Goal: Task Accomplishment & Management: Use online tool/utility

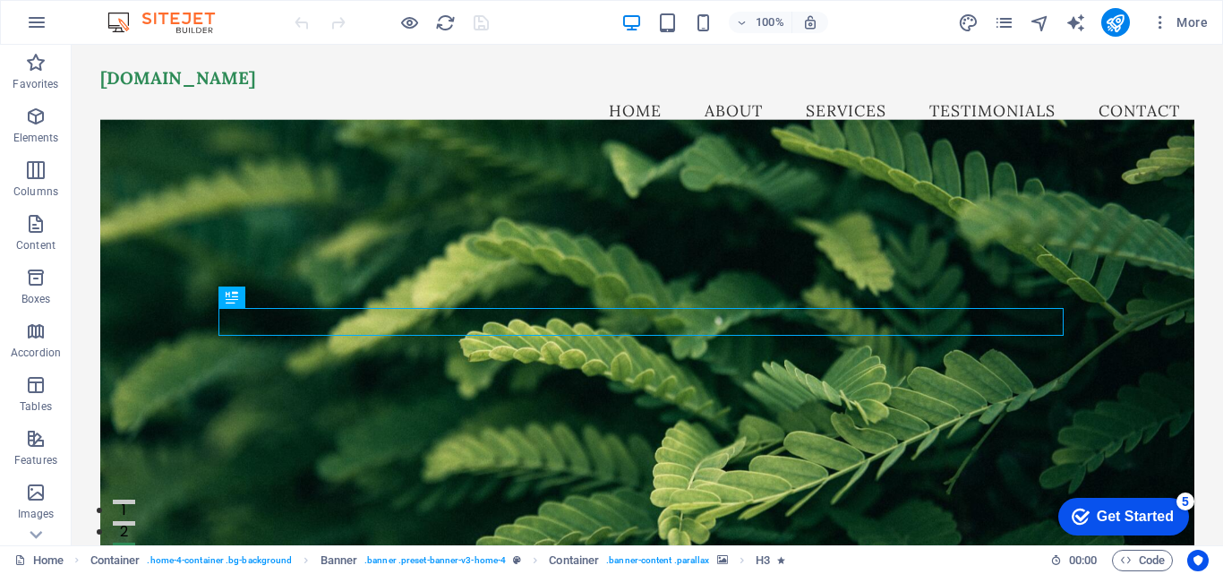
click at [1072, 513] on icon "checkmark" at bounding box center [1081, 517] width 18 height 18
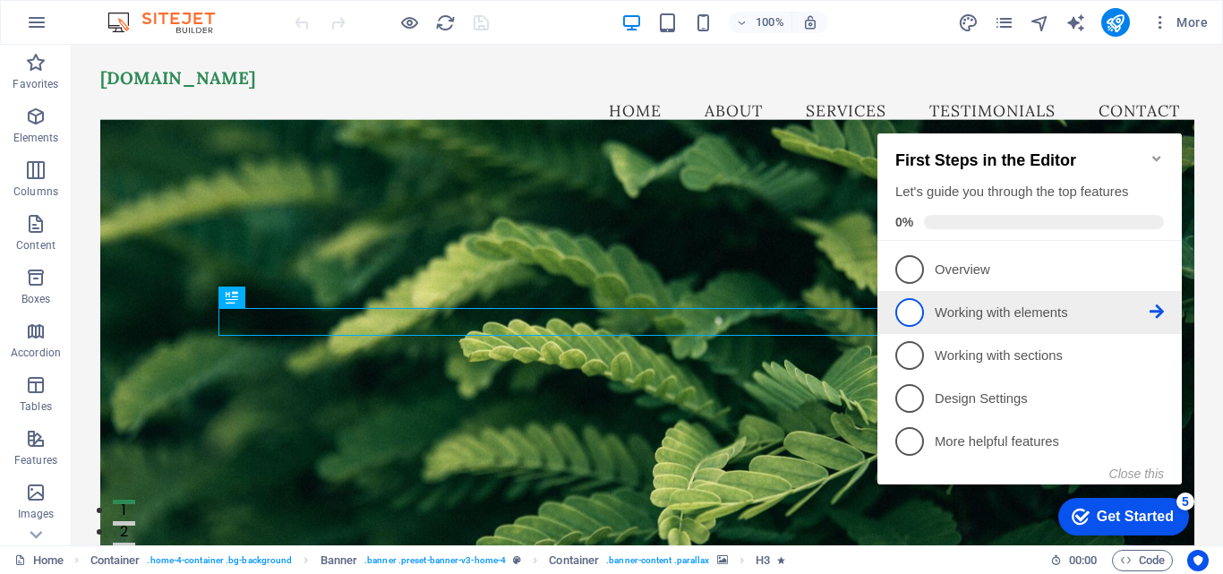
click at [1127, 306] on p "Working with elements - incomplete" at bounding box center [1042, 313] width 215 height 19
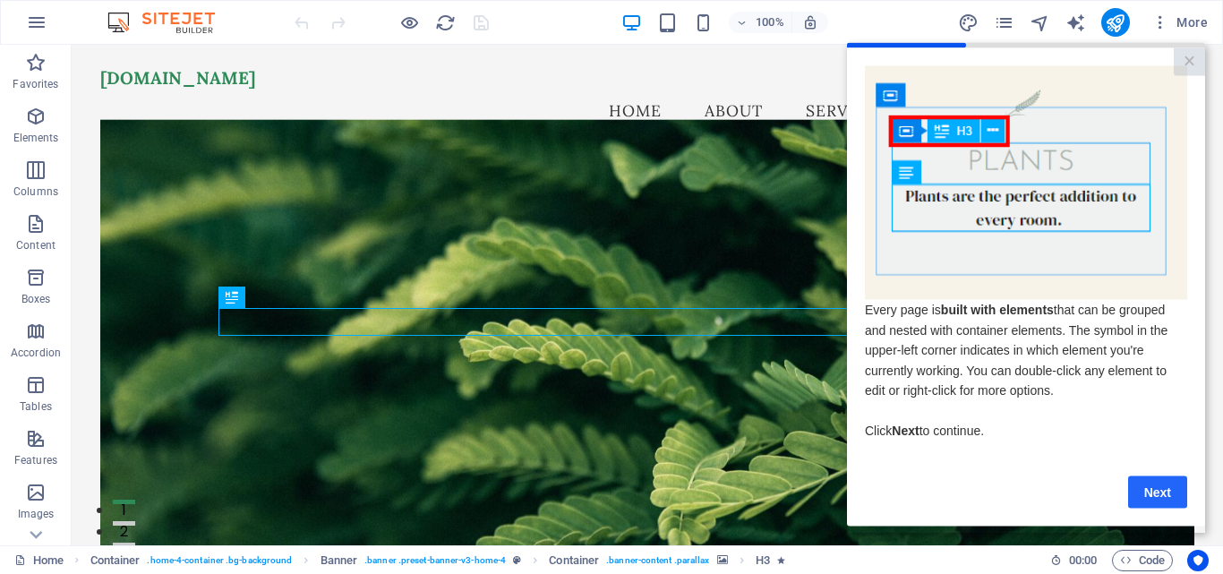
click at [1154, 493] on link "Next" at bounding box center [1157, 492] width 59 height 32
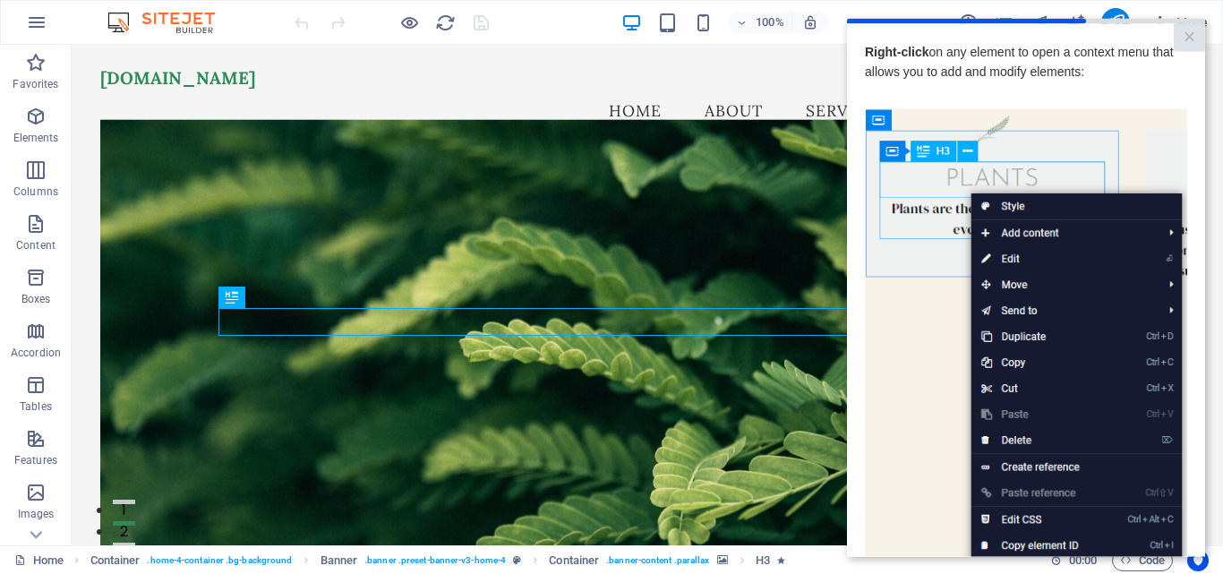
click at [1006, 209] on img at bounding box center [1026, 362] width 322 height 508
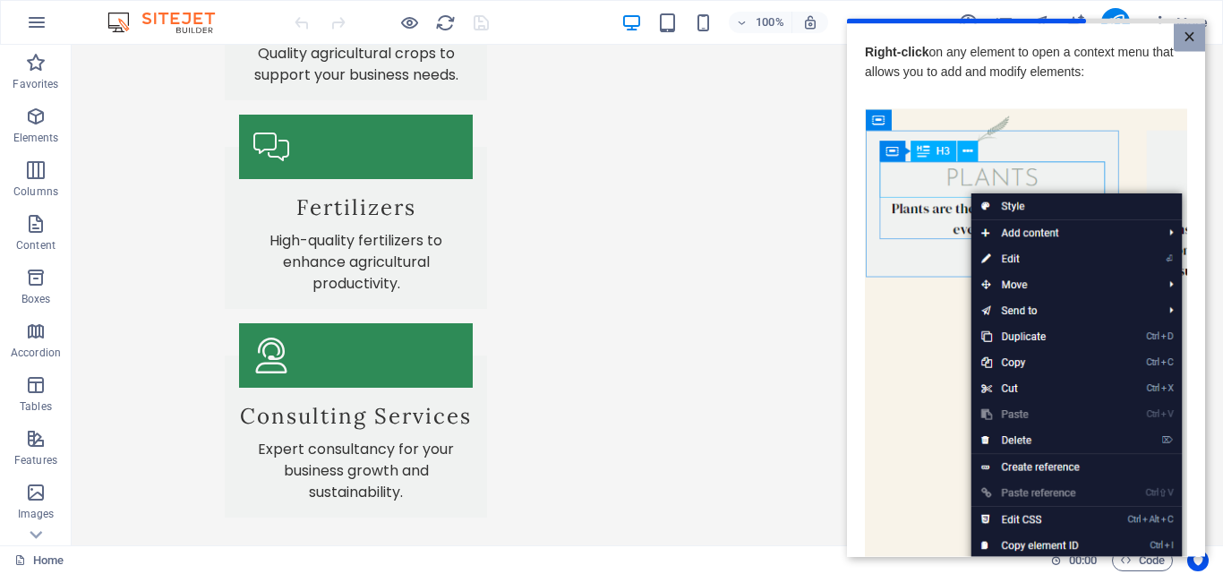
click at [1187, 40] on link "×" at bounding box center [1189, 37] width 31 height 28
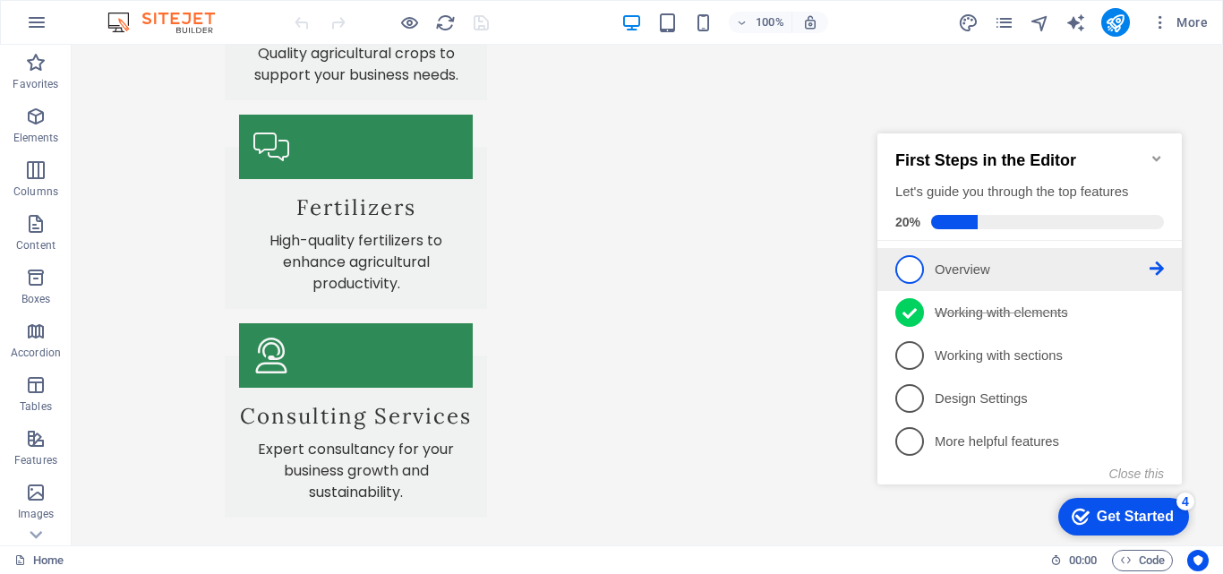
click at [1024, 261] on p "Overview - incomplete" at bounding box center [1042, 270] width 215 height 19
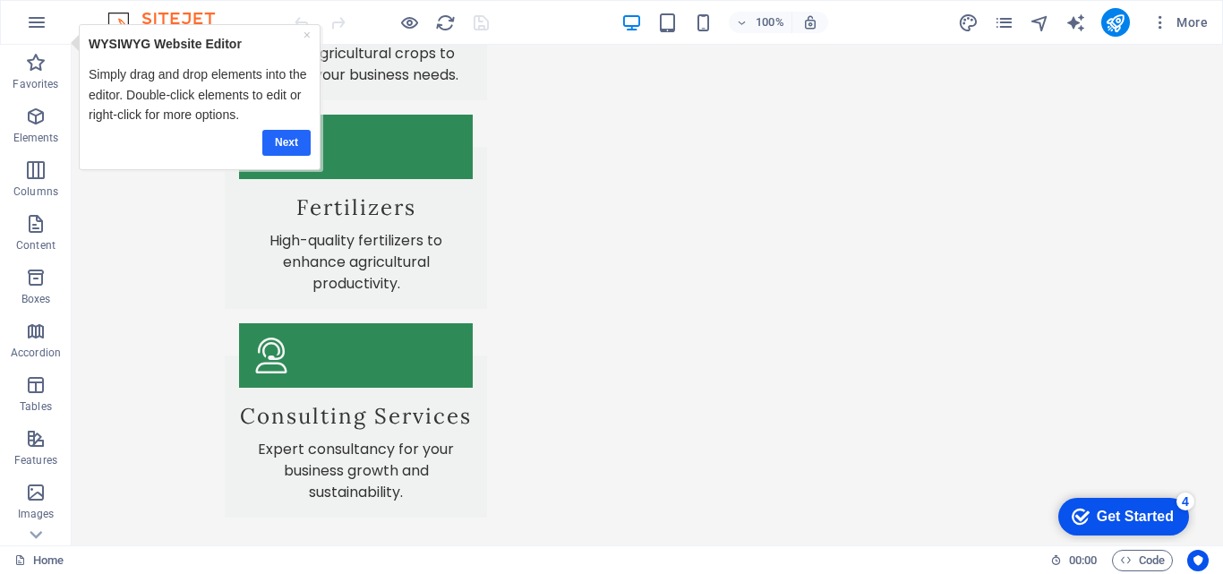
click at [287, 133] on link "Next" at bounding box center [285, 143] width 48 height 26
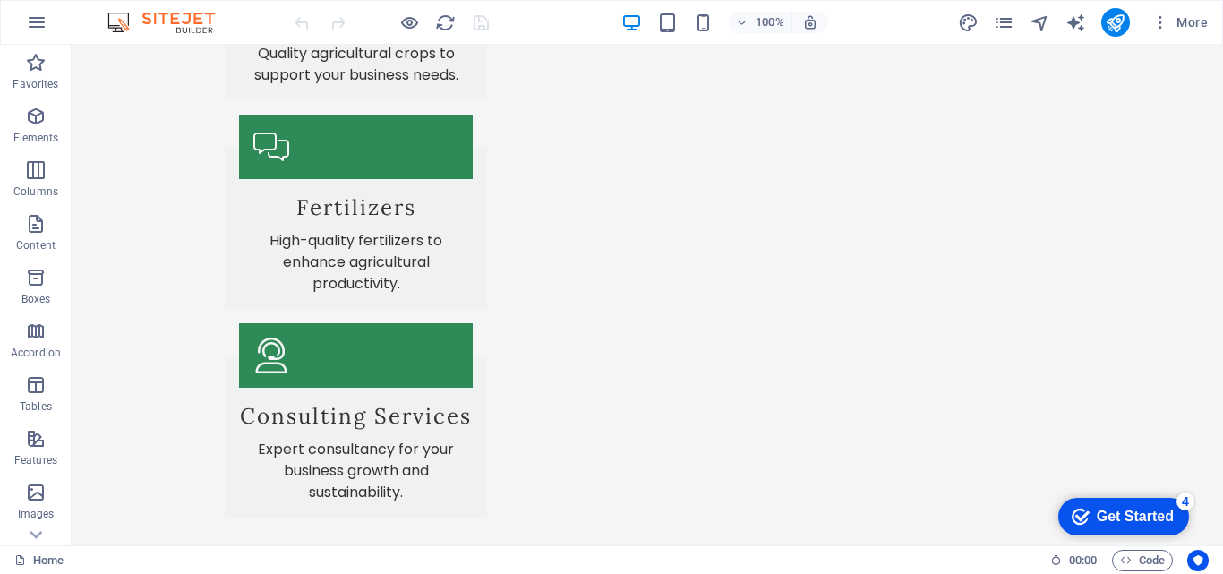
click at [1114, 523] on div "Get Started" at bounding box center [1135, 517] width 77 height 16
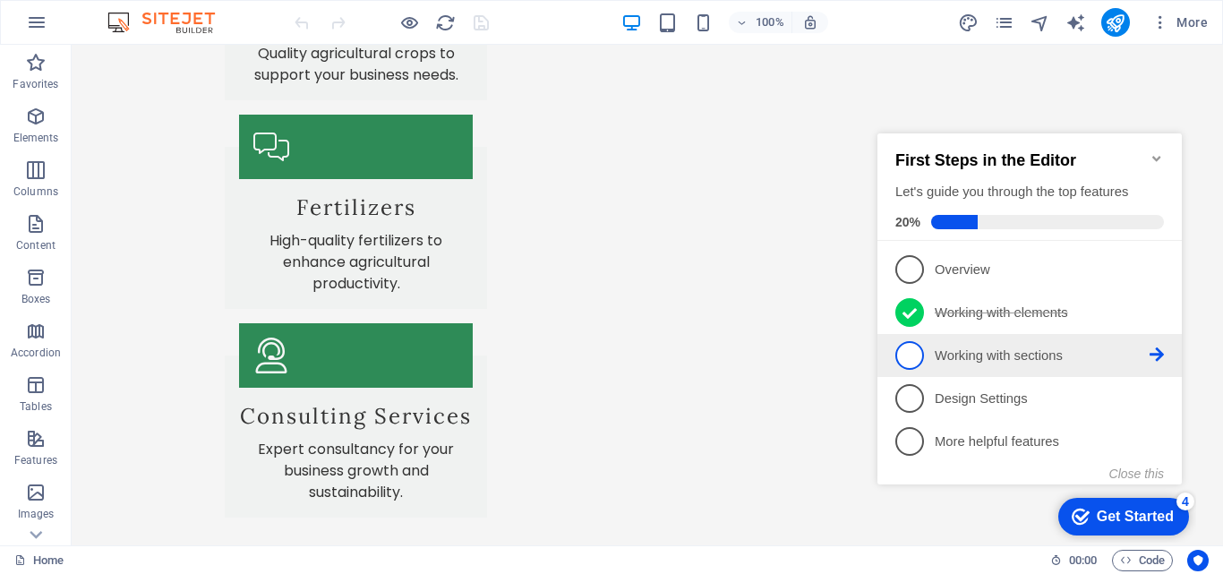
click at [950, 347] on p "Working with sections - incomplete" at bounding box center [1042, 356] width 215 height 19
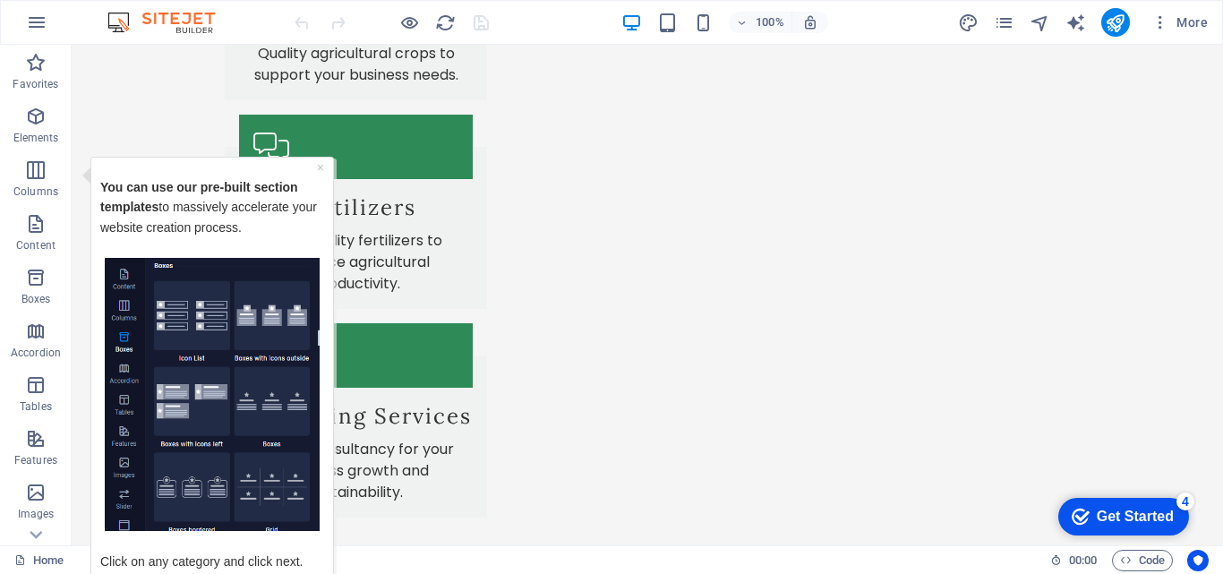
click at [198, 309] on img "Tooltip" at bounding box center [212, 394] width 215 height 274
click at [238, 322] on img "Tooltip" at bounding box center [212, 394] width 215 height 274
click at [246, 223] on p "You can use our pre-built section templates to massively accelerate your websit…" at bounding box center [212, 216] width 224 height 81
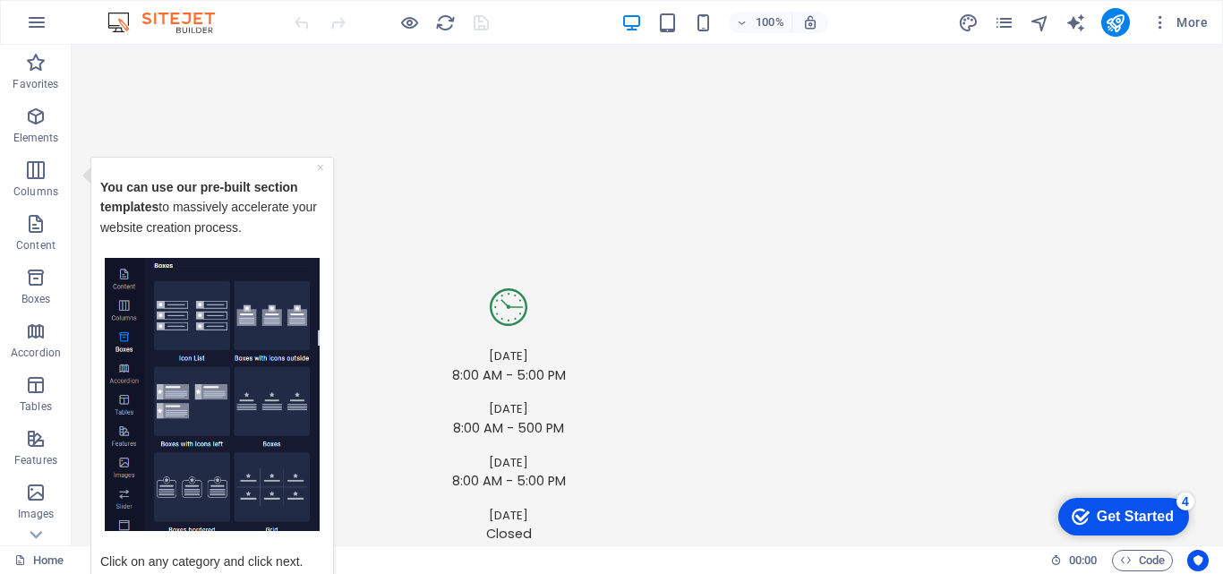
scroll to position [3426, 0]
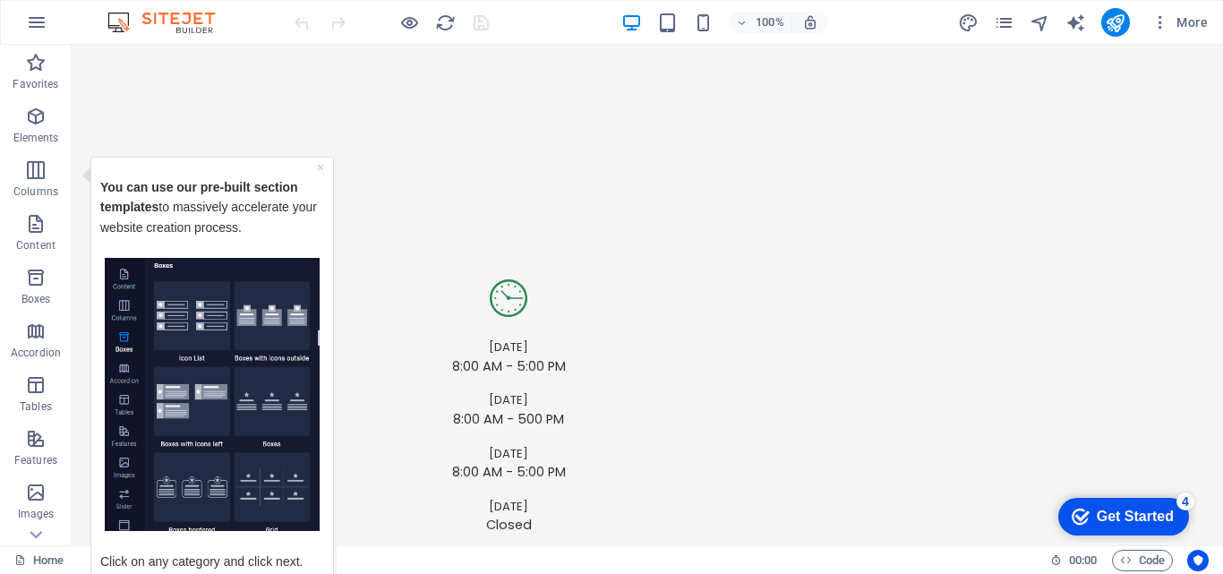
click at [1142, 514] on div "Get Started" at bounding box center [1135, 517] width 77 height 16
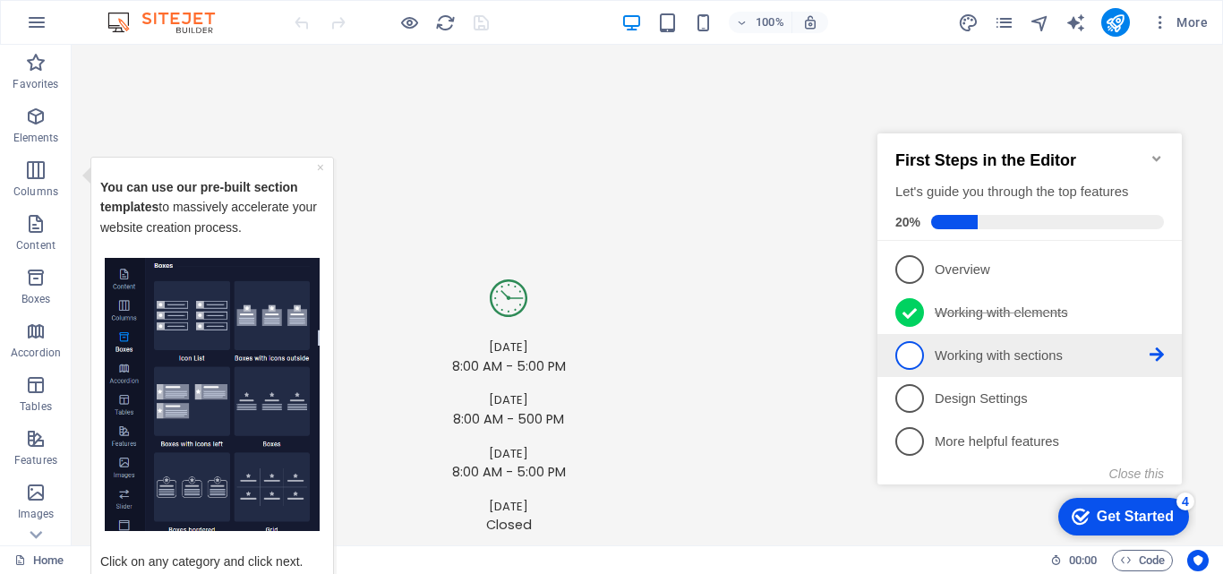
click at [1161, 276] on icon at bounding box center [1157, 268] width 14 height 14
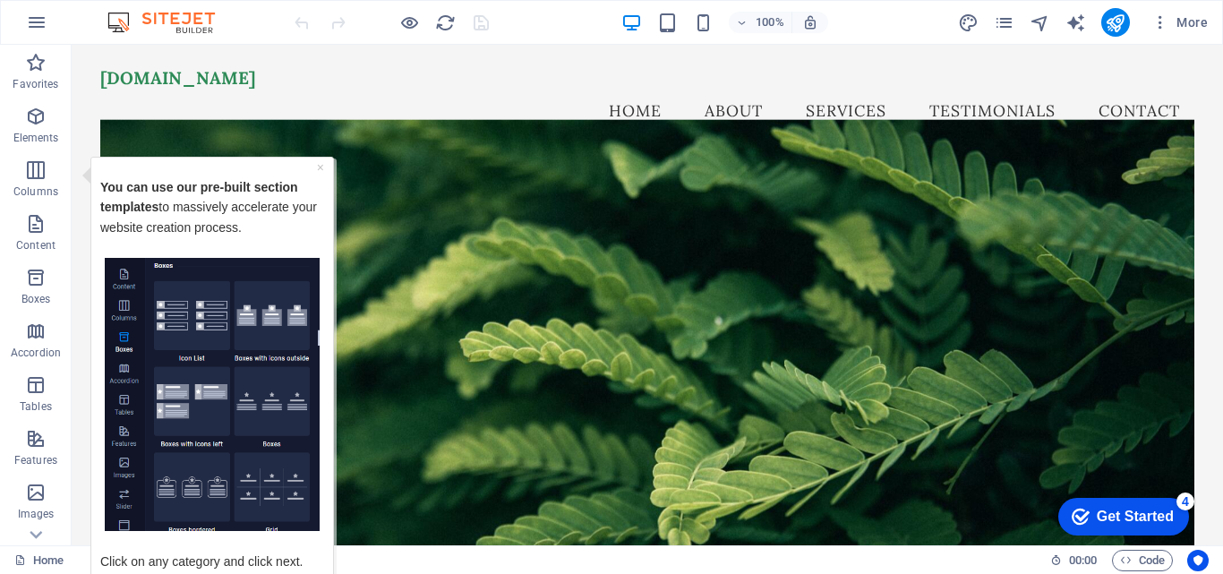
scroll to position [7, 0]
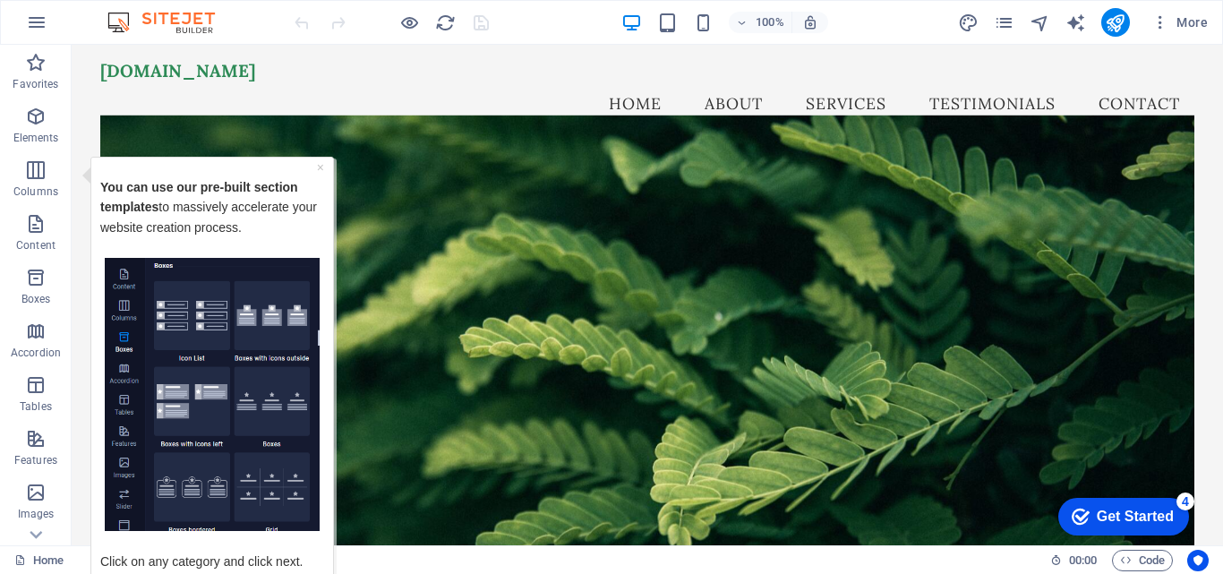
click at [1111, 509] on div "Get Started" at bounding box center [1135, 517] width 77 height 16
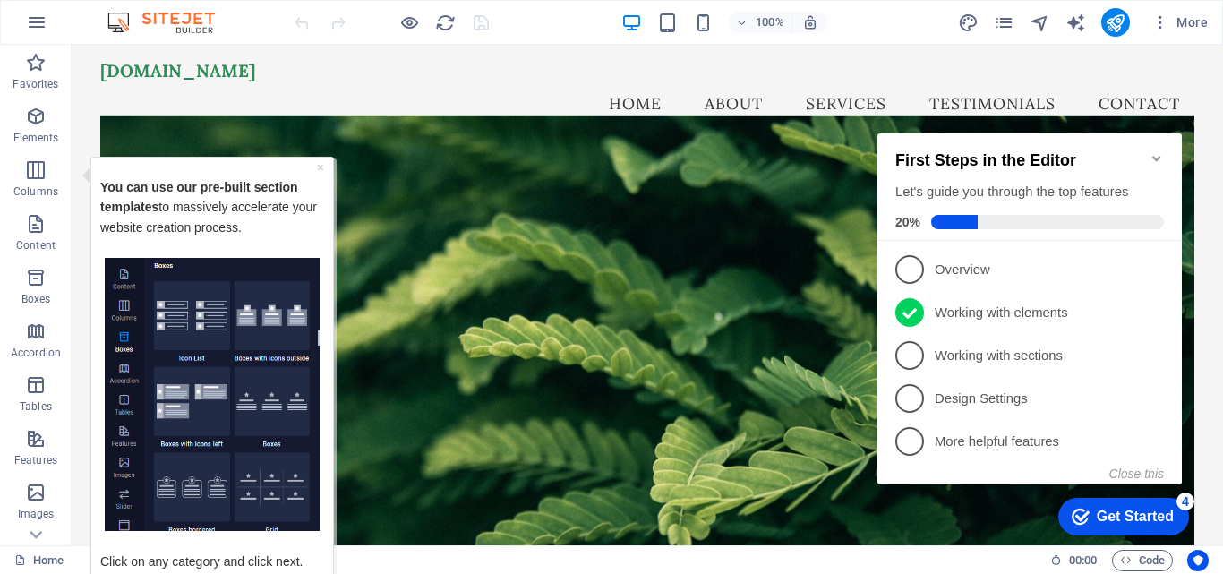
click at [1157, 435] on icon at bounding box center [1157, 440] width 14 height 14
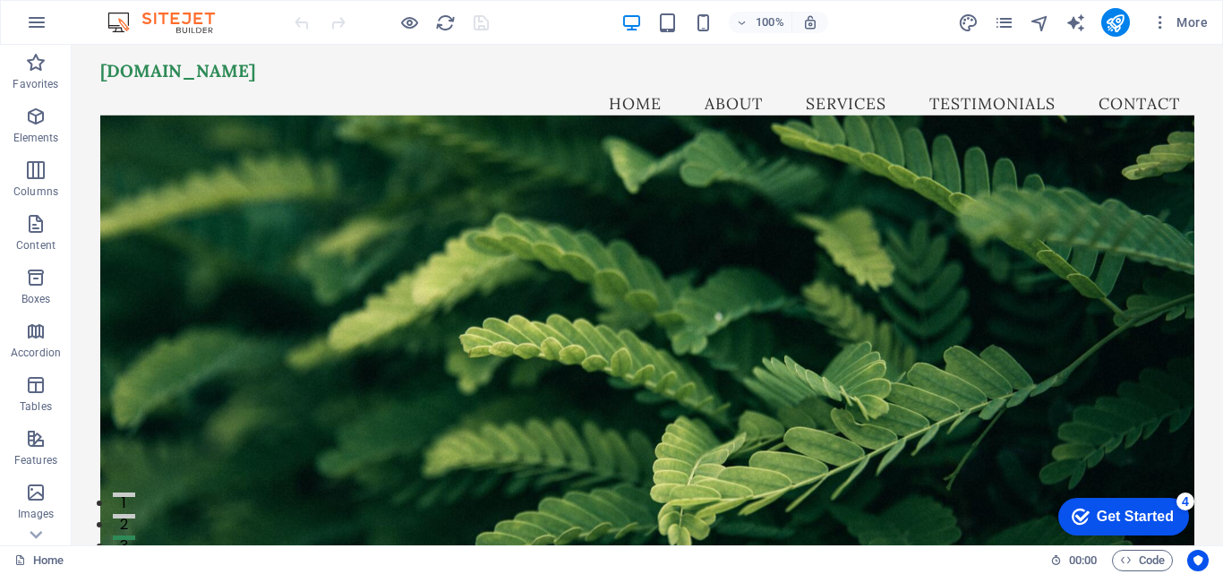
click at [1115, 521] on div "Get Started" at bounding box center [1135, 517] width 77 height 16
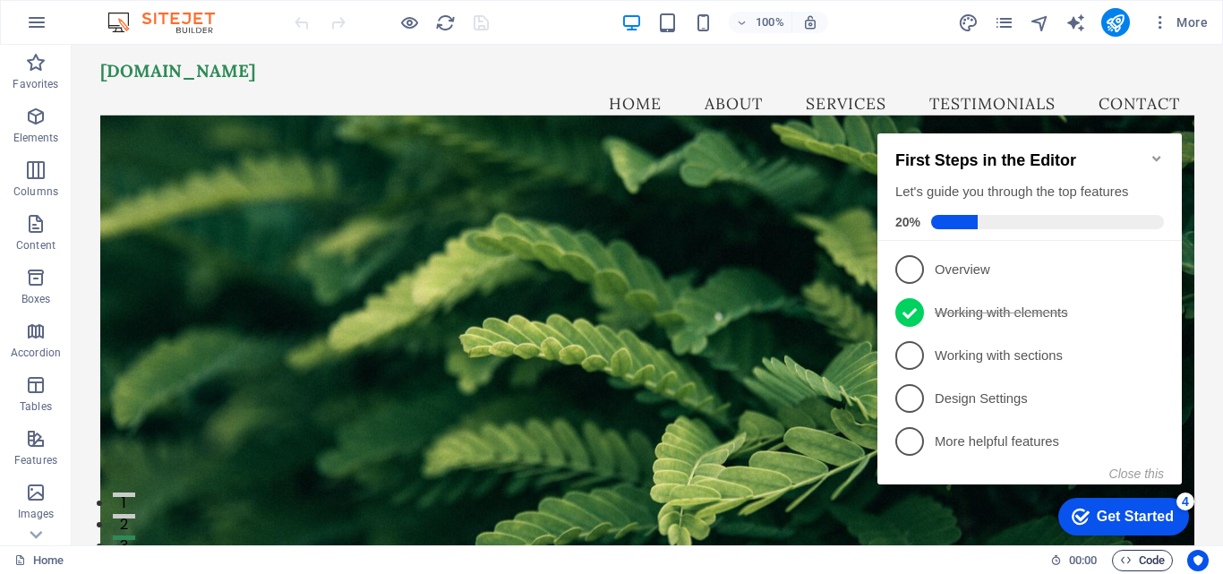
click at [1131, 559] on span "Code" at bounding box center [1142, 560] width 45 height 21
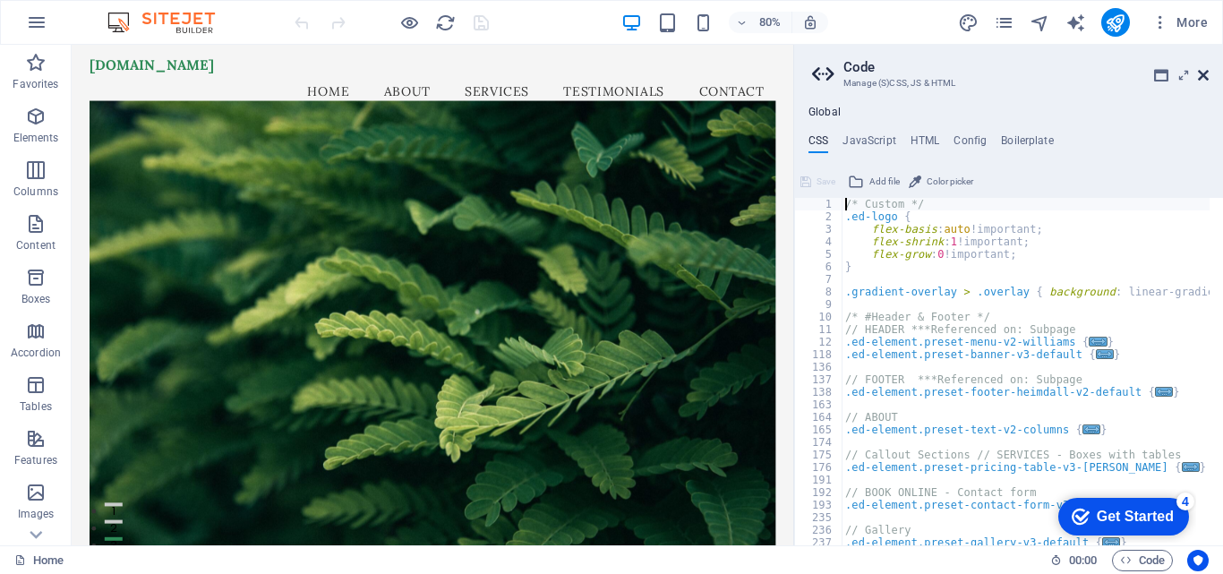
click at [1199, 76] on icon at bounding box center [1203, 75] width 11 height 14
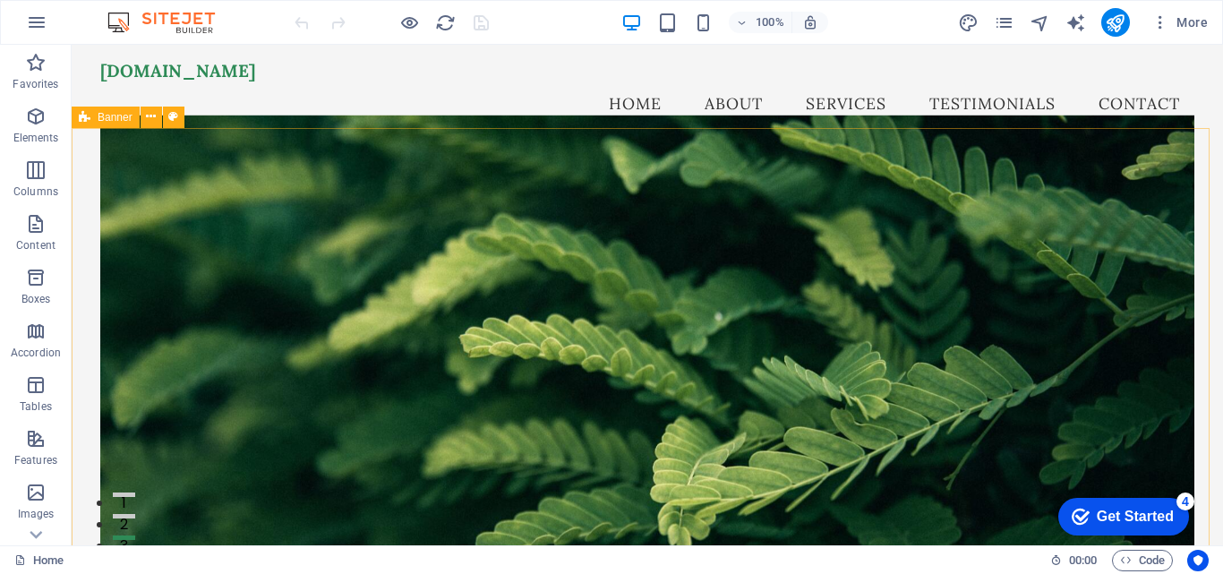
click at [1163, 502] on div "checkmark Get Started 4" at bounding box center [1124, 517] width 131 height 38
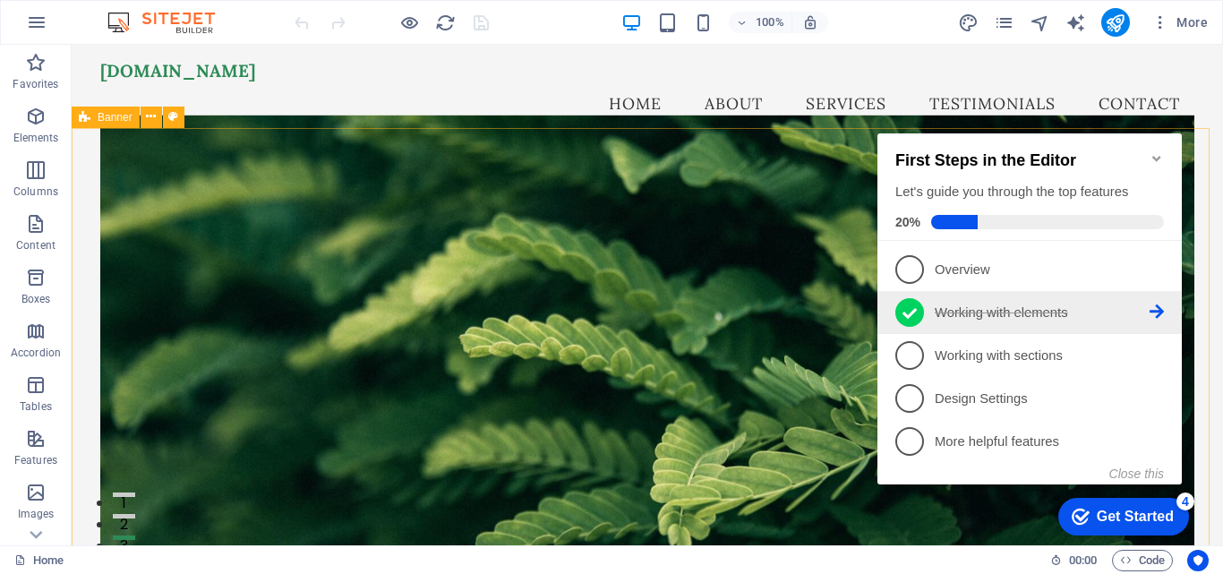
click at [1054, 312] on p "Working with elements - completed" at bounding box center [1042, 313] width 215 height 19
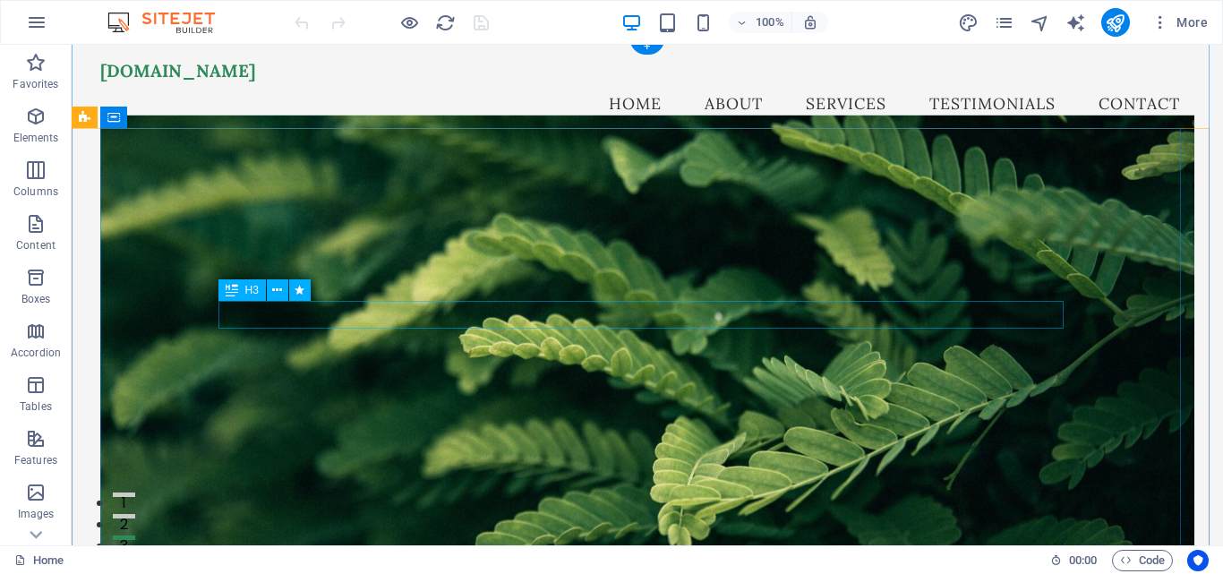
scroll to position [0, 0]
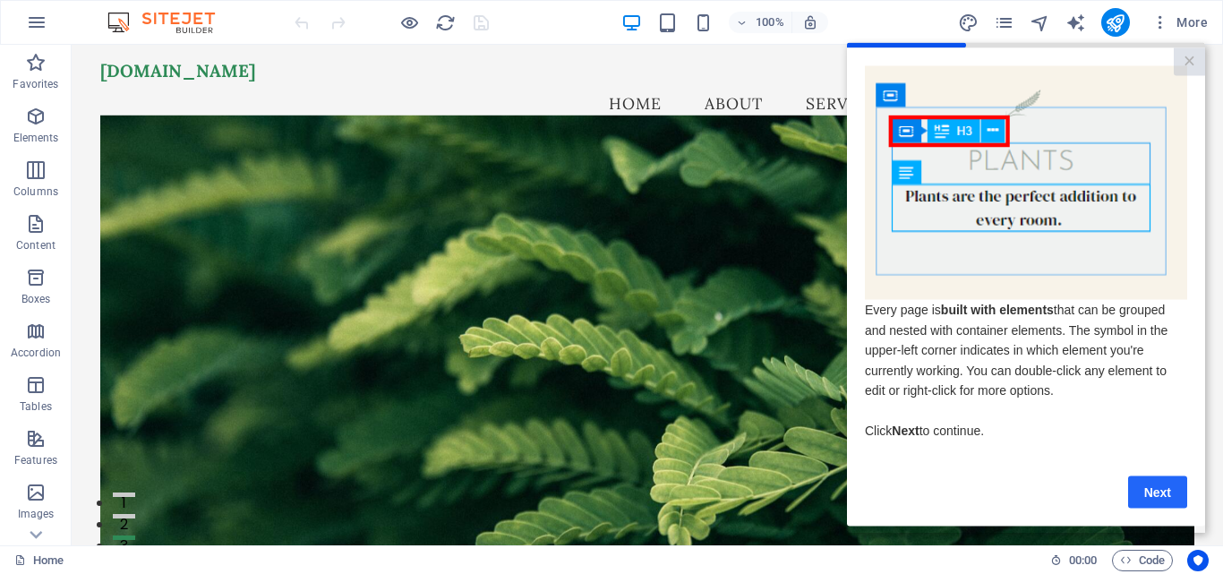
click at [1153, 504] on link "Next" at bounding box center [1157, 492] width 59 height 32
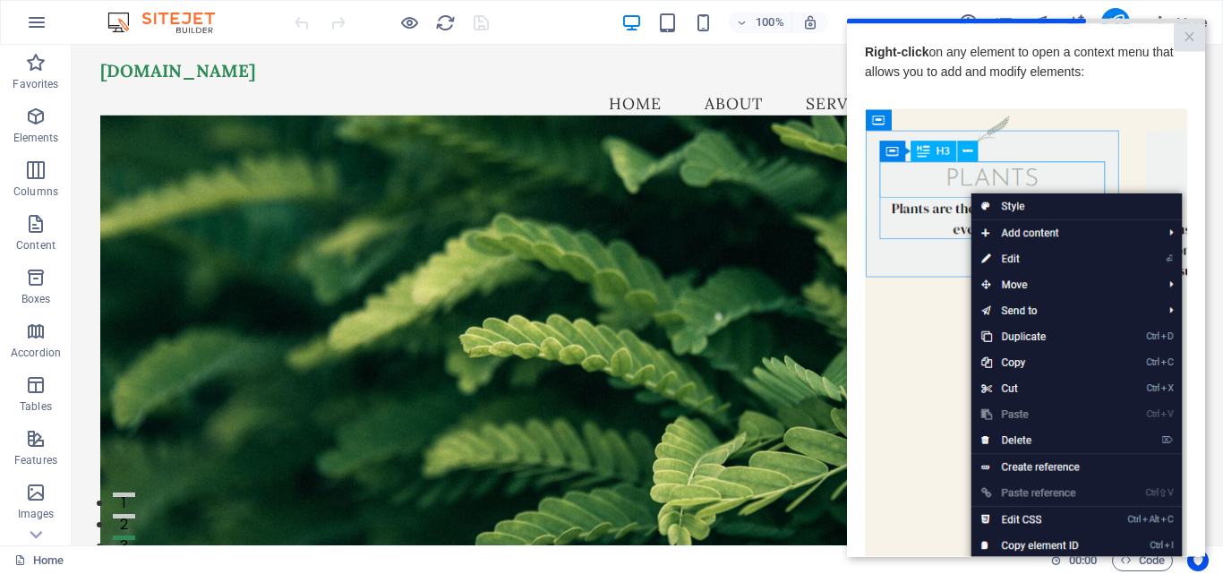
click at [1007, 260] on img at bounding box center [1026, 362] width 322 height 508
click at [1120, 233] on img at bounding box center [1026, 362] width 322 height 508
click at [1024, 230] on img at bounding box center [1026, 362] width 322 height 508
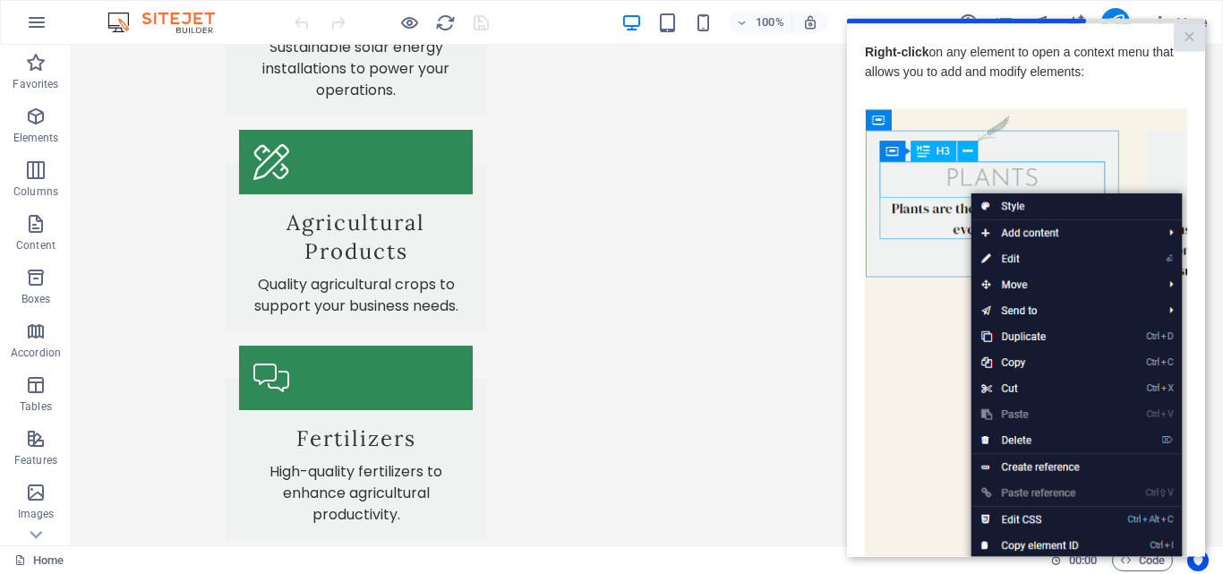
scroll to position [2502, 0]
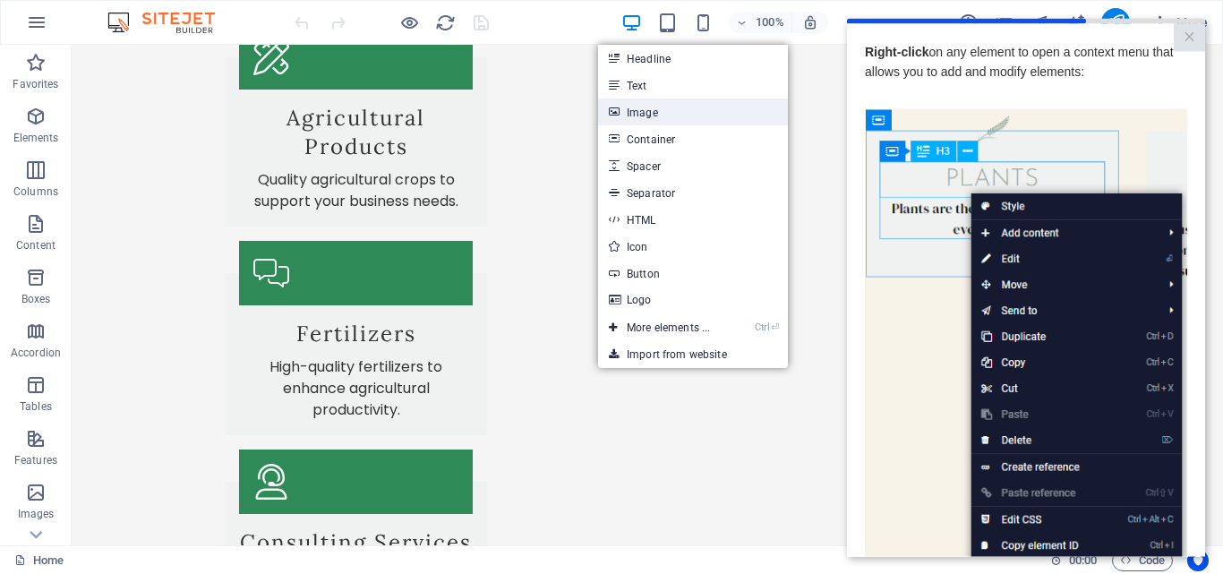
click at [639, 114] on link "Image" at bounding box center [693, 112] width 190 height 27
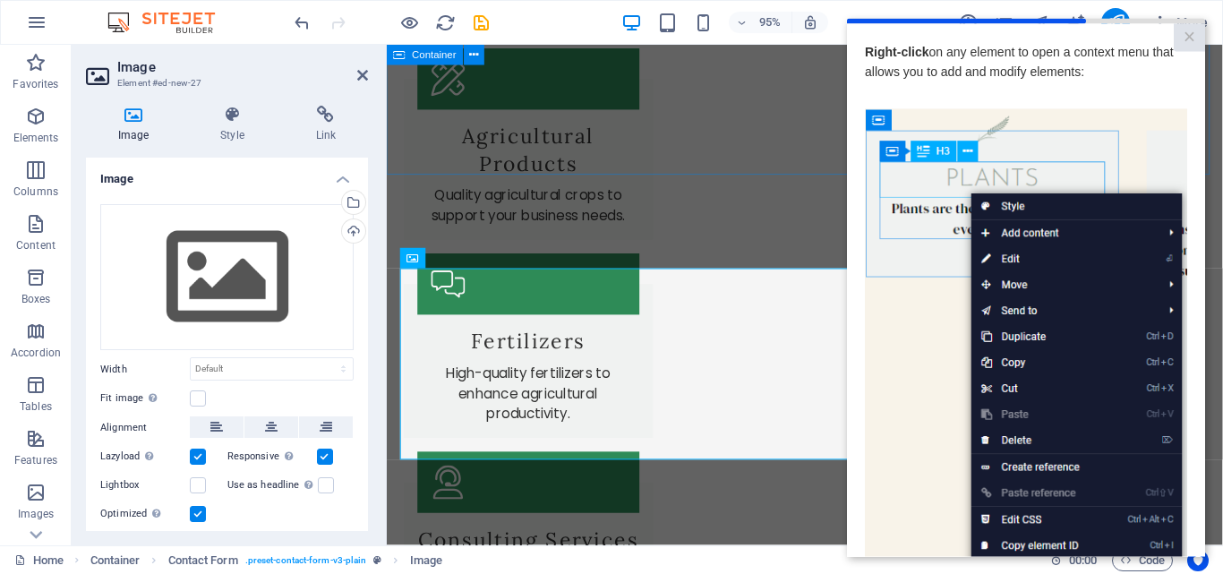
scroll to position [2524, 0]
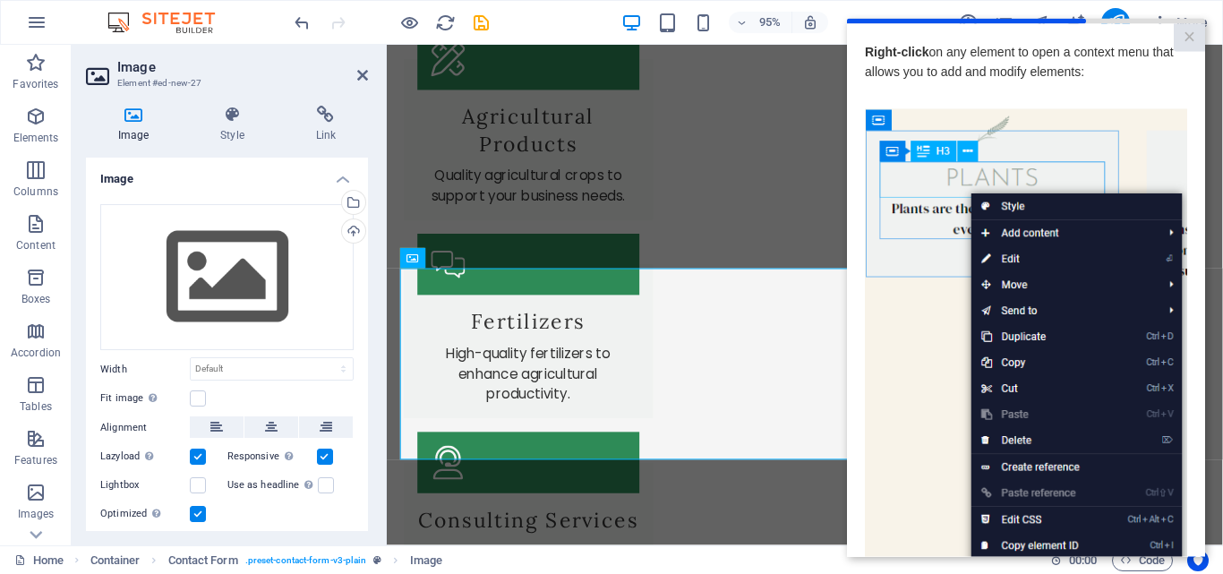
click at [368, 75] on aside "Image Element #ed-new-27 Image Style Link Image Drag files here, click to choos…" at bounding box center [229, 295] width 315 height 501
click at [359, 73] on icon at bounding box center [362, 75] width 11 height 14
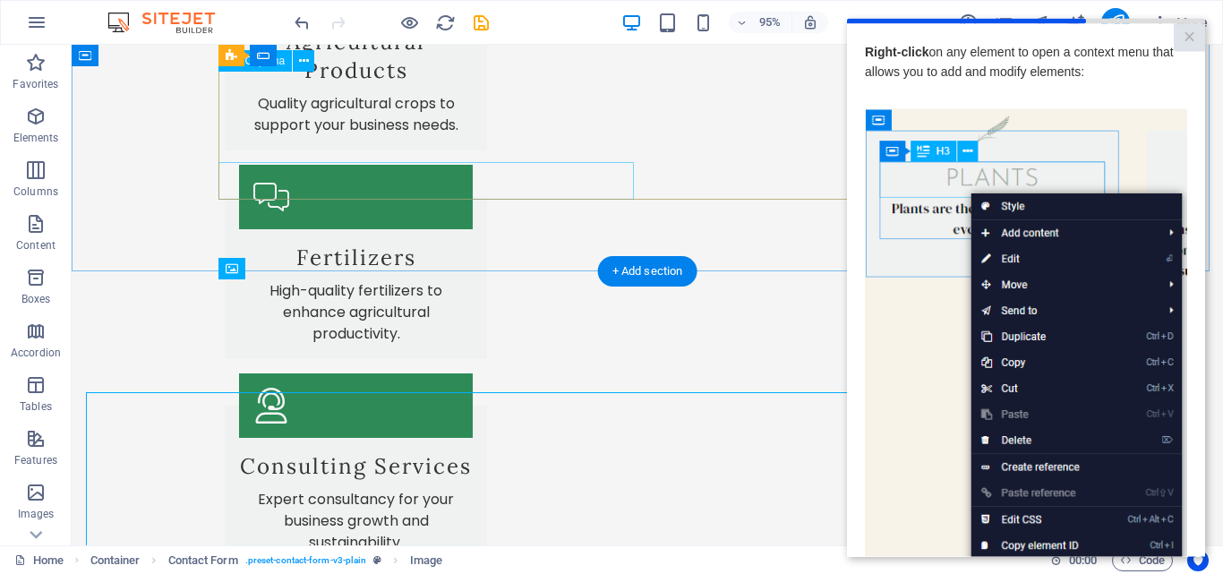
scroll to position [2502, 0]
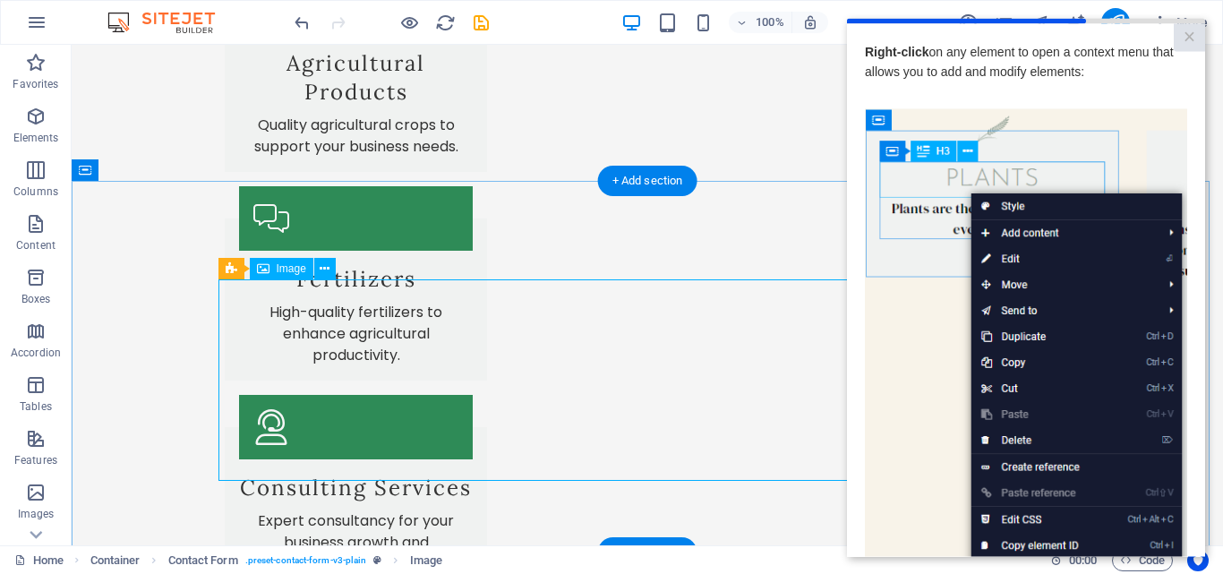
click at [315, 272] on button at bounding box center [324, 268] width 21 height 21
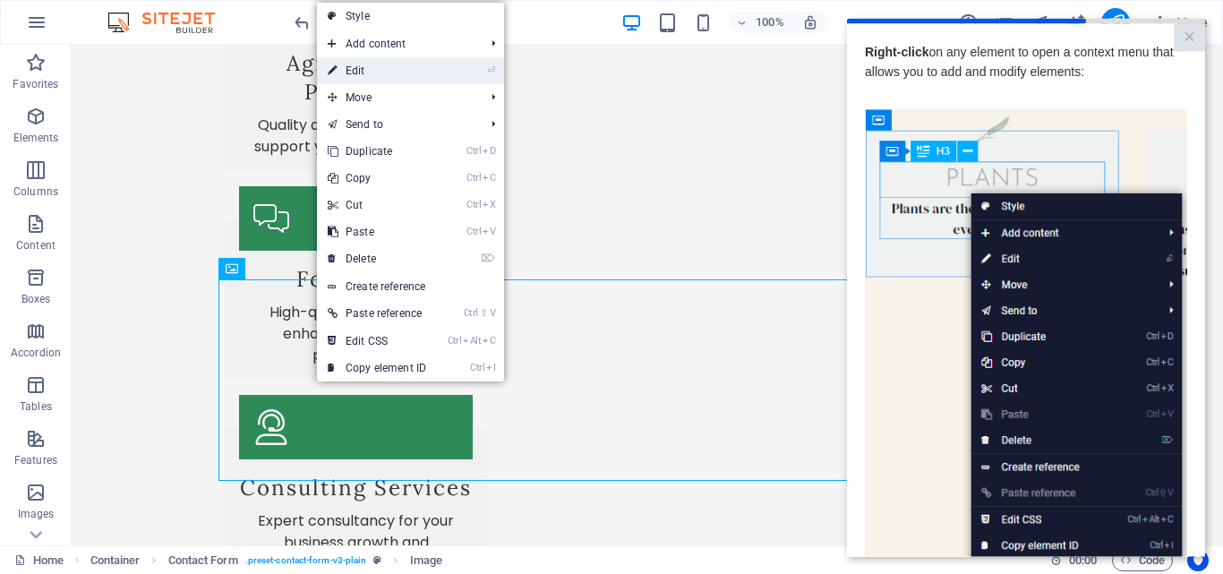
click at [368, 73] on link "⏎ Edit" at bounding box center [377, 70] width 120 height 27
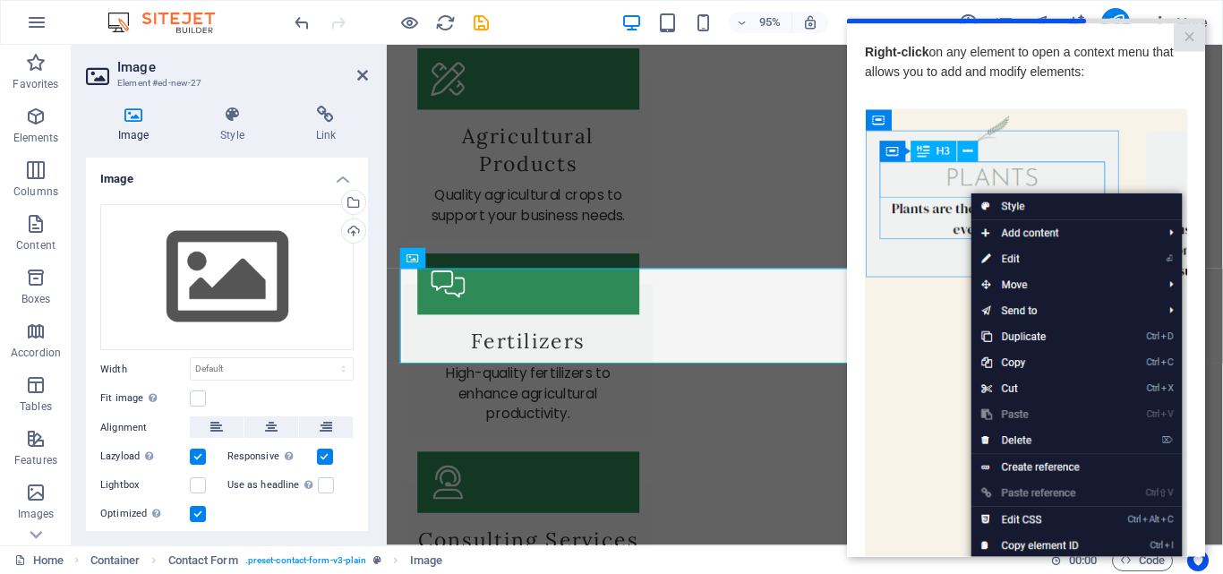
scroll to position [2524, 0]
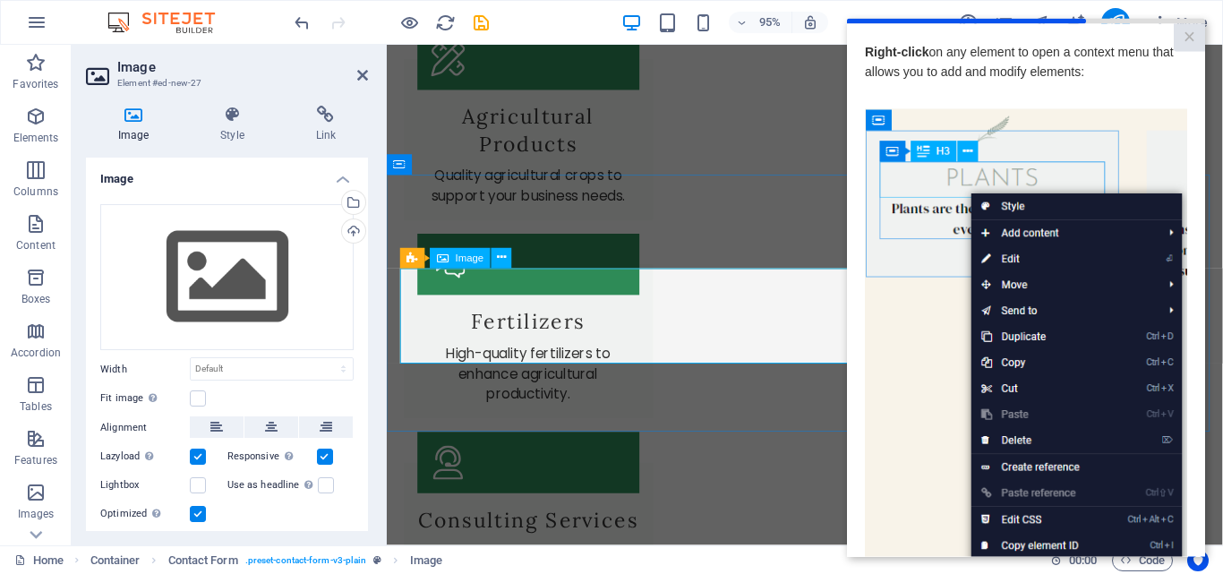
click at [234, 121] on icon at bounding box center [232, 115] width 88 height 18
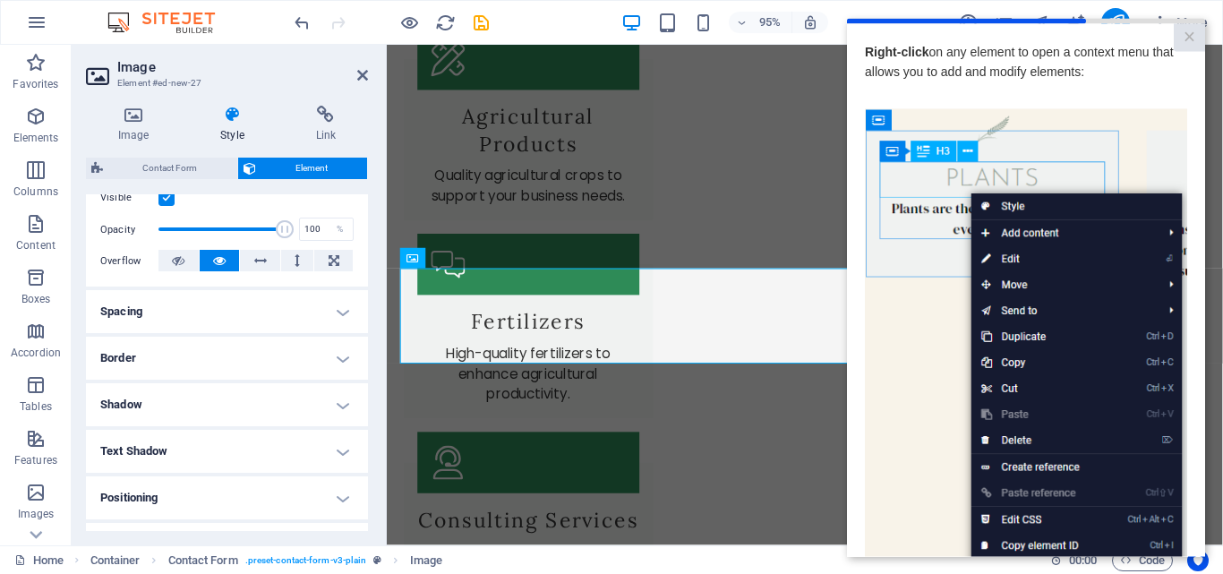
scroll to position [252, 0]
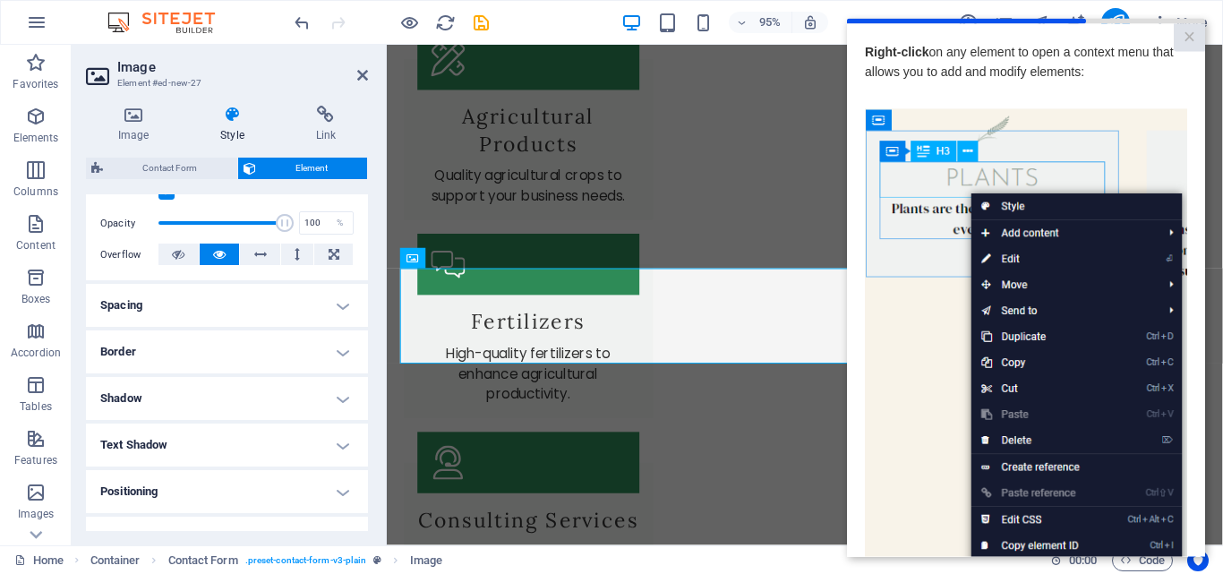
click at [344, 391] on h4 "Shadow" at bounding box center [227, 398] width 282 height 43
drag, startPoint x: 368, startPoint y: 400, endPoint x: 364, endPoint y: 424, distance: 24.4
click at [364, 424] on div "Image Style Link Image Drag files here, click to choose files or select files f…" at bounding box center [227, 318] width 311 height 454
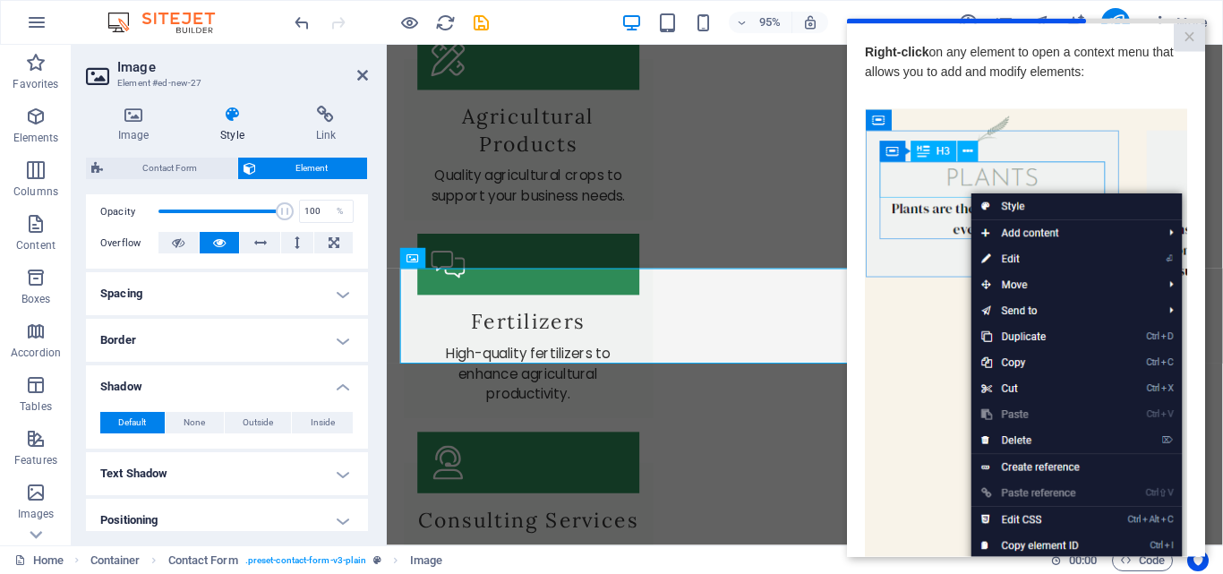
click at [327, 475] on h4 "Text Shadow" at bounding box center [227, 473] width 282 height 43
click at [304, 502] on span "Outside" at bounding box center [309, 509] width 30 height 21
type input "2"
type input "4"
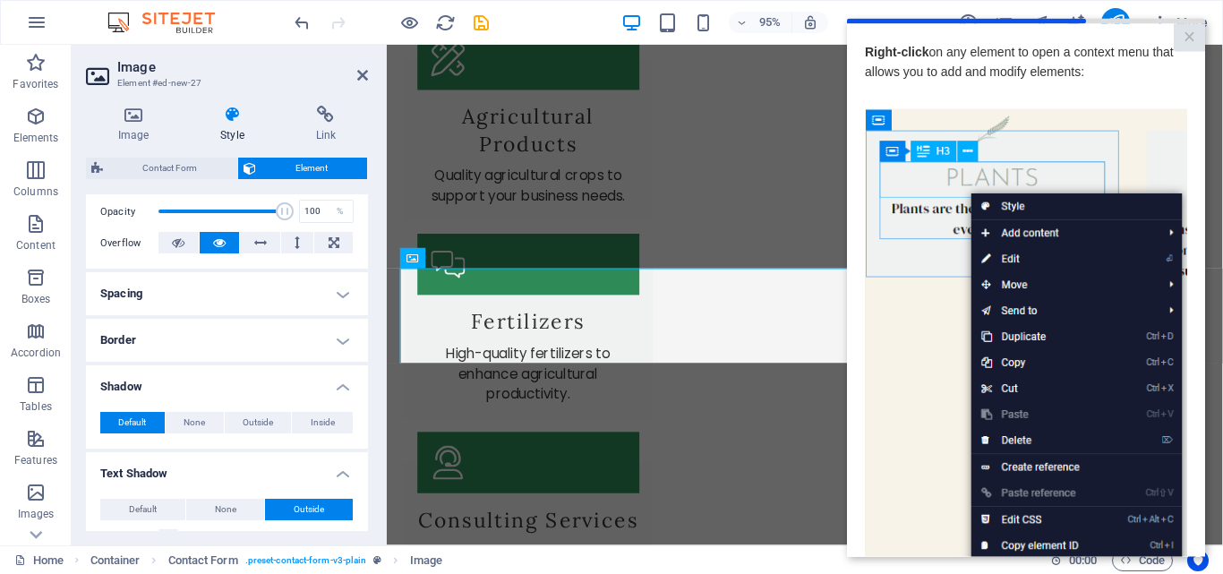
drag, startPoint x: 363, startPoint y: 399, endPoint x: 362, endPoint y: 429, distance: 30.5
click at [362, 429] on div "Default None Outside Inside Color X offset 0 px rem vh vw Y offset 0 px rem vh …" at bounding box center [227, 423] width 282 height 51
drag, startPoint x: 370, startPoint y: 384, endPoint x: 368, endPoint y: 395, distance: 10.9
click at [368, 395] on div "Image Style Link Image Drag files here, click to choose files or select files f…" at bounding box center [227, 318] width 311 height 454
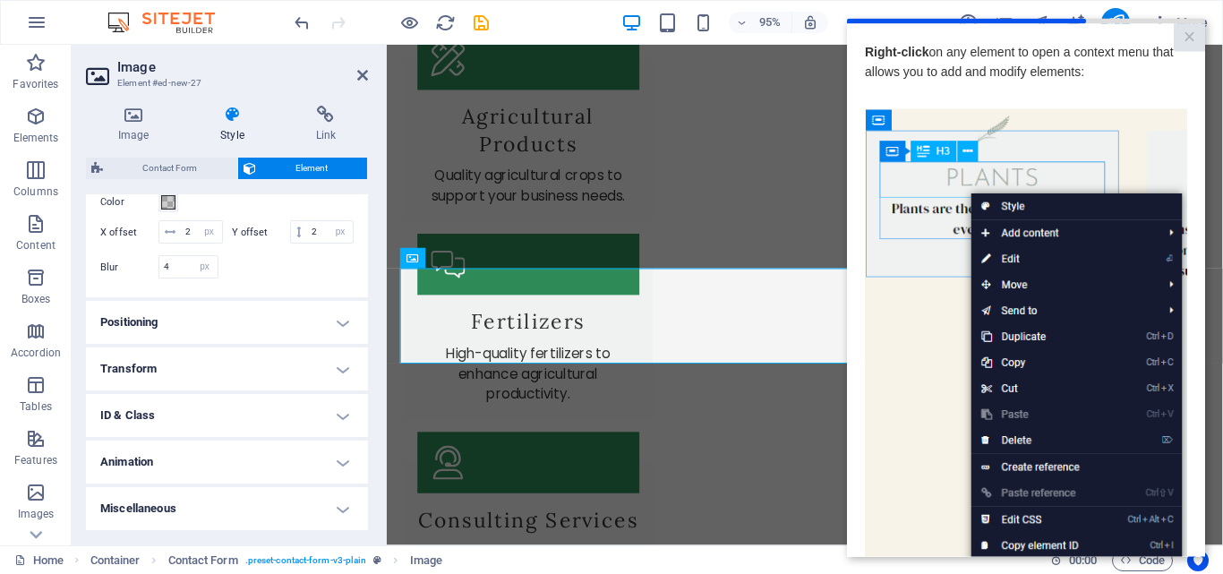
scroll to position [622, 0]
click at [366, 80] on icon at bounding box center [362, 75] width 11 height 14
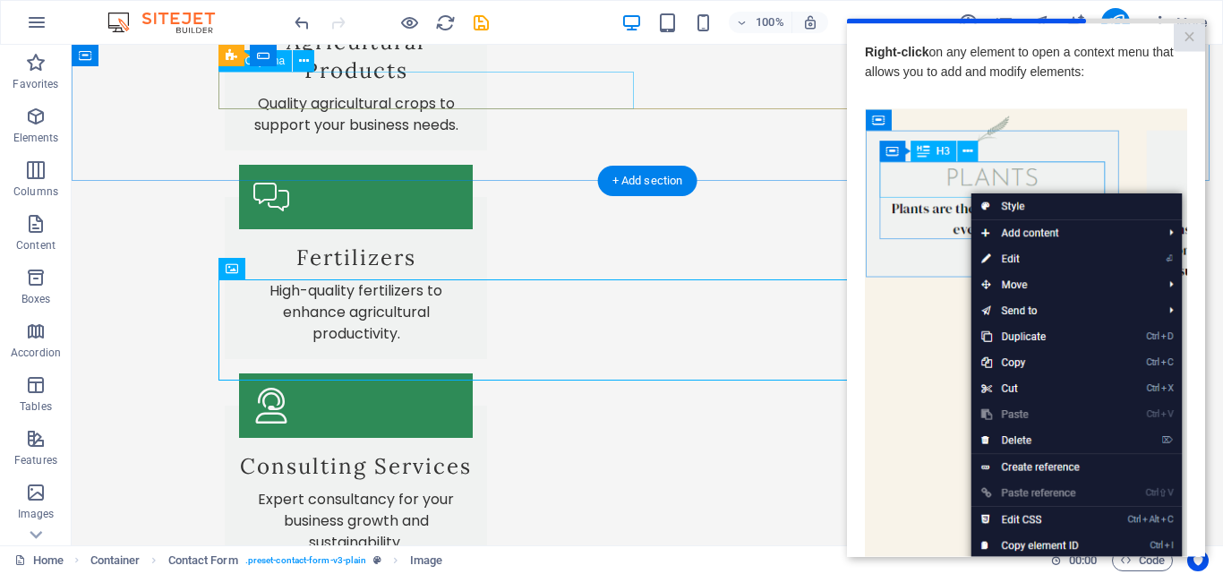
scroll to position [2502, 0]
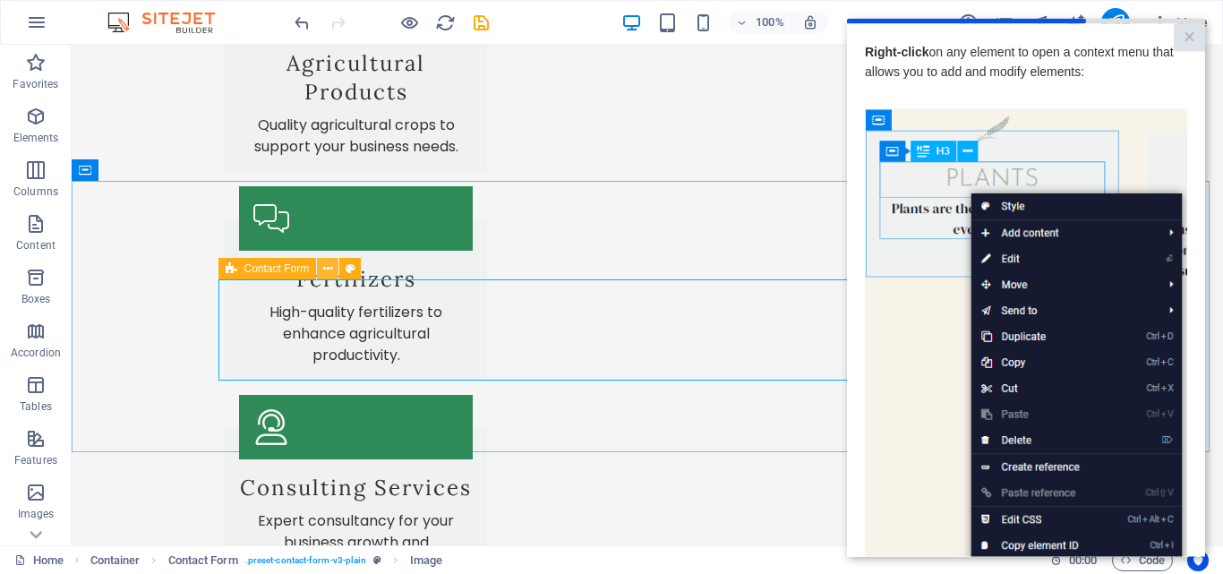
click at [333, 273] on button at bounding box center [327, 268] width 21 height 21
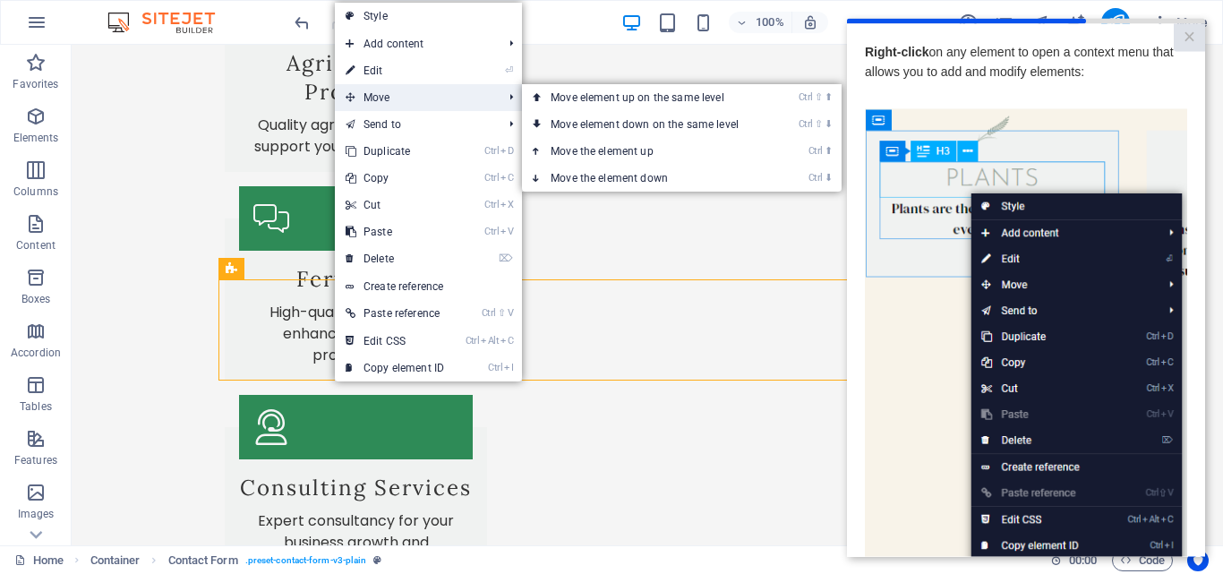
click at [391, 94] on span "Move" at bounding box center [415, 97] width 160 height 27
click at [379, 95] on span "Move" at bounding box center [415, 97] width 160 height 27
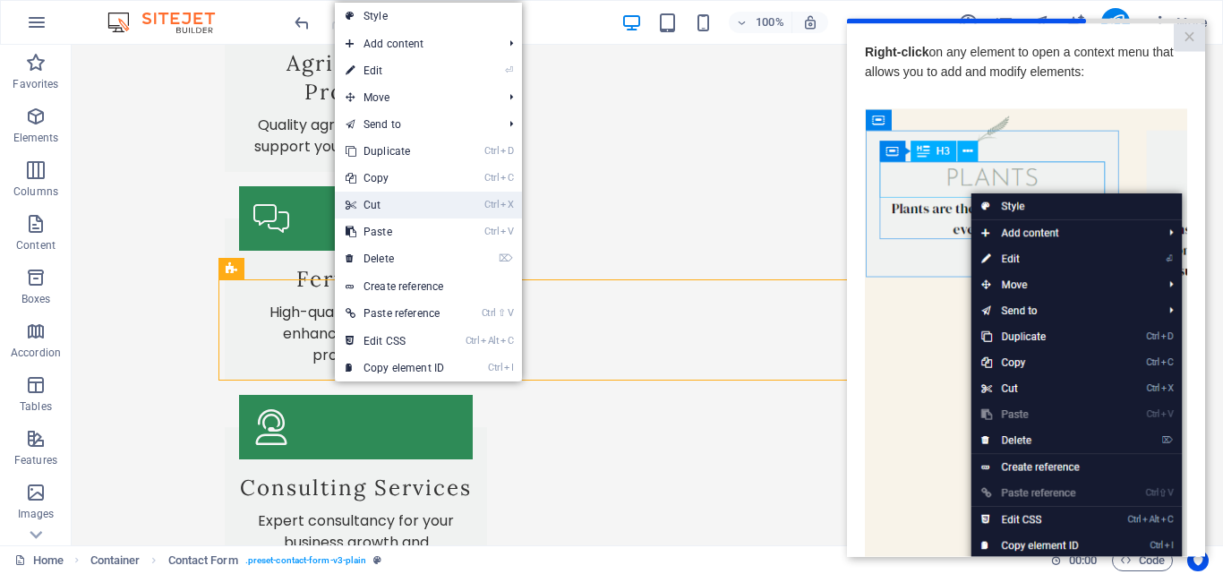
click at [398, 208] on link "Ctrl X Cut" at bounding box center [395, 205] width 120 height 27
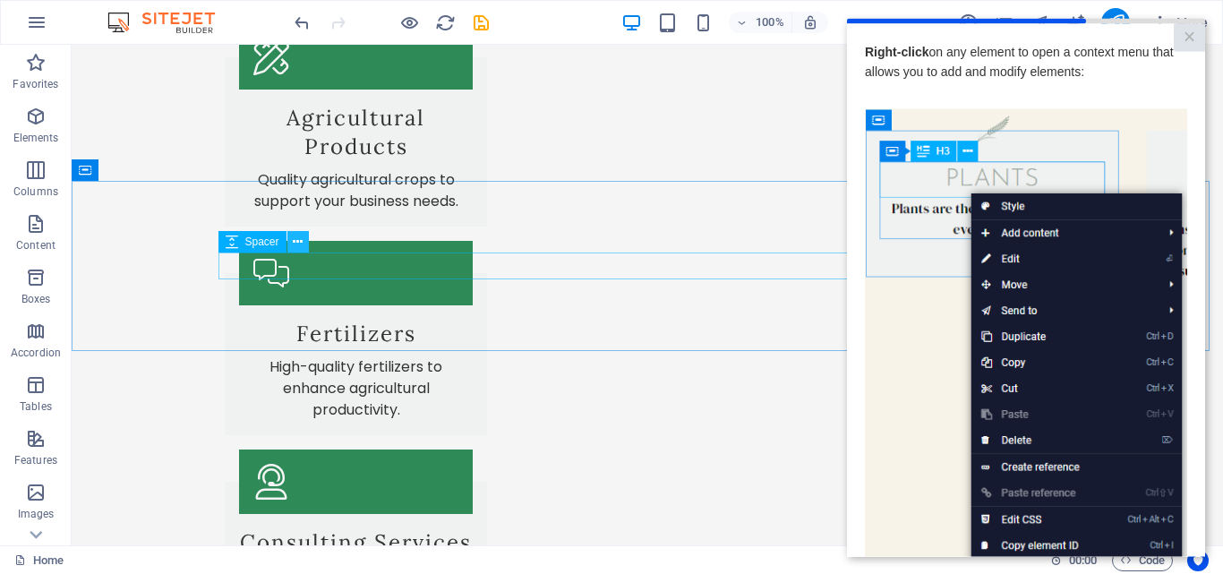
click at [303, 240] on icon at bounding box center [298, 242] width 10 height 19
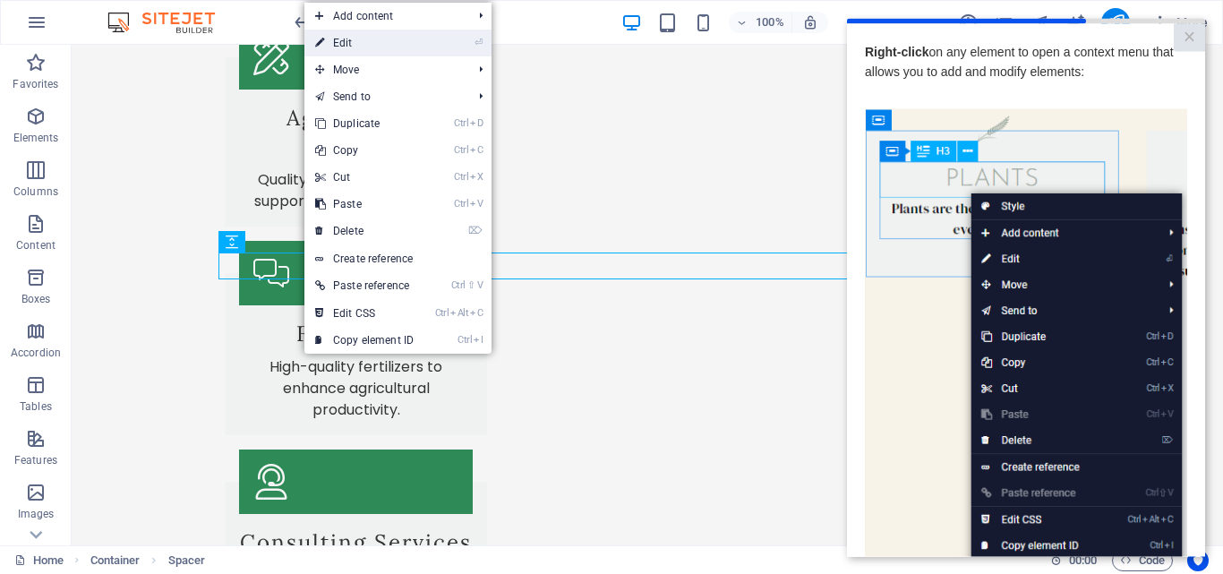
click at [360, 50] on link "⏎ Edit" at bounding box center [364, 43] width 120 height 27
select select "px"
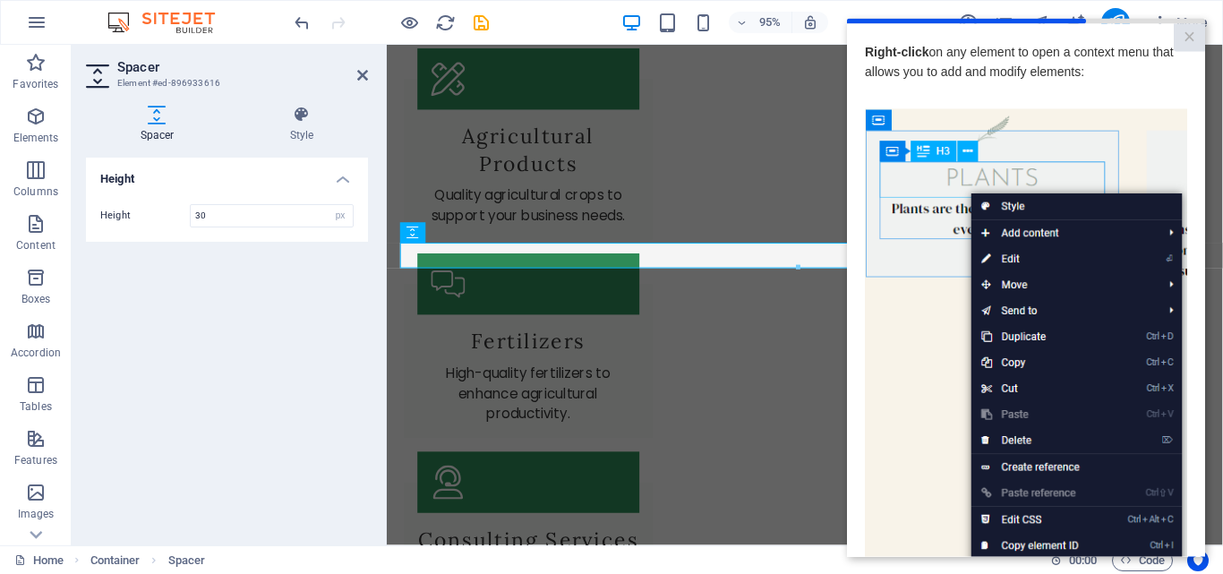
scroll to position [2524, 0]
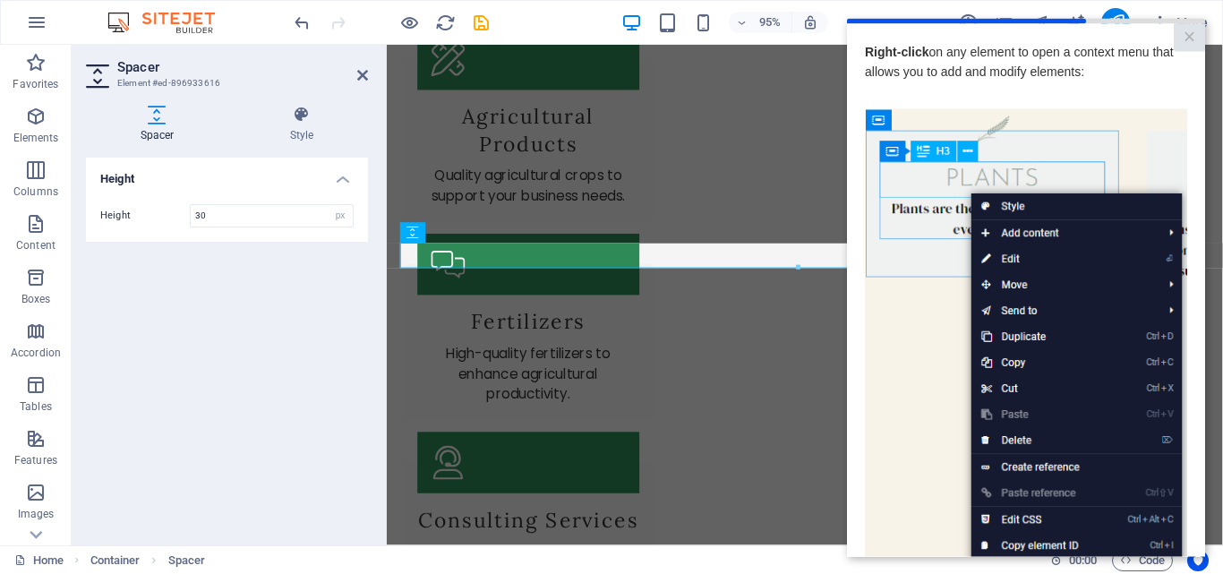
click at [289, 308] on div "Height Height 30 px rem vh vw" at bounding box center [227, 344] width 282 height 373
click at [358, 76] on icon at bounding box center [362, 75] width 11 height 14
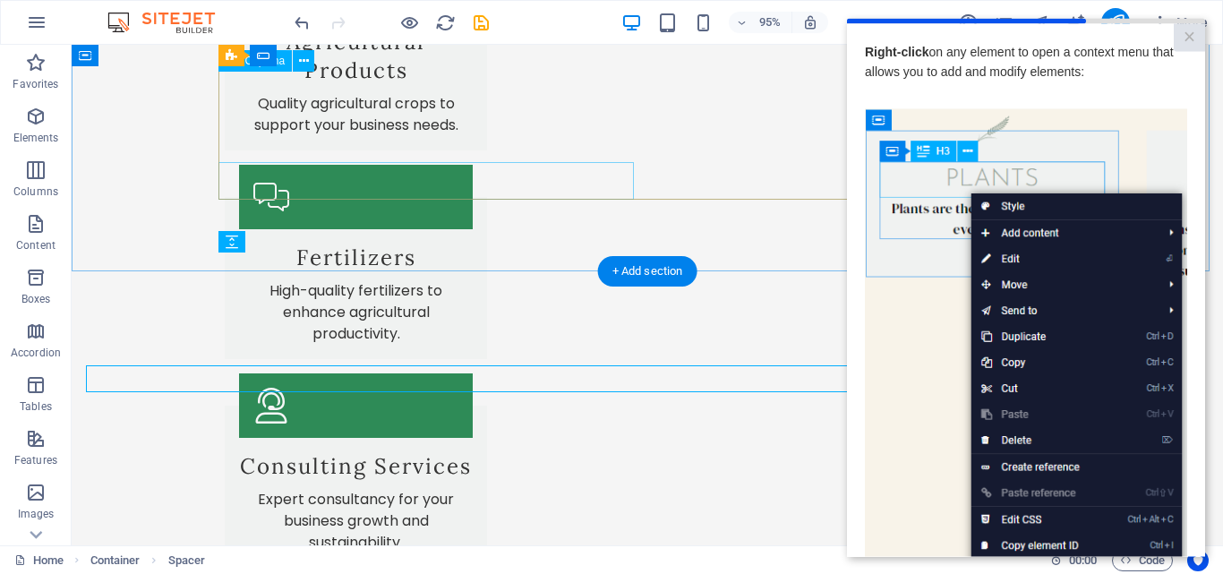
scroll to position [2502, 0]
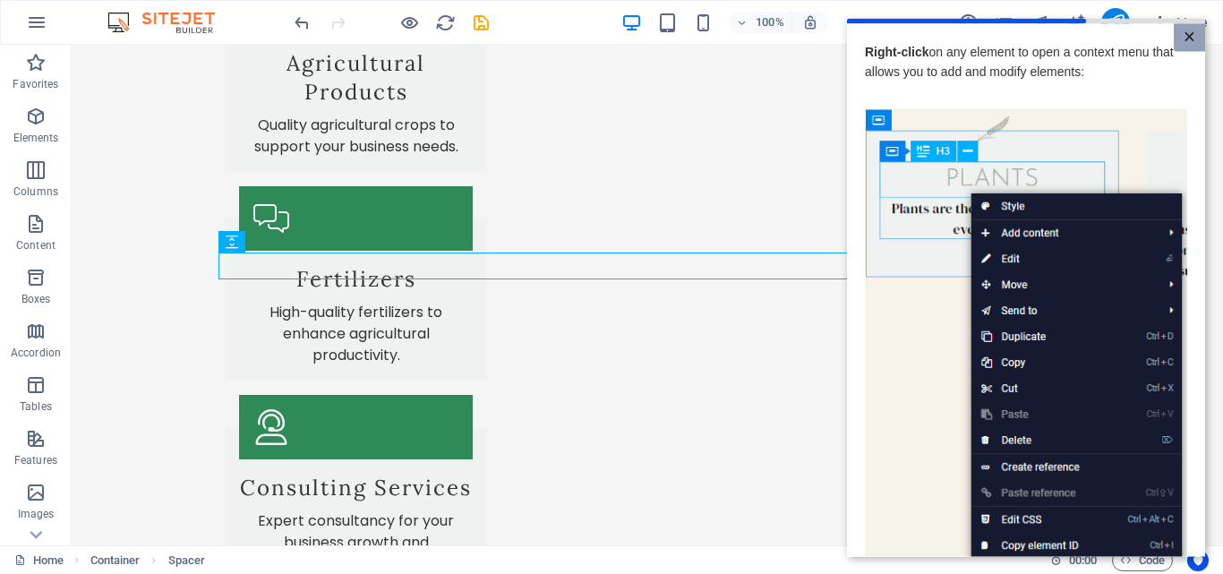
click at [1183, 38] on link "×" at bounding box center [1189, 37] width 31 height 28
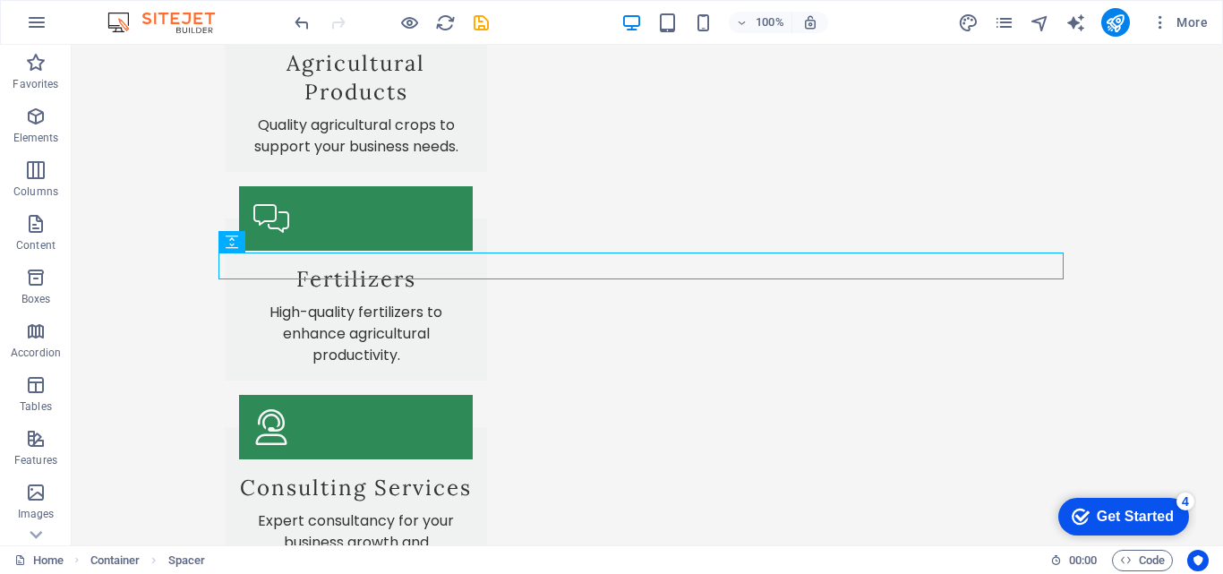
scroll to position [0, 0]
click at [1153, 521] on div "Get Started" at bounding box center [1135, 517] width 77 height 16
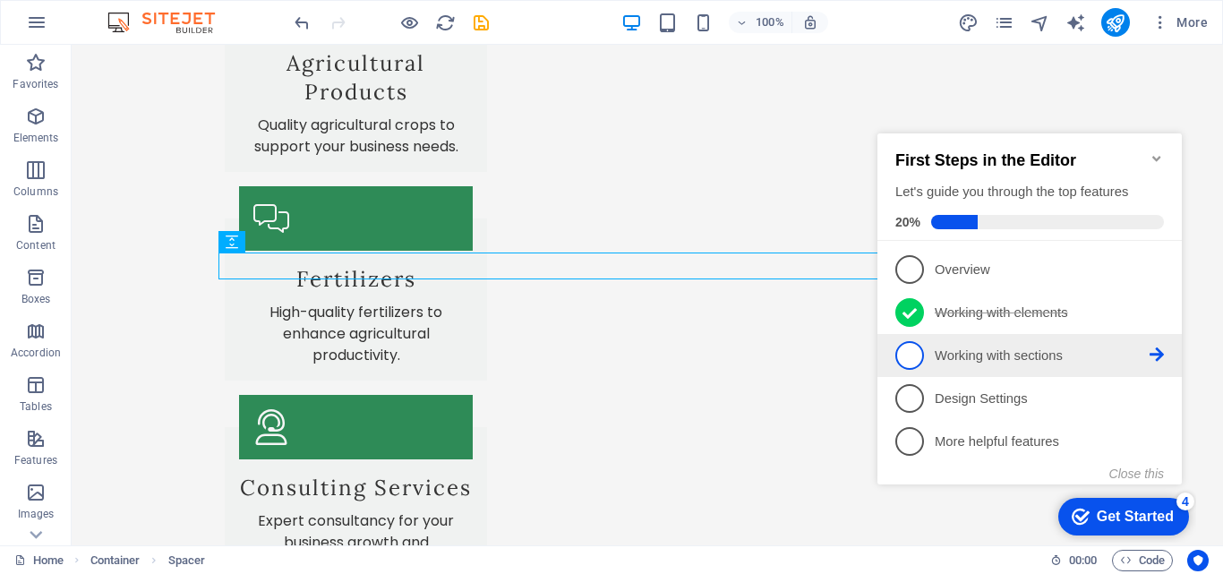
click at [1153, 357] on icon at bounding box center [1157, 354] width 14 height 14
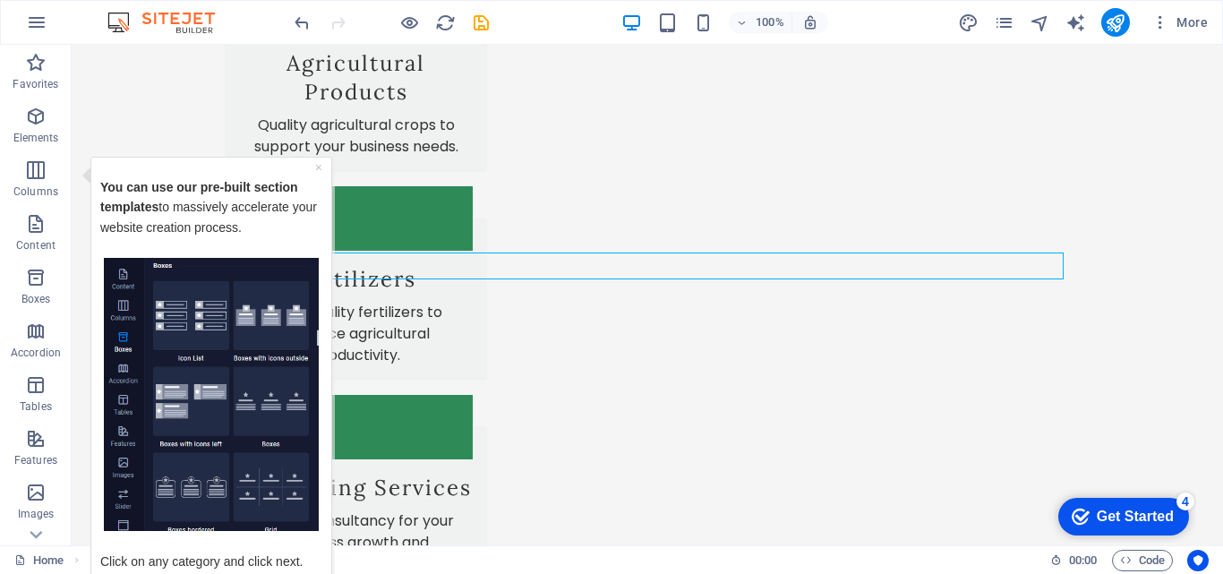
click at [239, 321] on img "Tooltip" at bounding box center [211, 394] width 215 height 274
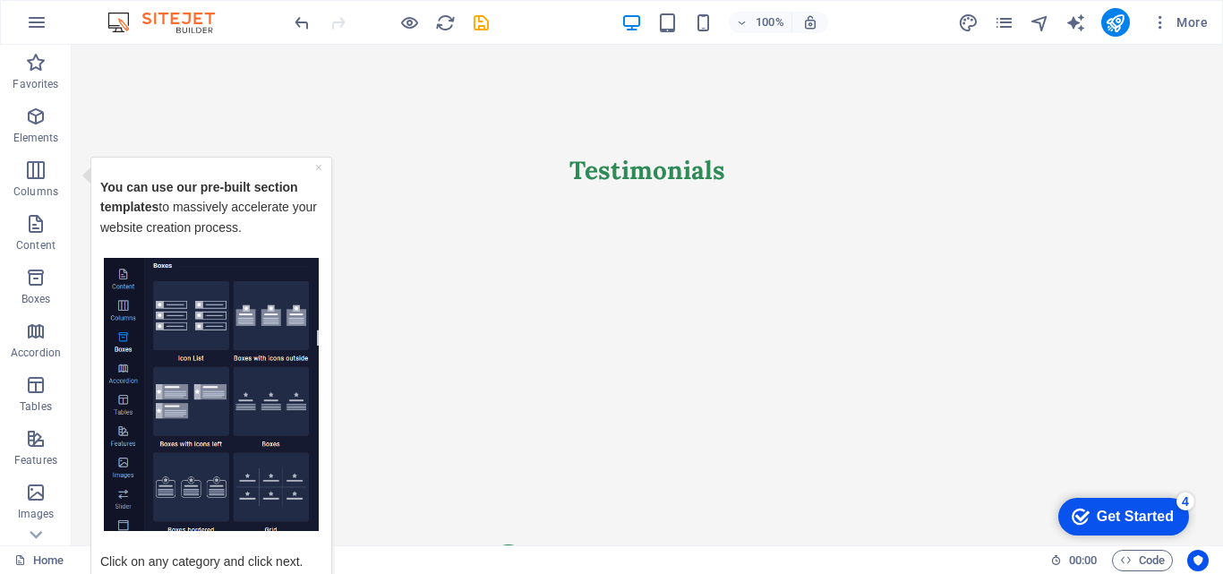
scroll to position [3299, 0]
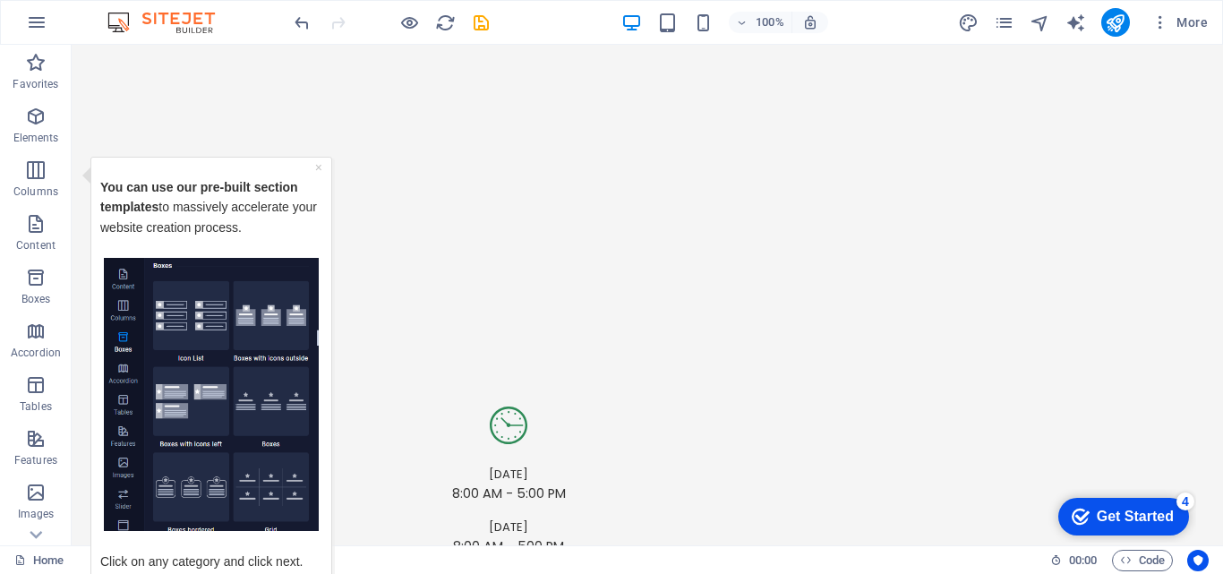
click at [1165, 510] on div "Get Started" at bounding box center [1135, 517] width 77 height 16
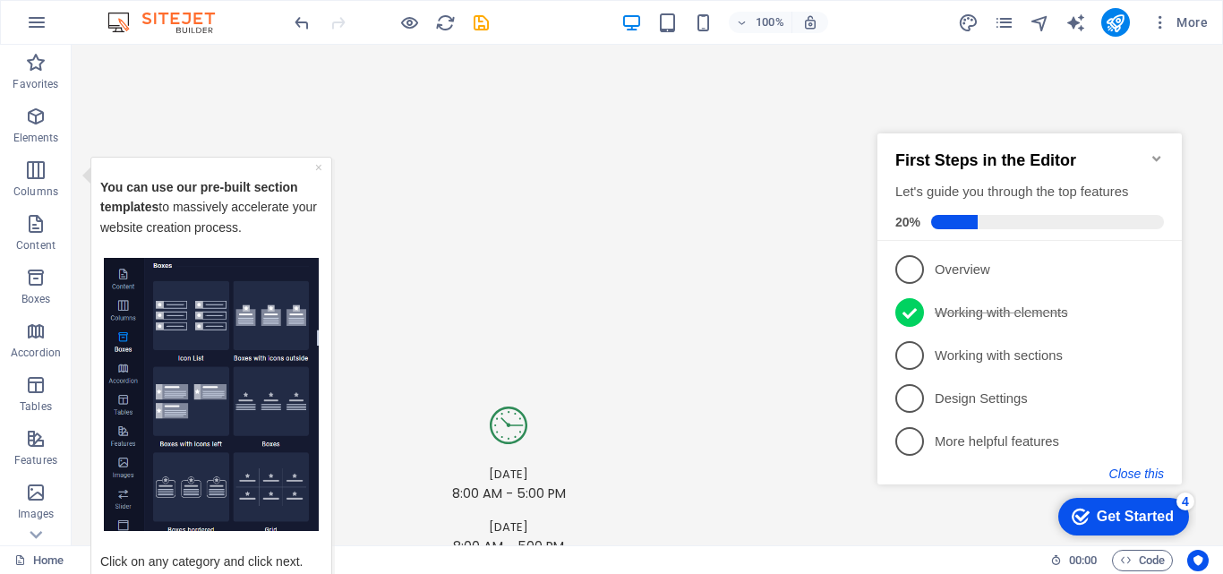
click at [1147, 467] on button "Close this" at bounding box center [1137, 474] width 55 height 14
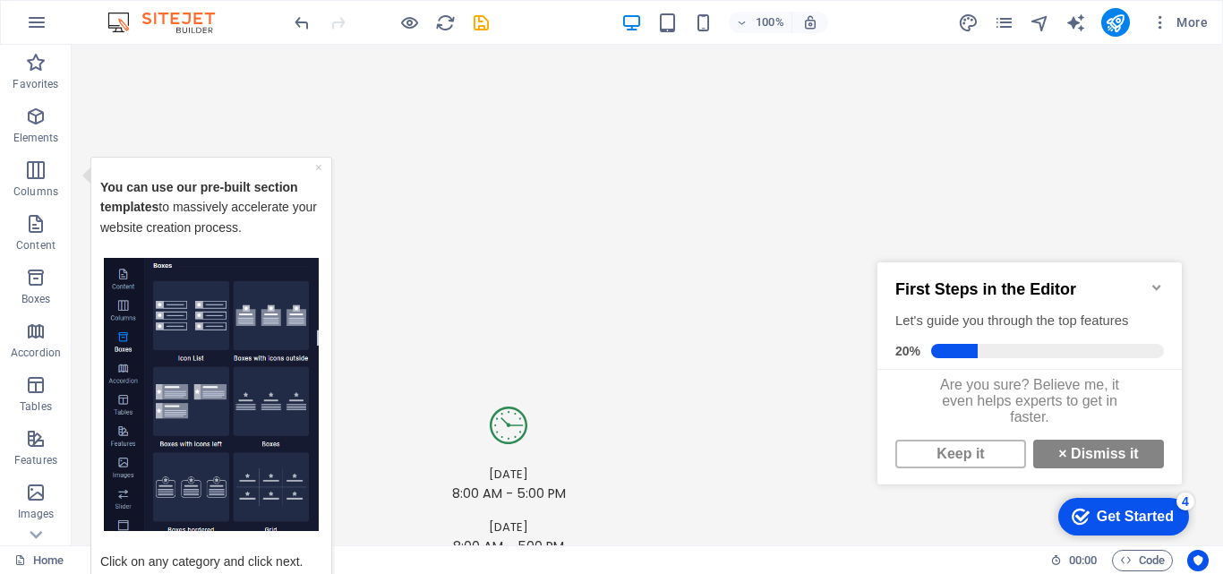
scroll to position [13, 0]
click at [996, 452] on link "Keep it" at bounding box center [961, 454] width 131 height 29
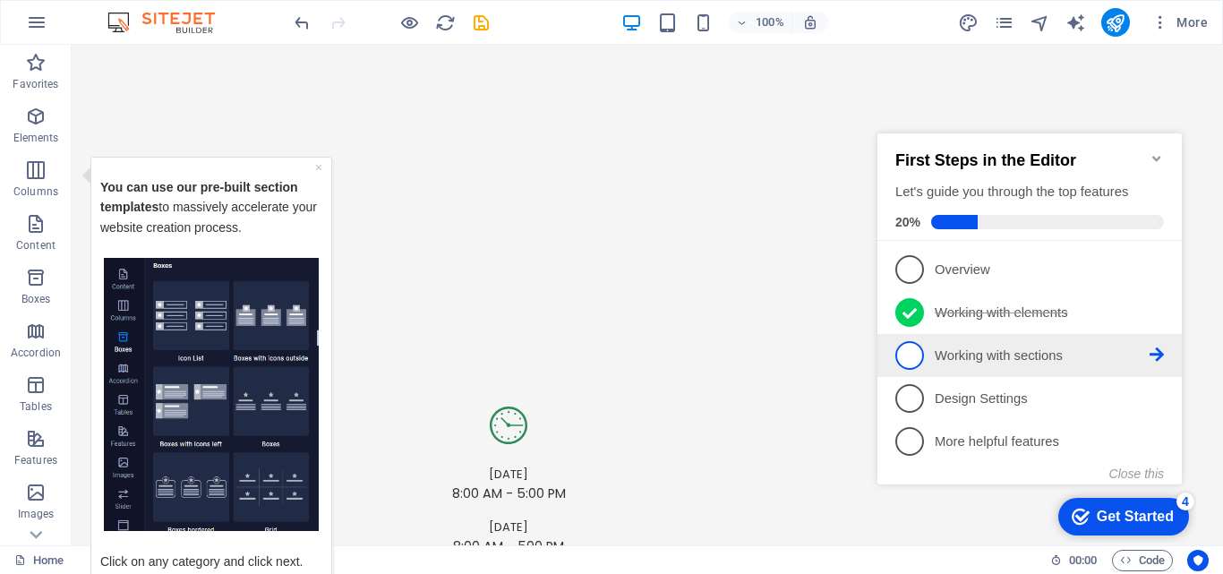
click at [910, 357] on span "3" at bounding box center [910, 355] width 29 height 29
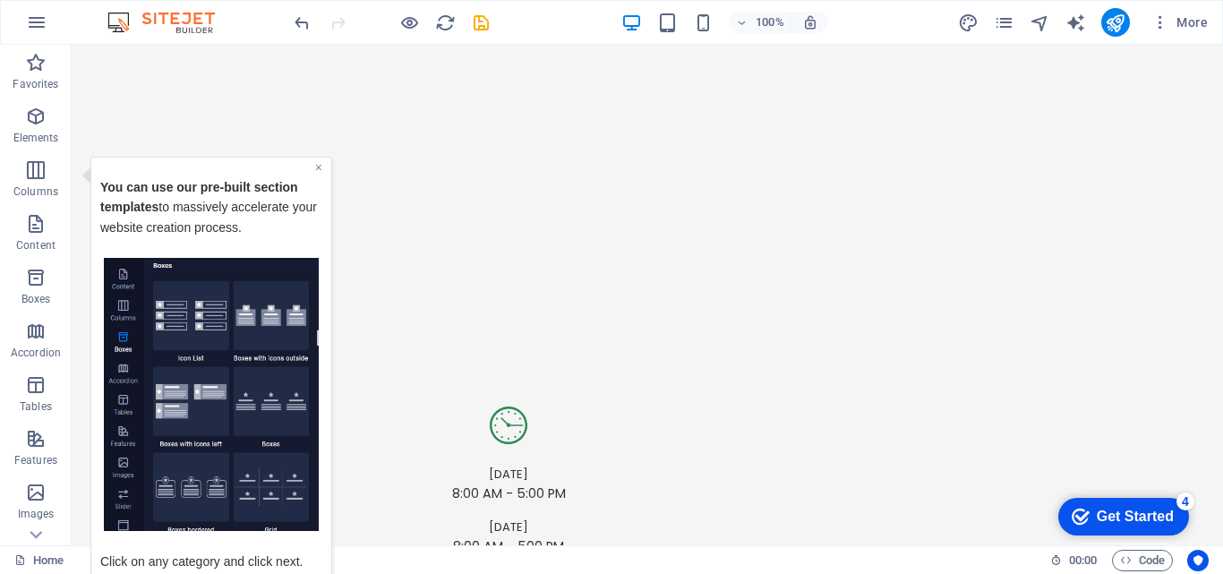
click at [317, 167] on link "×" at bounding box center [318, 166] width 7 height 14
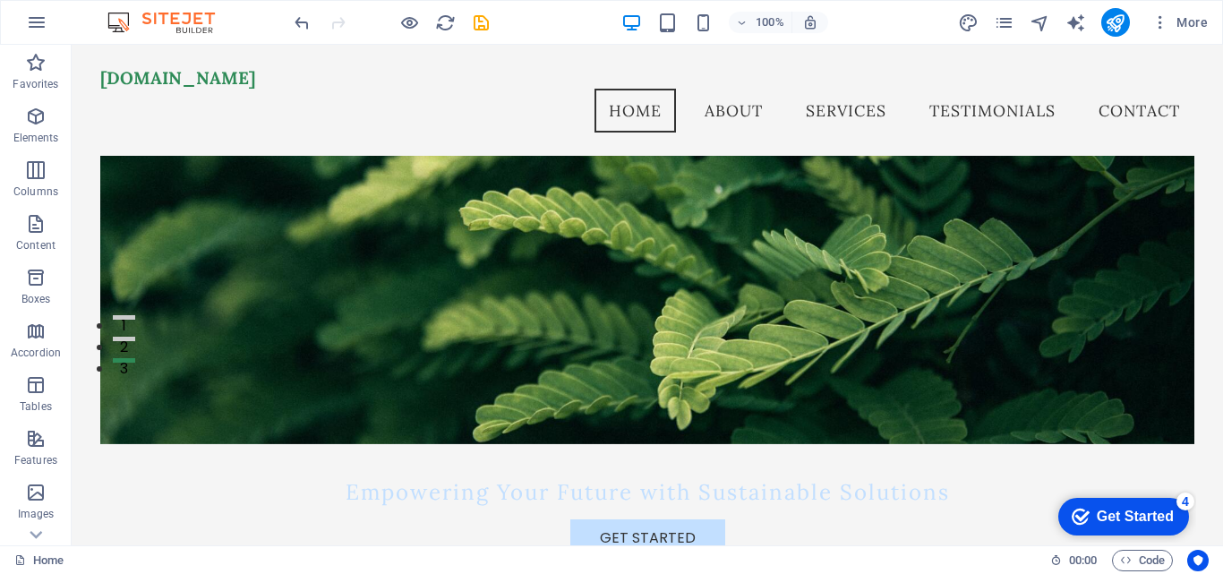
scroll to position [0, 0]
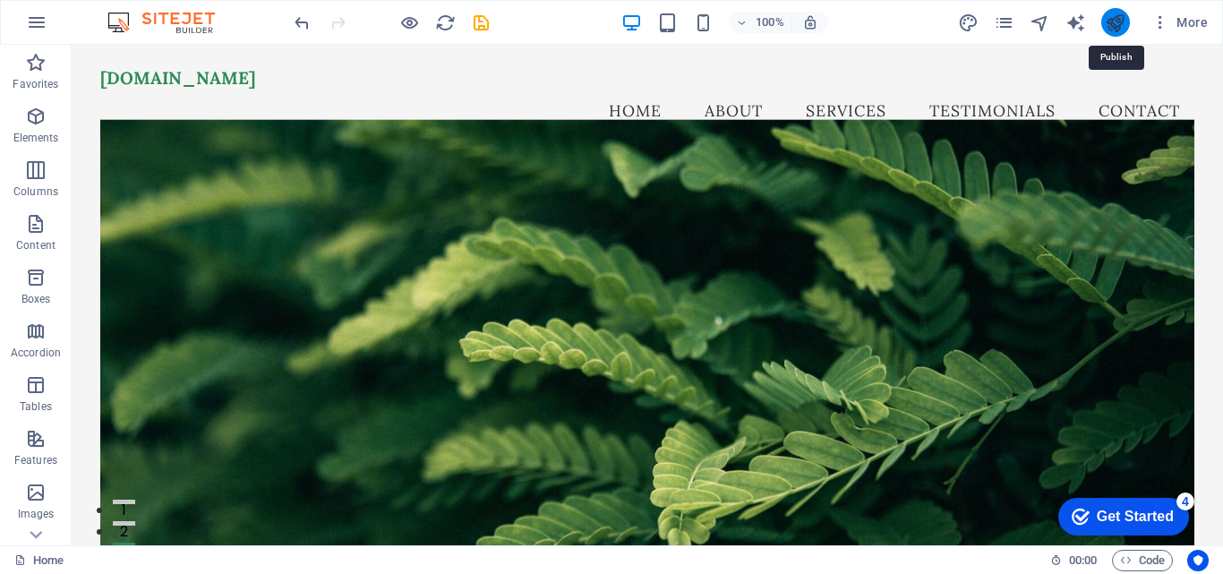
click at [1111, 23] on icon "publish" at bounding box center [1115, 23] width 21 height 21
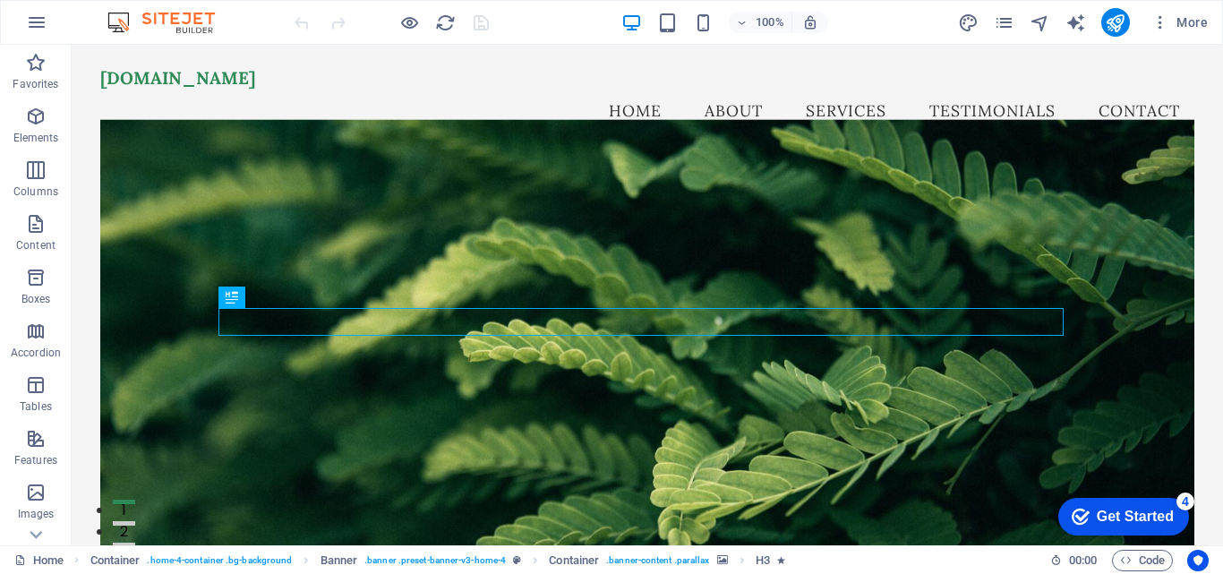
click at [1170, 500] on div "checkmark Get Started 4" at bounding box center [1124, 517] width 131 height 38
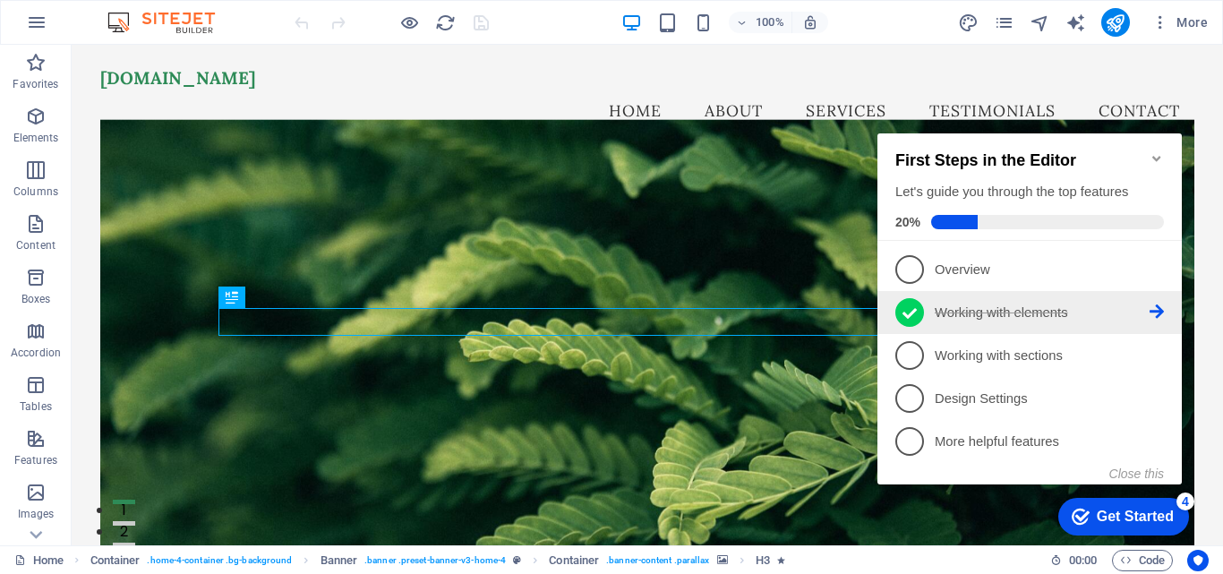
click at [1037, 309] on p "Working with elements - completed" at bounding box center [1042, 313] width 215 height 19
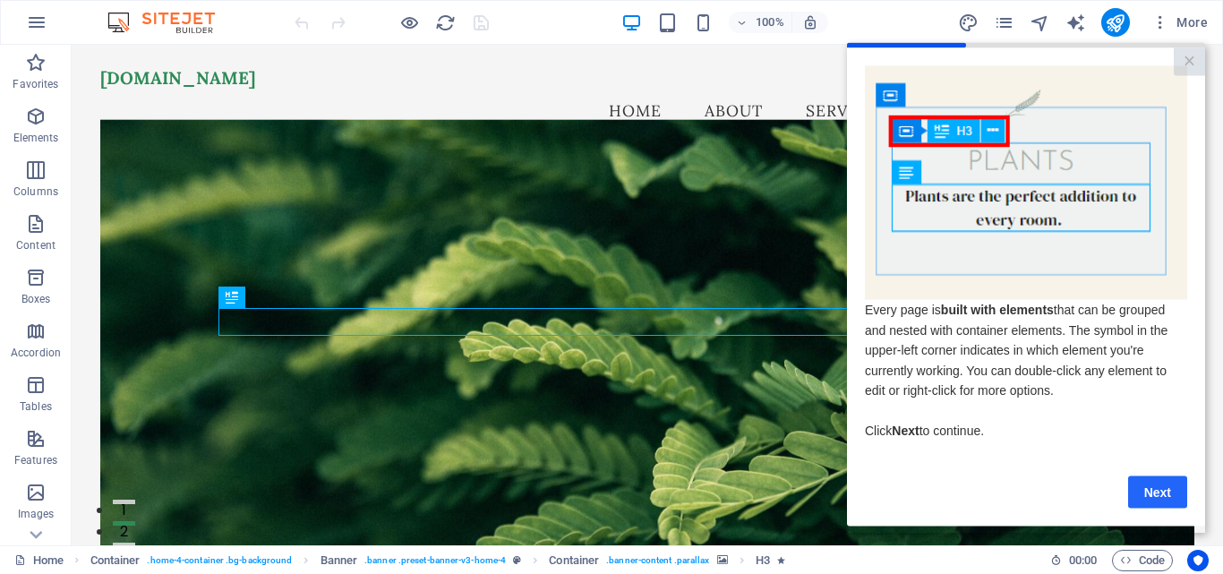
click at [1157, 492] on link "Next" at bounding box center [1157, 492] width 59 height 32
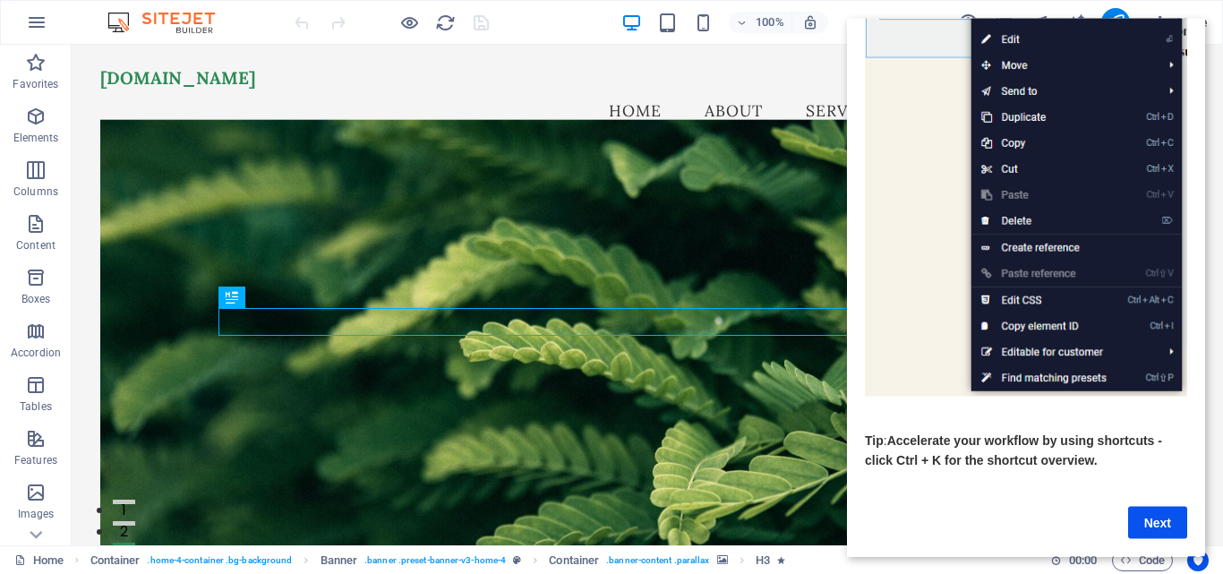
scroll to position [227, 0]
click at [1166, 526] on link "Next" at bounding box center [1157, 522] width 59 height 32
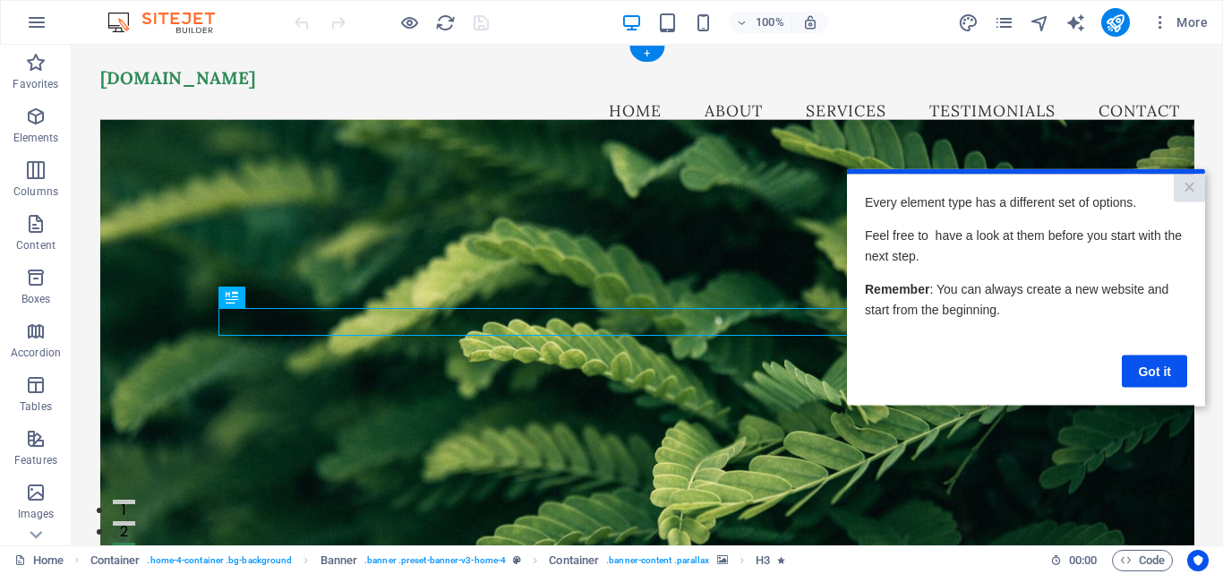
scroll to position [0, 0]
click at [1156, 379] on link "Got it" at bounding box center [1154, 371] width 65 height 32
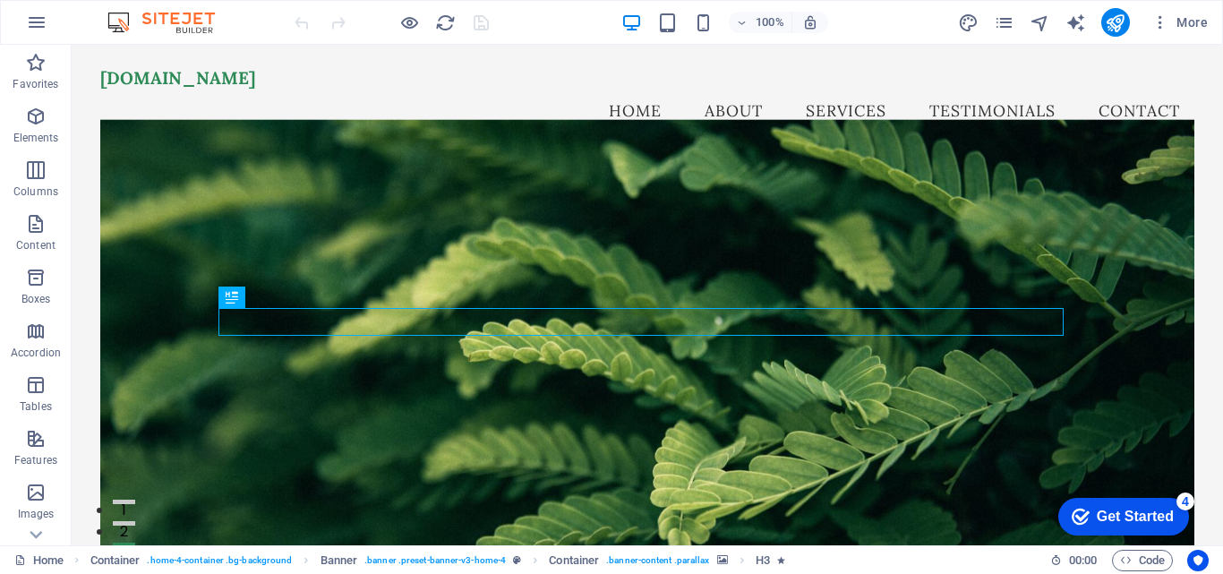
click at [1156, 529] on div "checkmark Get Started 4" at bounding box center [1124, 517] width 131 height 38
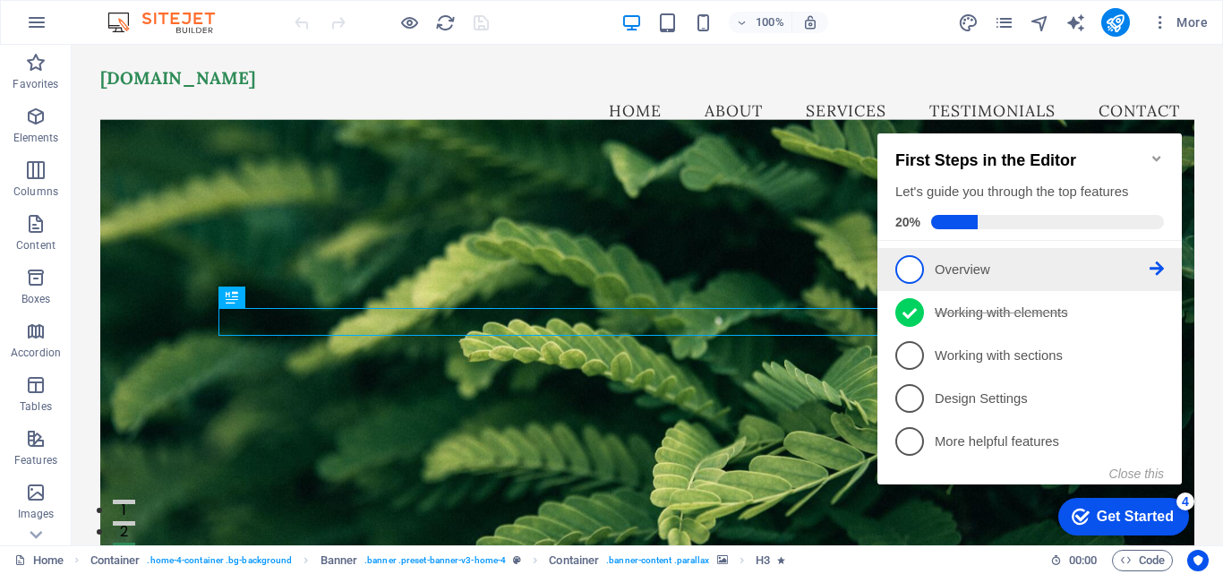
click at [961, 272] on p "Overview - incomplete" at bounding box center [1042, 270] width 215 height 19
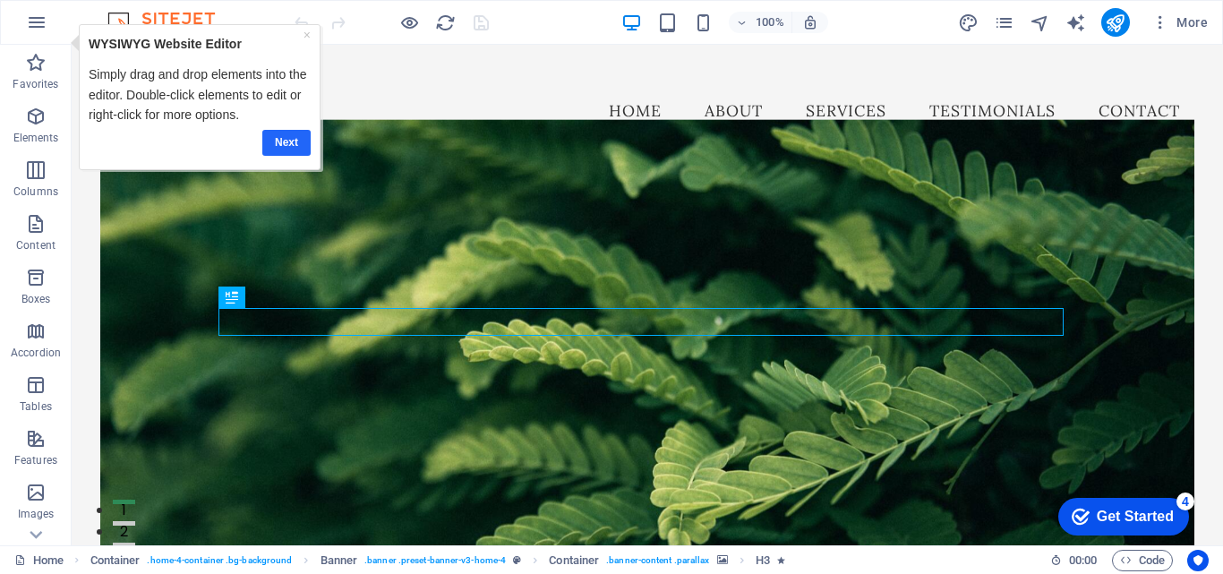
click at [299, 143] on link "Next" at bounding box center [285, 143] width 48 height 26
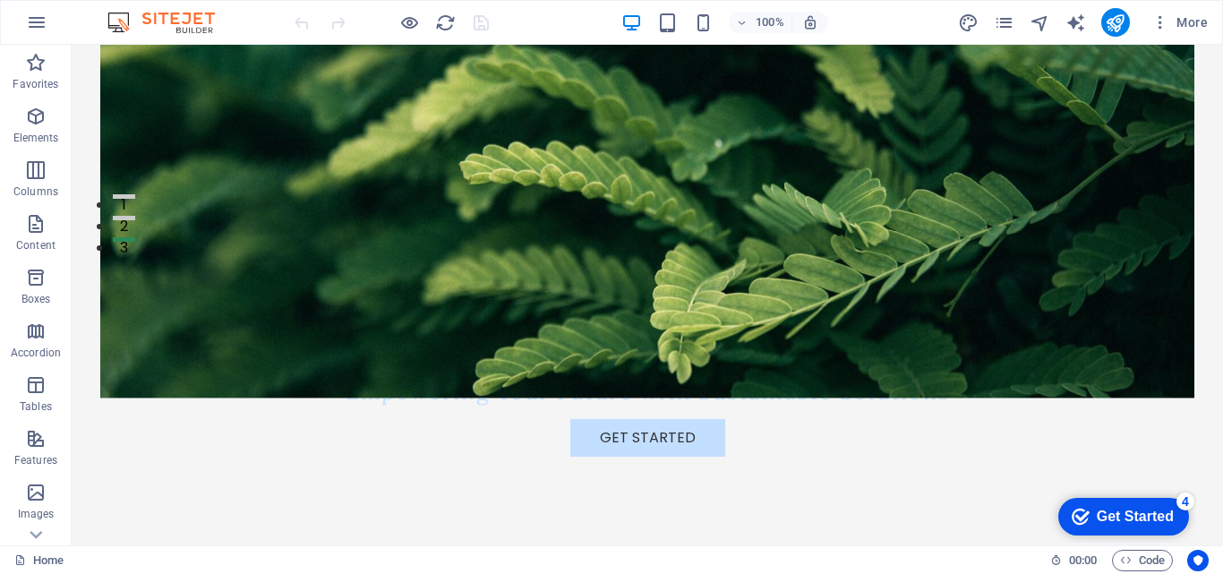
scroll to position [320, 0]
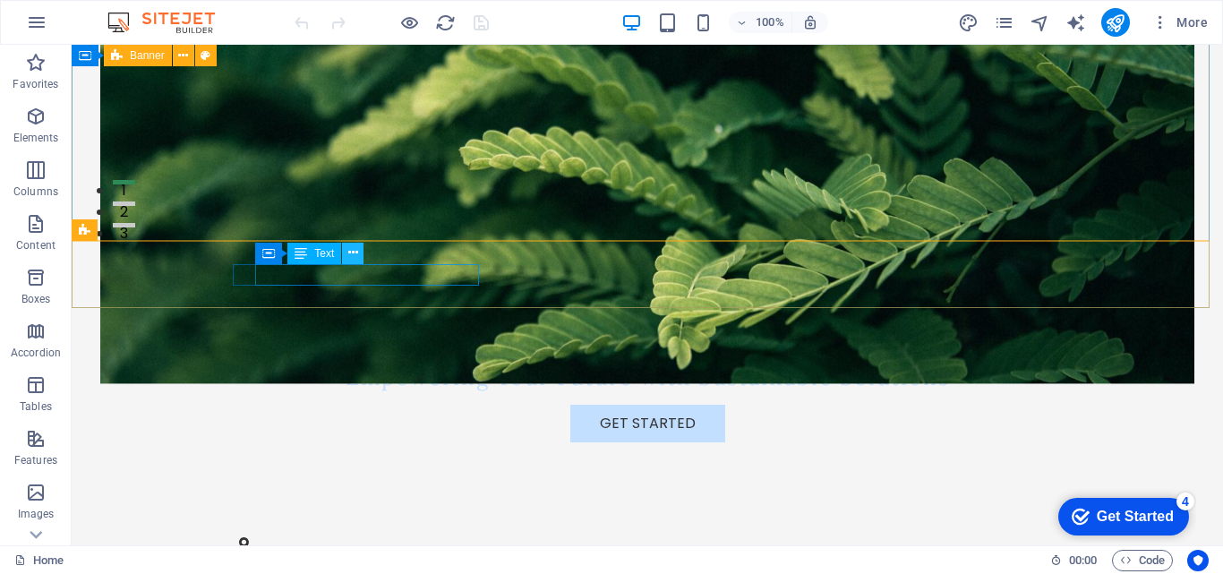
click at [351, 253] on icon at bounding box center [353, 253] width 10 height 19
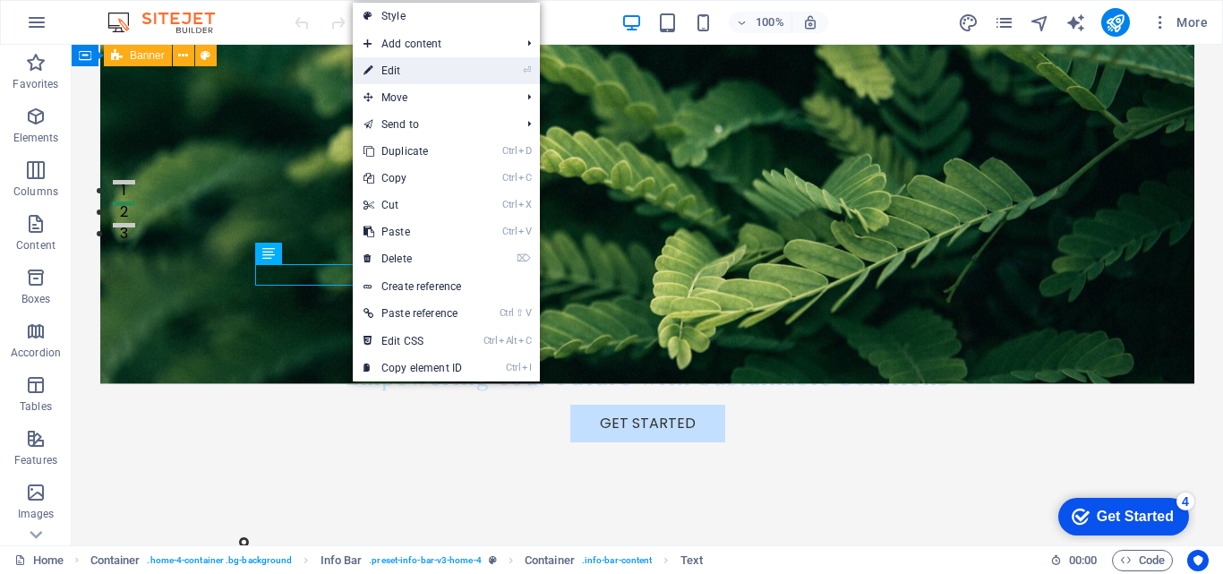
click at [390, 72] on link "⏎ Edit" at bounding box center [413, 70] width 120 height 27
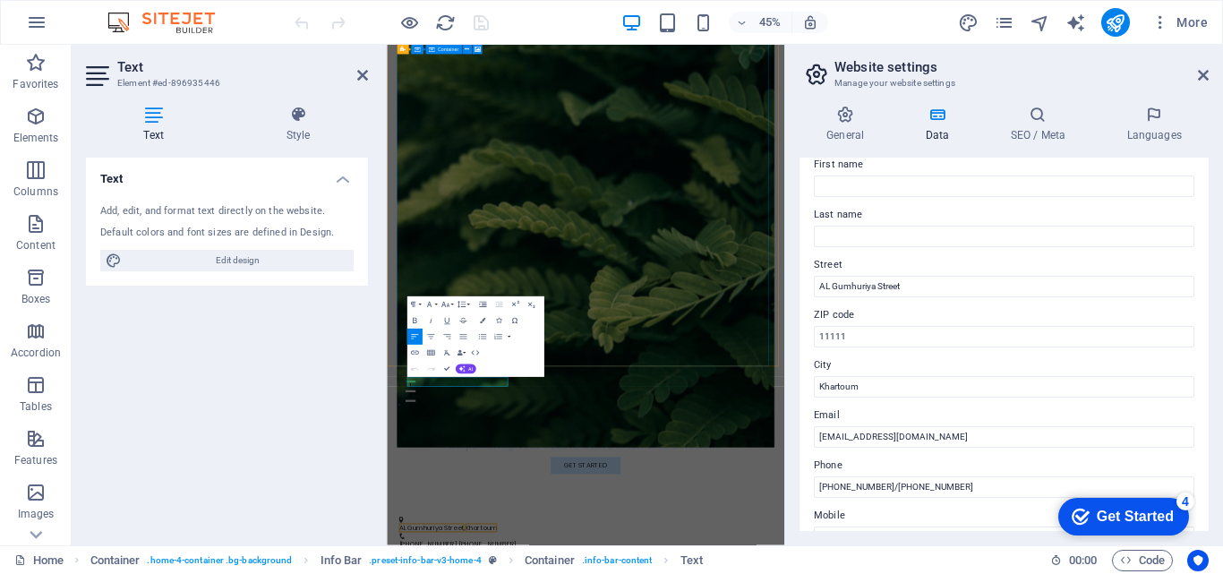
scroll to position [111, 0]
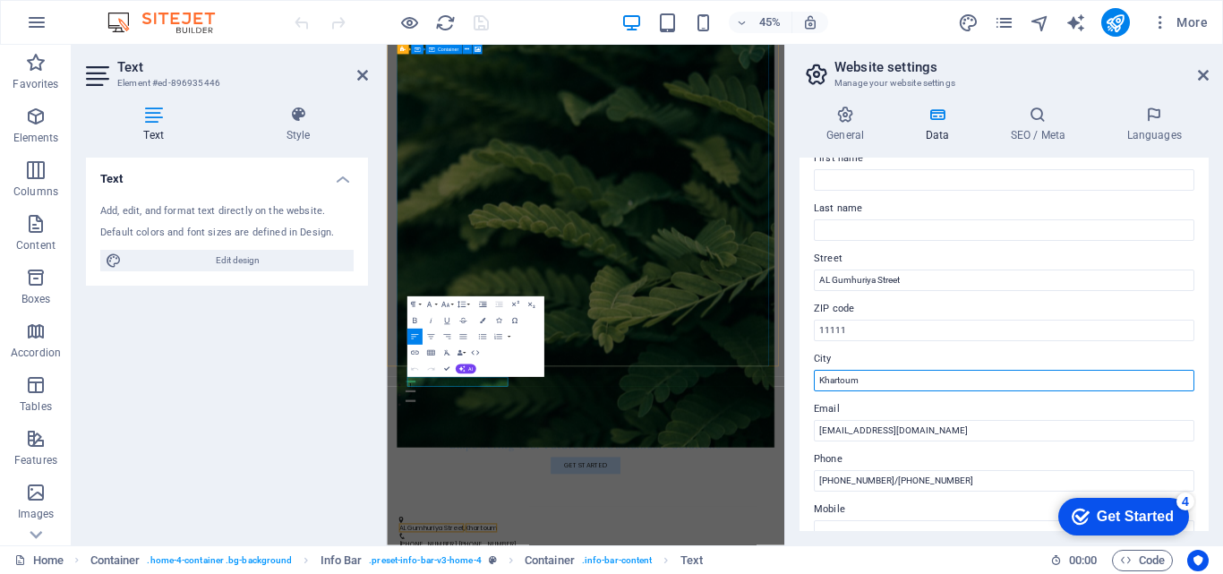
click at [870, 385] on input "Khartoum" at bounding box center [1004, 380] width 381 height 21
type input "Khartoum,Sudan"
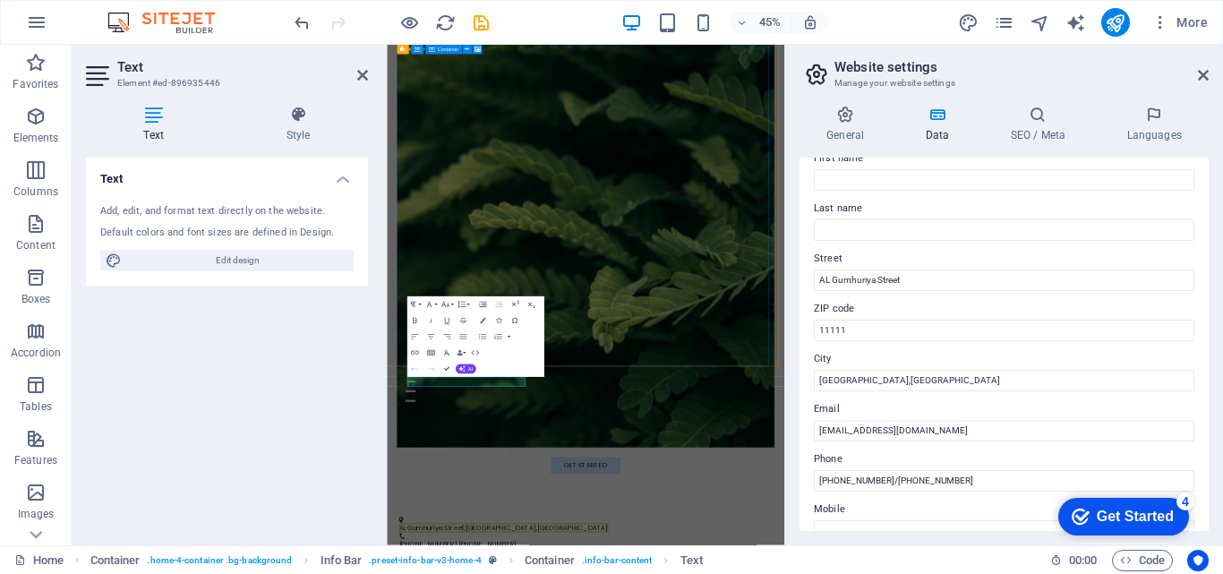
drag, startPoint x: 1212, startPoint y: 344, endPoint x: 1210, endPoint y: 368, distance: 24.2
click at [1210, 368] on div "General Data SEO / Meta Languages Website name jamaleldin-company.com Logo Drag…" at bounding box center [1004, 318] width 438 height 454
drag, startPoint x: 1210, startPoint y: 360, endPoint x: 1208, endPoint y: 385, distance: 25.1
click at [1208, 385] on div "General Data SEO / Meta Languages Website name jamaleldin-company.com Logo Drag…" at bounding box center [1004, 318] width 438 height 454
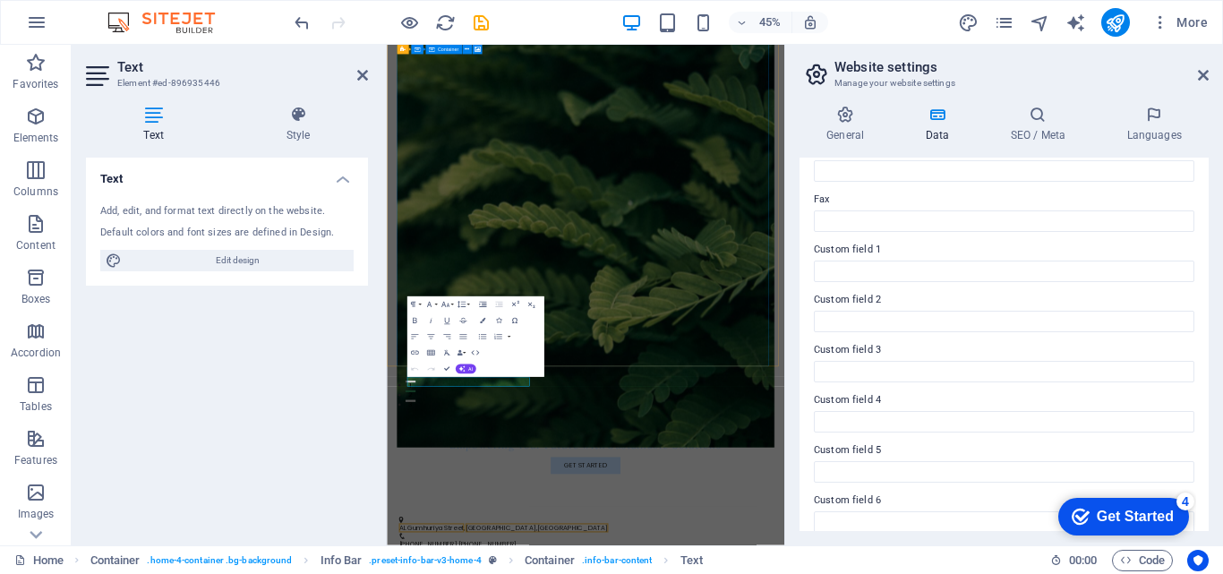
scroll to position [487, 0]
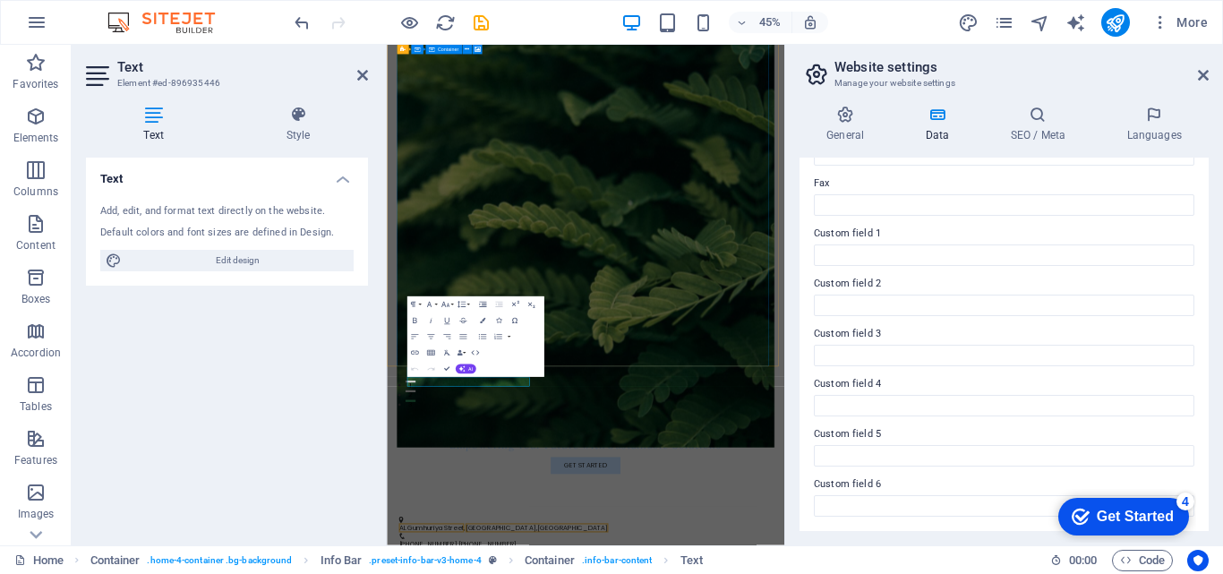
click at [292, 394] on div "Text Add, edit, and format text directly on the website. Default colors and fon…" at bounding box center [227, 344] width 282 height 373
click at [1074, 508] on icon "checkmark" at bounding box center [1081, 517] width 18 height 18
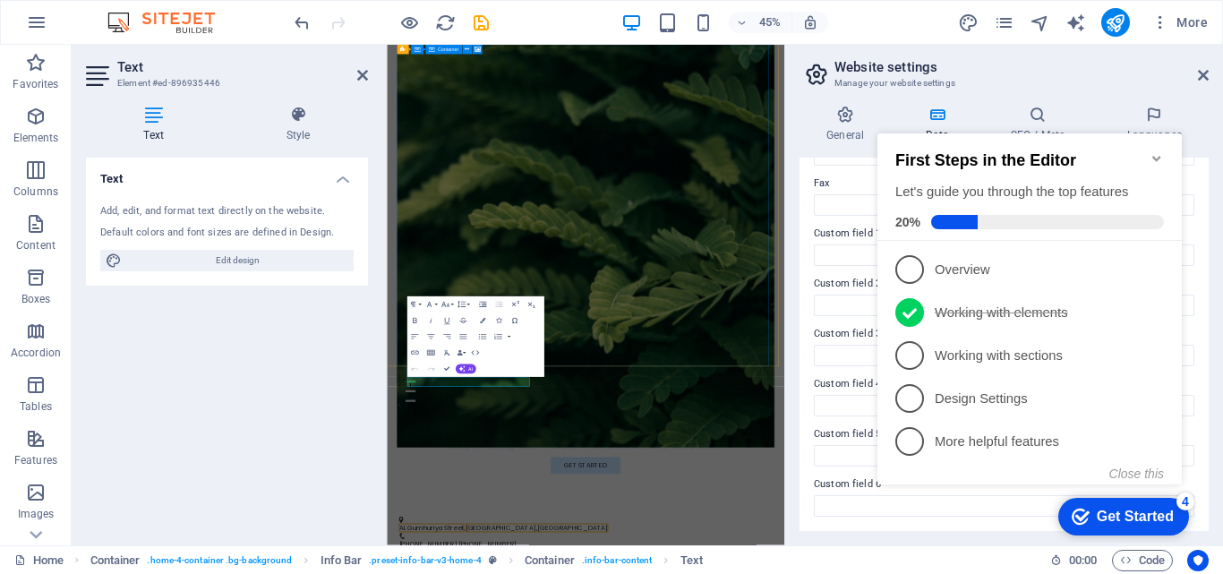
click at [983, 218] on span at bounding box center [1047, 222] width 233 height 14
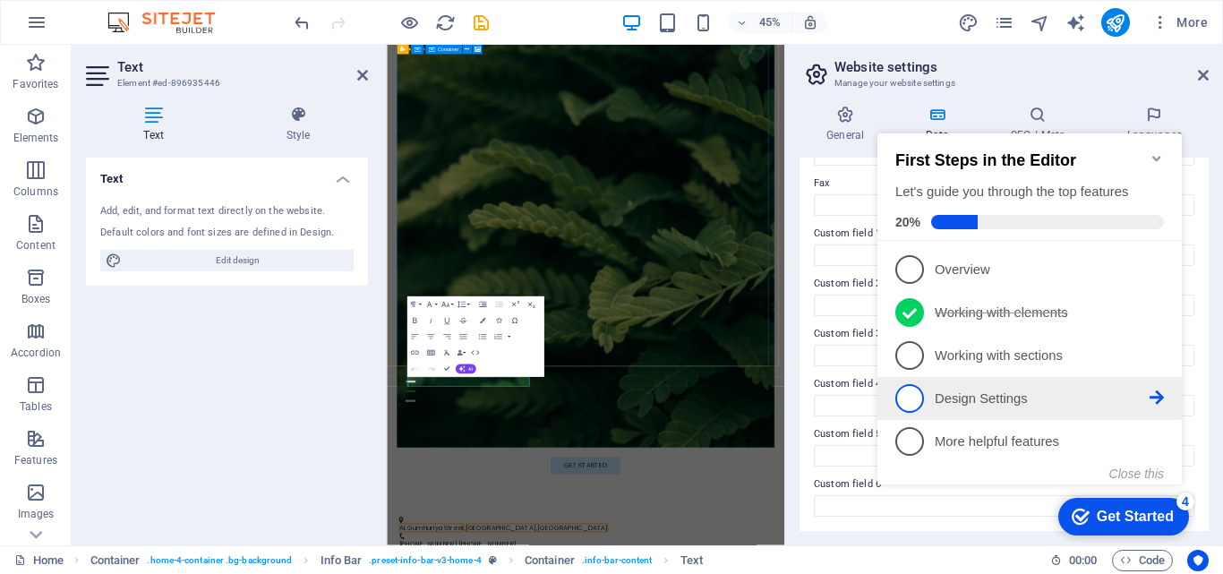
click at [1026, 384] on link "4 Design Settings - incomplete" at bounding box center [1030, 398] width 269 height 29
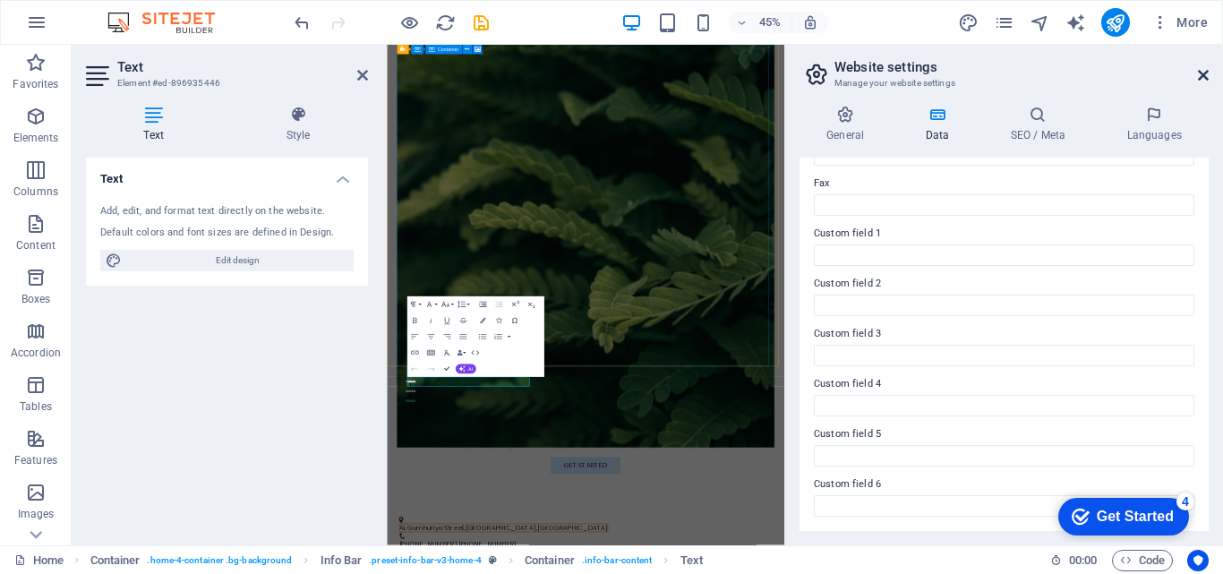
click at [1208, 72] on icon at bounding box center [1203, 75] width 11 height 14
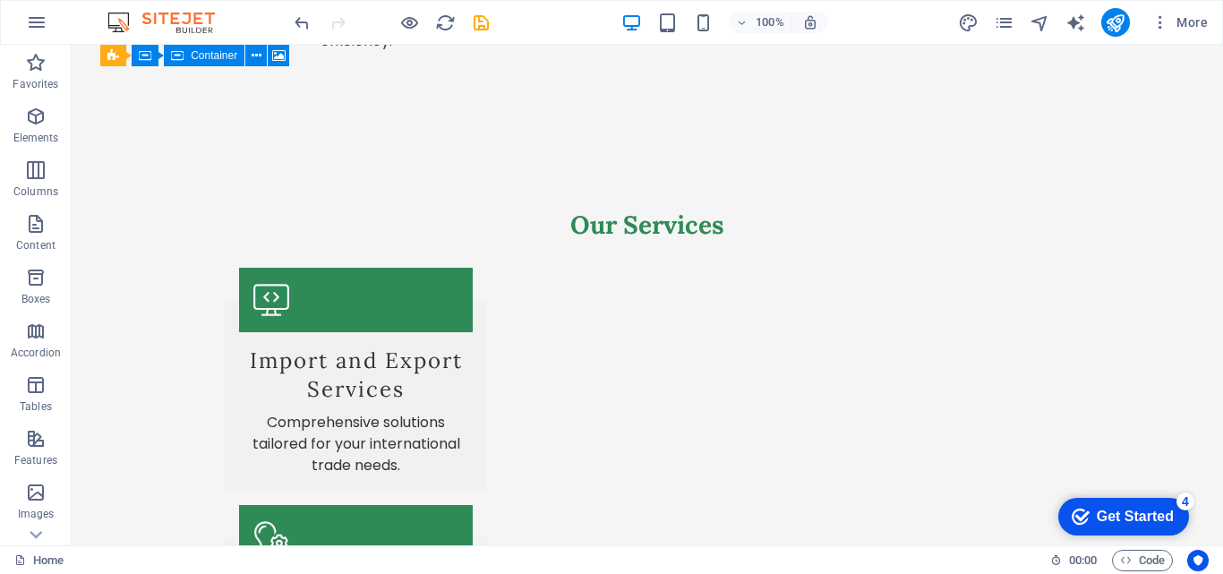
scroll to position [1591, 0]
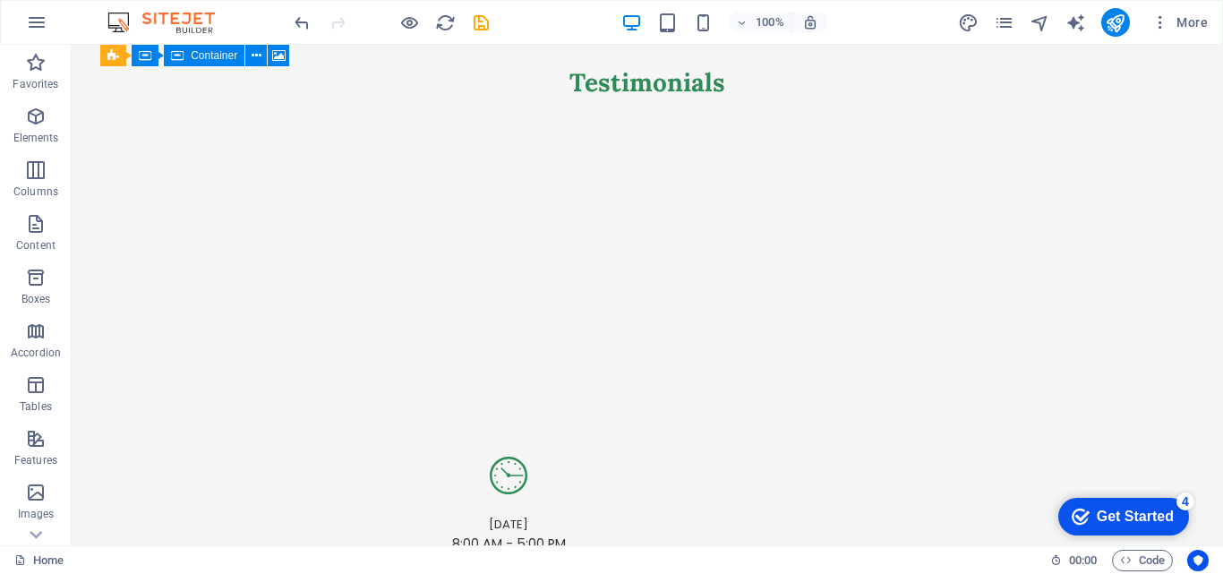
scroll to position [3299, 0]
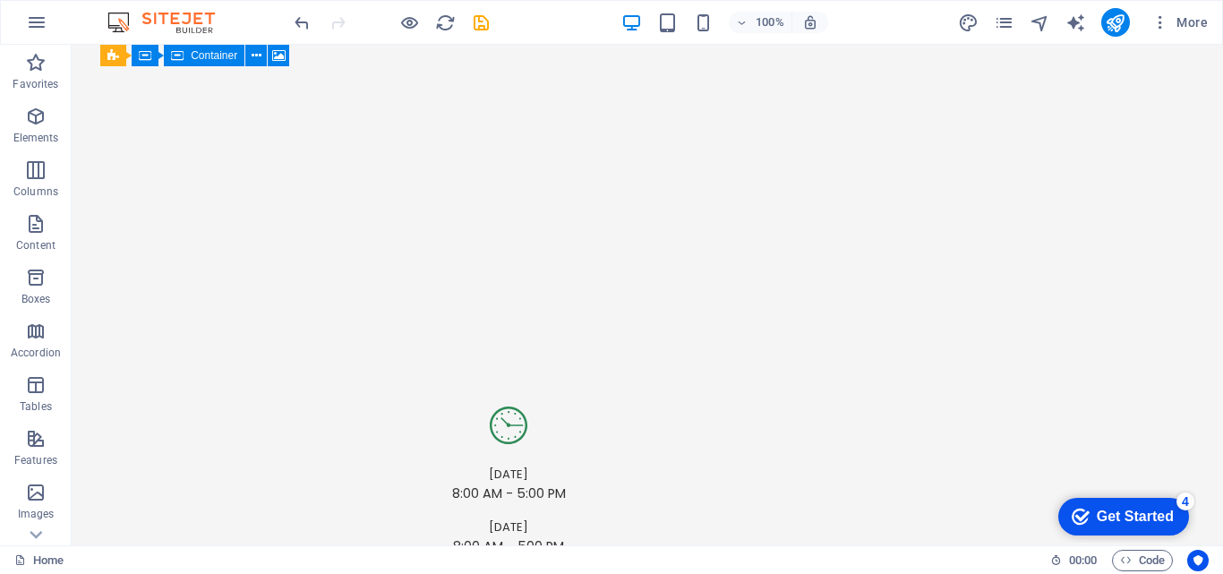
click at [1189, 494] on div "4" at bounding box center [1186, 502] width 18 height 18
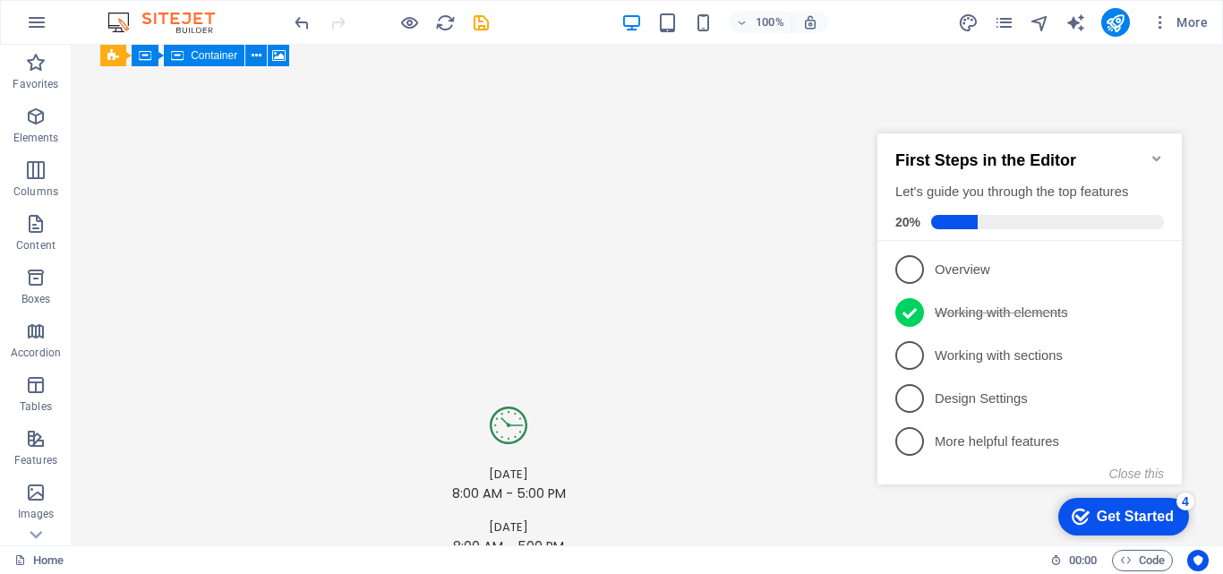
click at [1189, 494] on div "4" at bounding box center [1186, 502] width 18 height 18
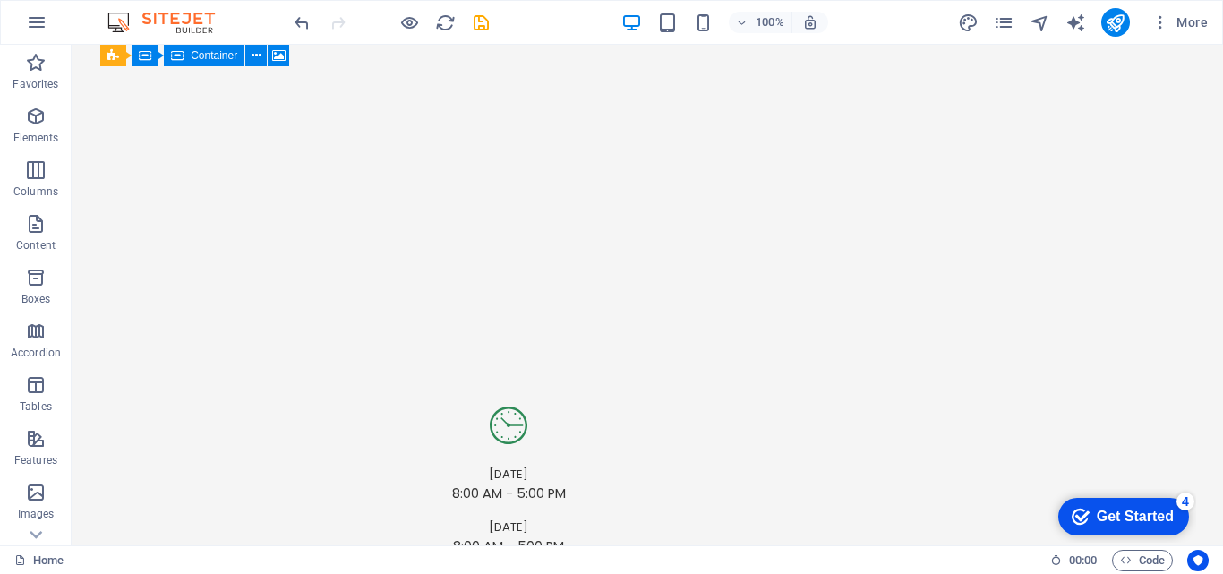
click at [1195, 510] on div "4" at bounding box center [1186, 502] width 18 height 18
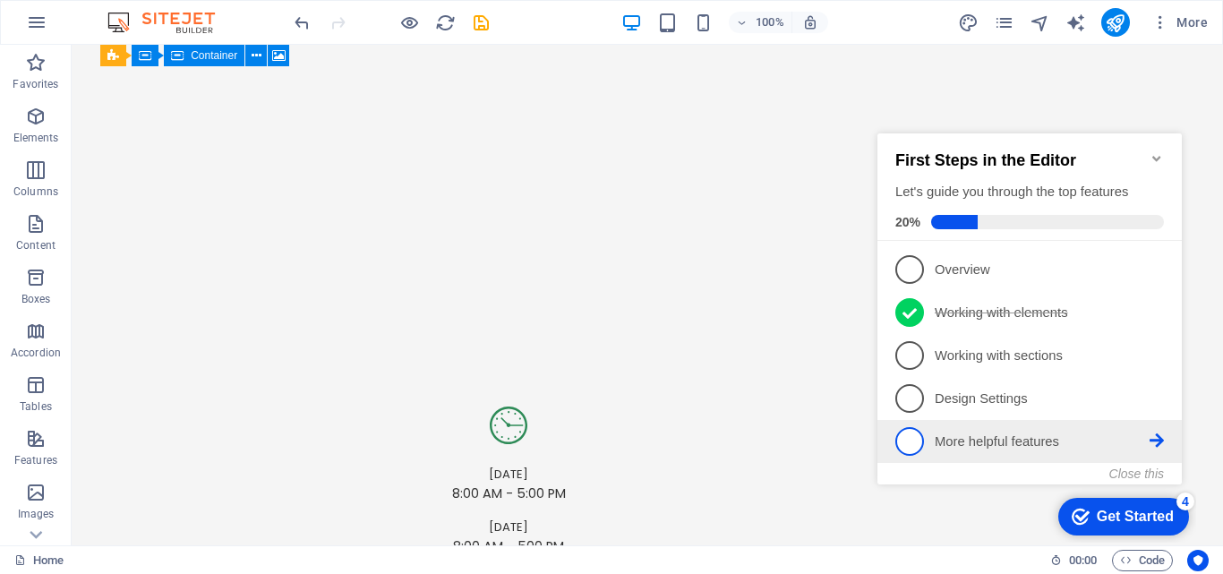
click at [1169, 435] on li "5 More helpful features - incomplete" at bounding box center [1030, 441] width 304 height 43
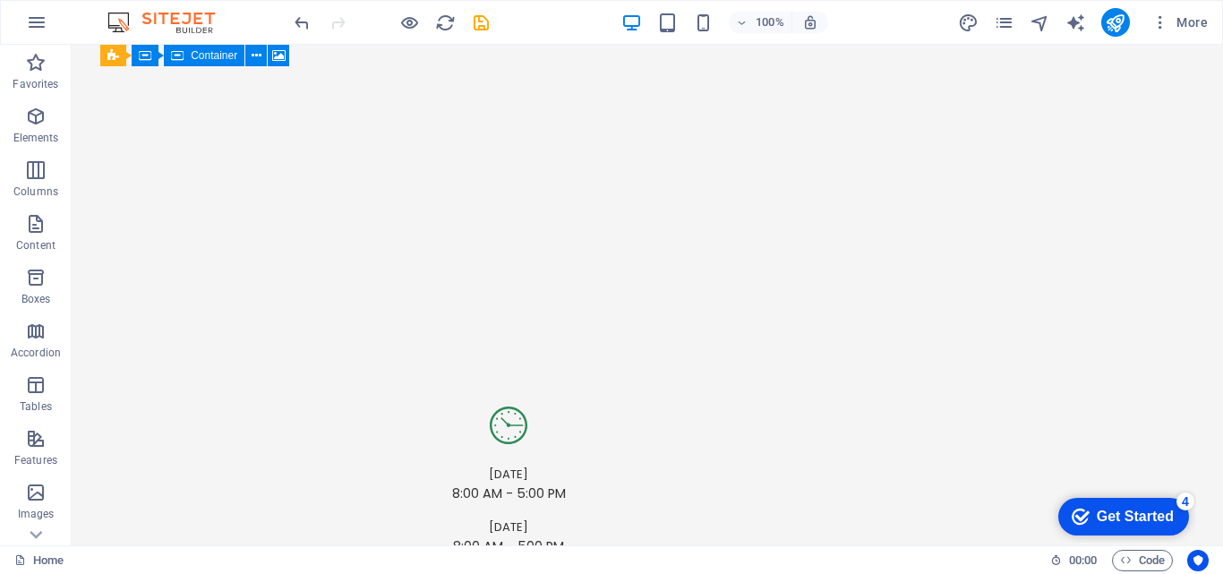
click at [1144, 512] on div "Get Started" at bounding box center [1135, 517] width 77 height 16
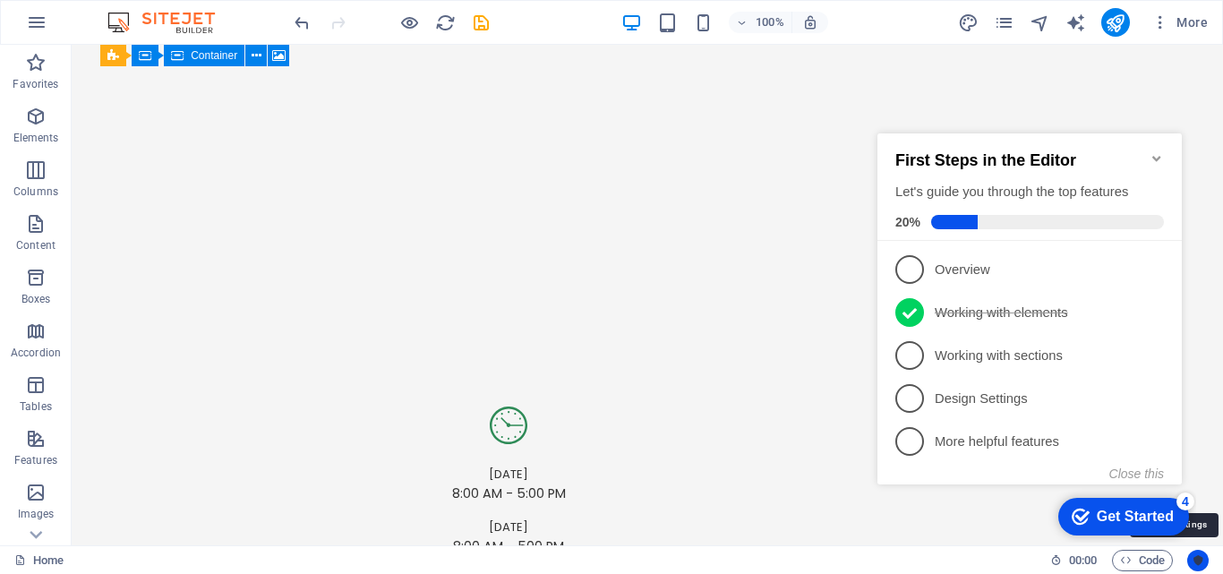
click at [1199, 560] on icon "Usercentrics" at bounding box center [1198, 560] width 13 height 13
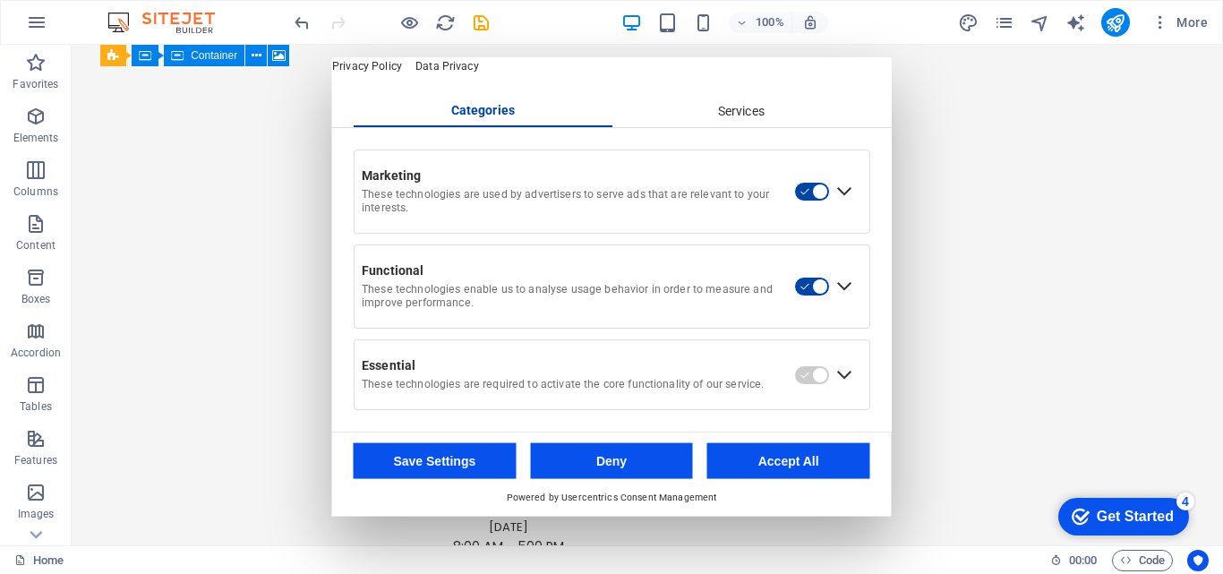
scroll to position [93, 0]
drag, startPoint x: 890, startPoint y: 331, endPoint x: 826, endPoint y: 383, distance: 82.8
click at [834, 376] on div "Expand Essential" at bounding box center [844, 374] width 29 height 29
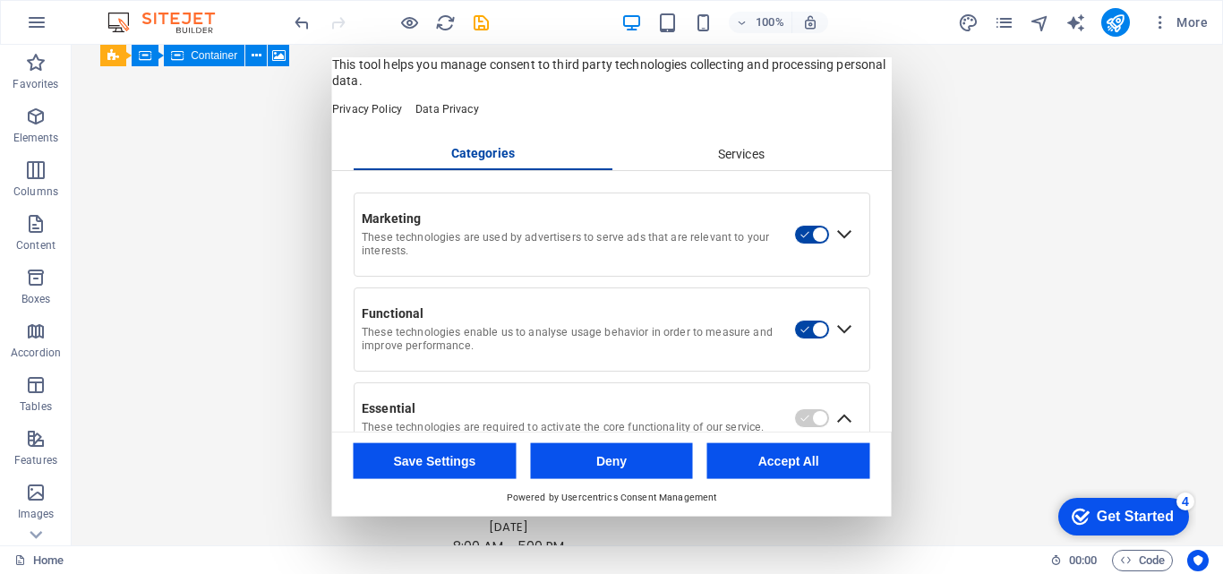
scroll to position [0, 0]
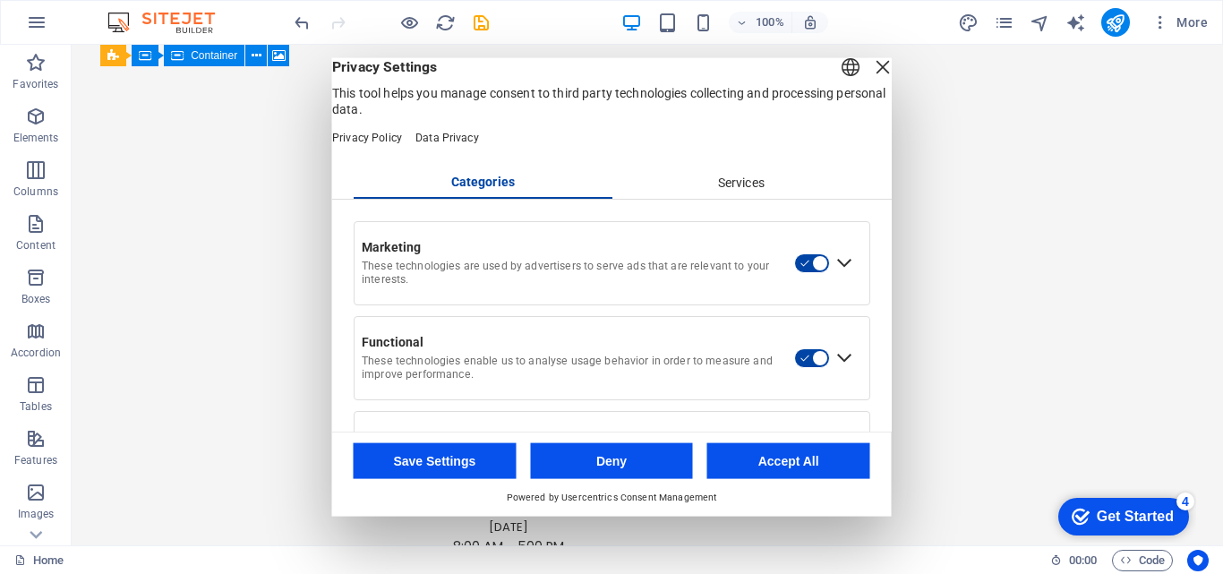
click at [718, 198] on div "Services" at bounding box center [741, 182] width 259 height 30
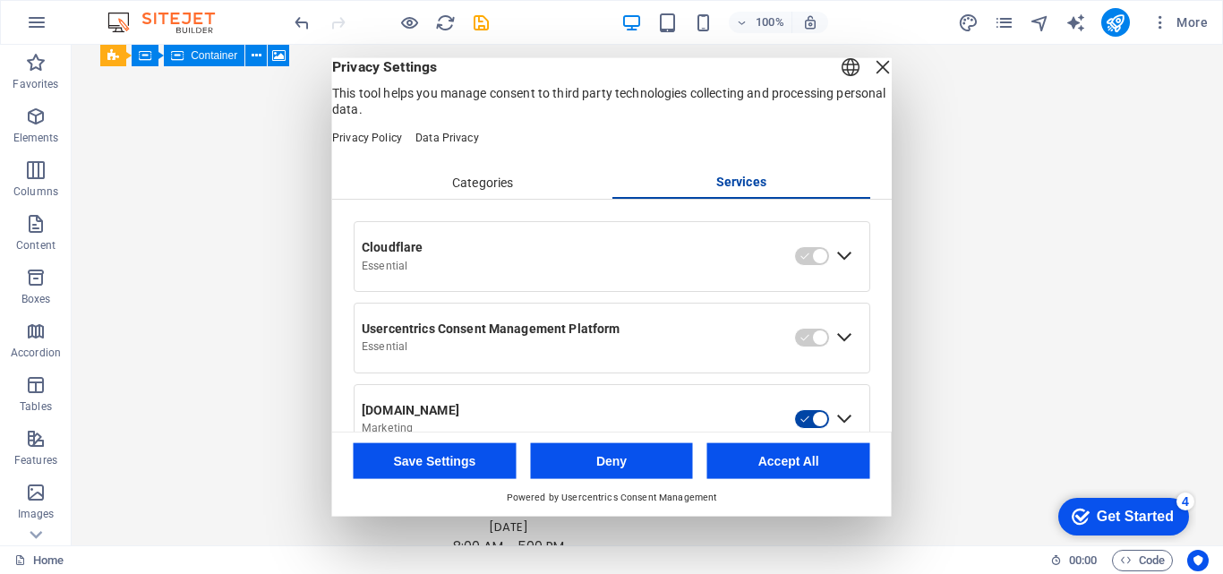
drag, startPoint x: 883, startPoint y: 148, endPoint x: 884, endPoint y: 184, distance: 35.8
click at [884, 184] on div "English Deutsch Privacy Settings This tool helps you manage consent to third pa…" at bounding box center [612, 244] width 560 height 374
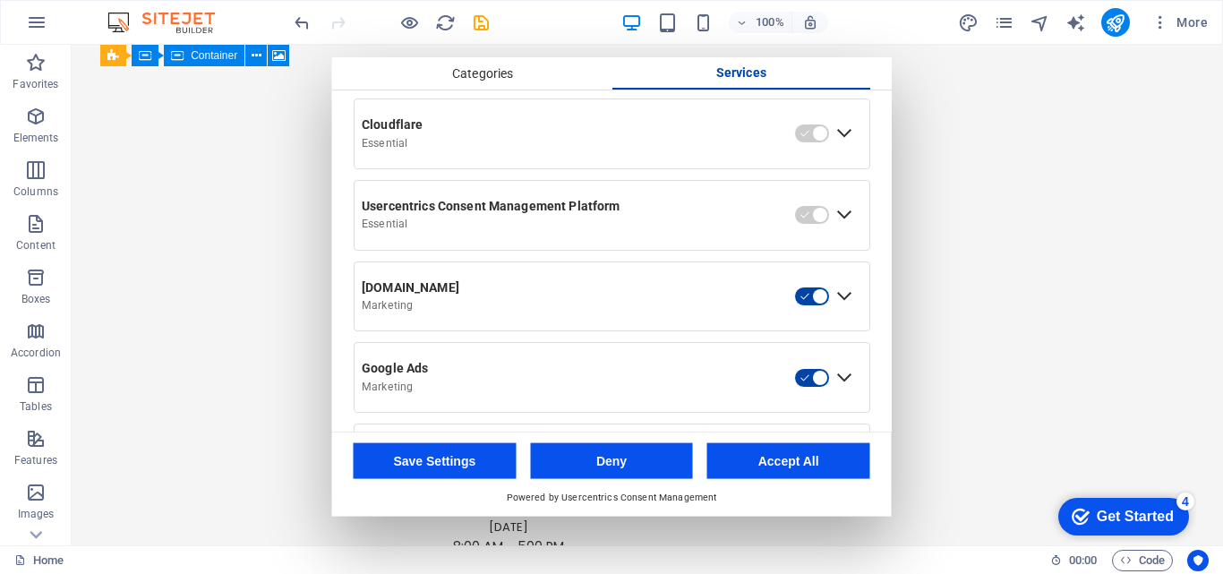
scroll to position [142, 0]
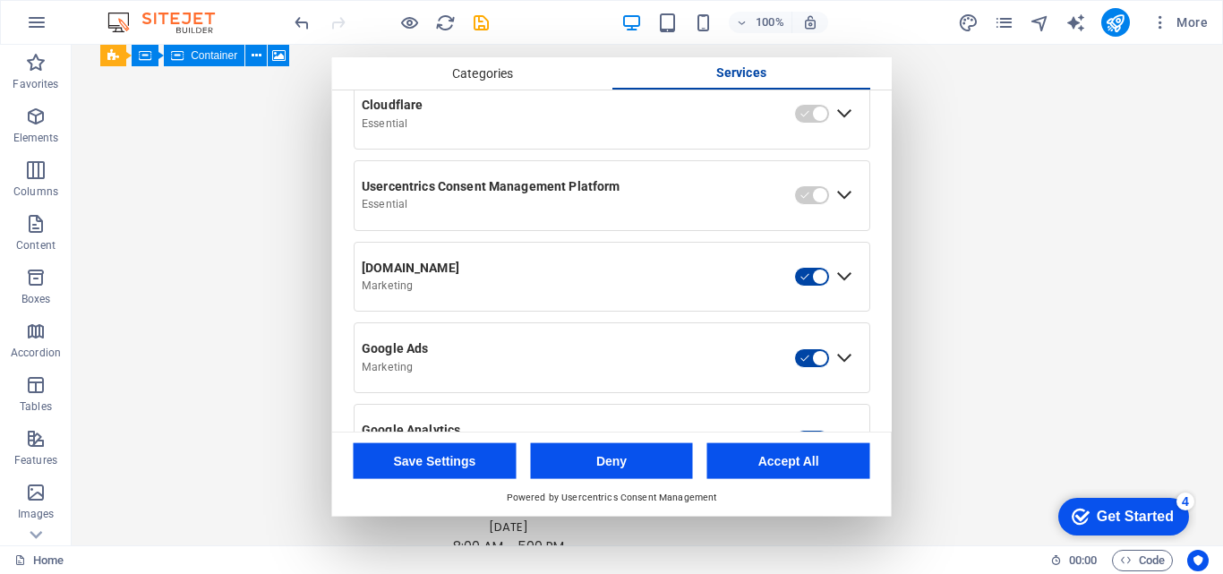
click at [792, 453] on button "Accept All" at bounding box center [788, 461] width 163 height 36
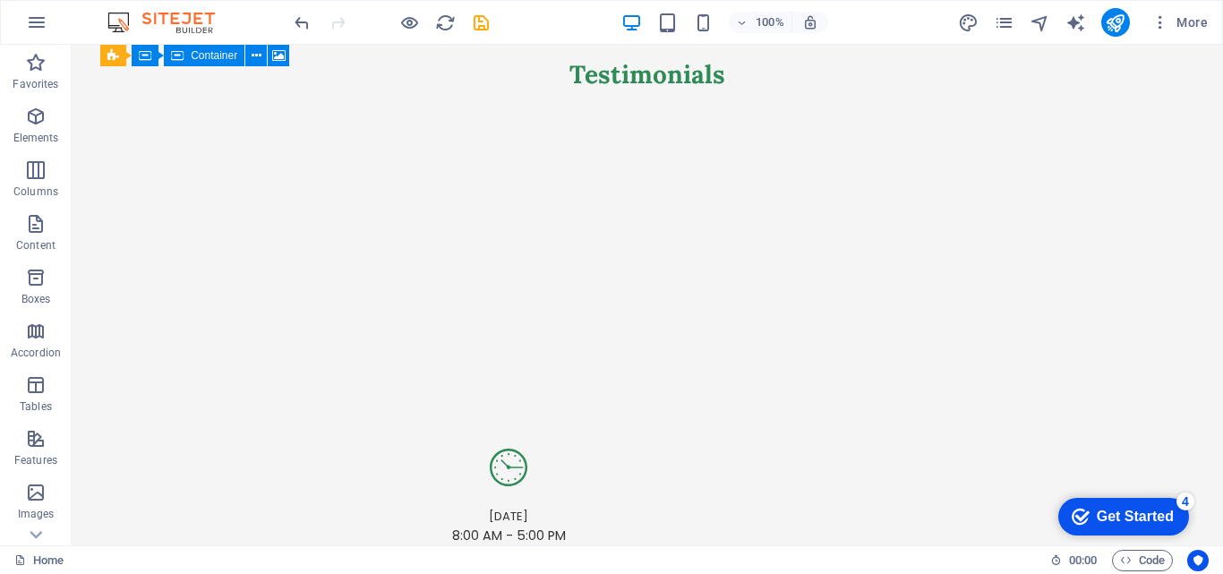
scroll to position [3299, 0]
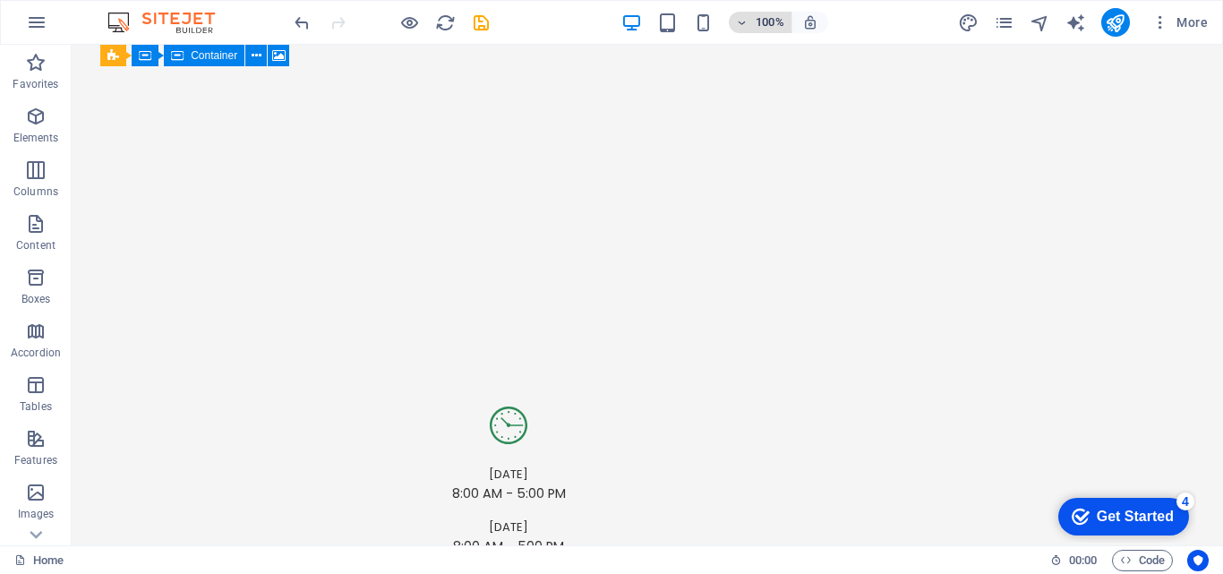
click at [741, 17] on icon "button" at bounding box center [742, 23] width 13 height 12
click at [741, 17] on div at bounding box center [611, 287] width 1223 height 574
click at [1011, 24] on icon "pages" at bounding box center [1004, 23] width 21 height 21
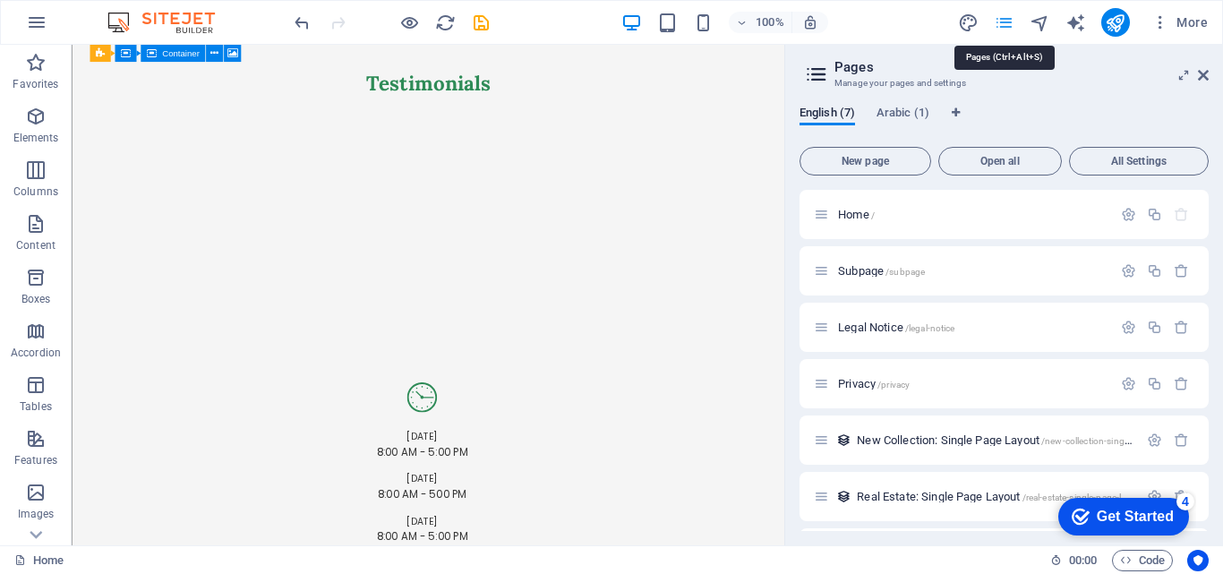
scroll to position [3280, 0]
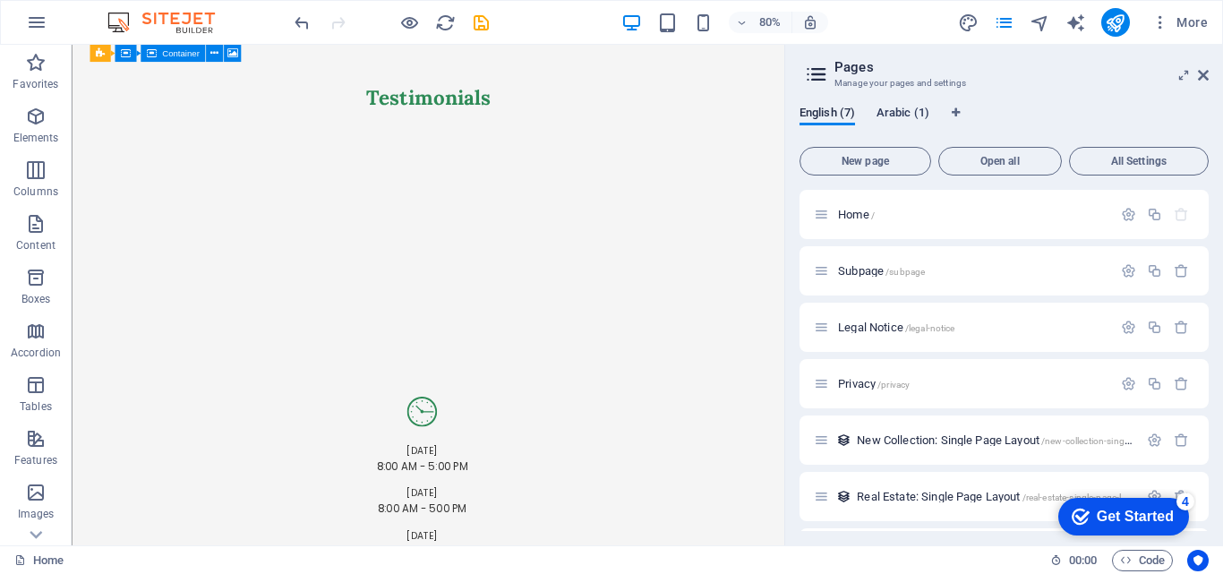
click at [898, 113] on span "Arabic (1)" at bounding box center [903, 114] width 53 height 25
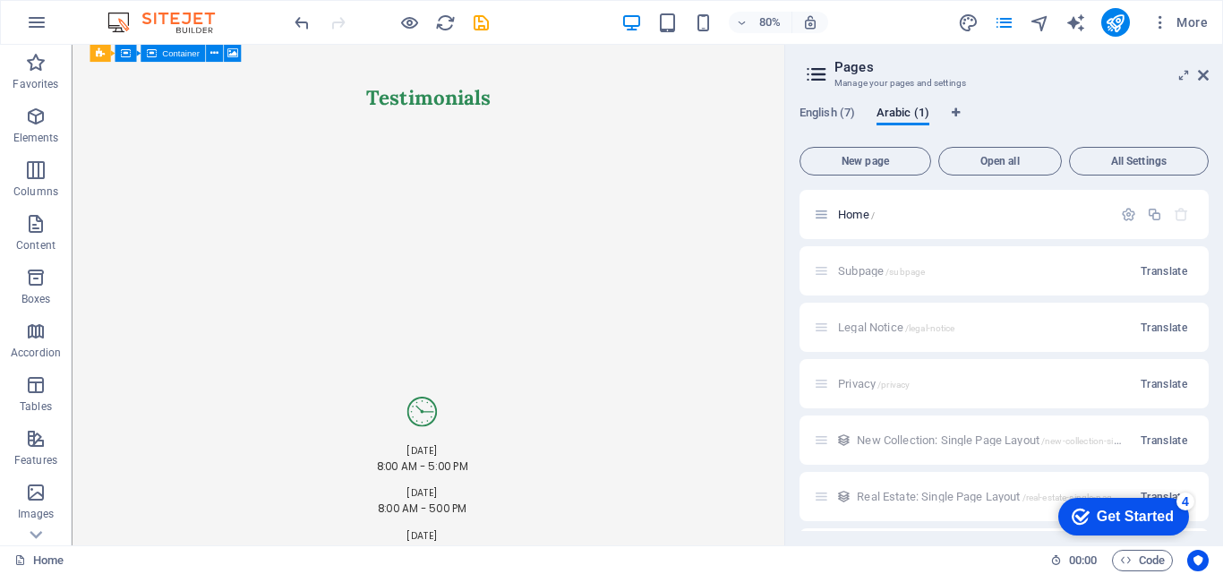
click at [1209, 79] on aside "Pages Manage your pages and settings English (7) Arabic (1) New page Open all A…" at bounding box center [1003, 295] width 439 height 501
click at [1201, 68] on icon at bounding box center [1203, 75] width 11 height 14
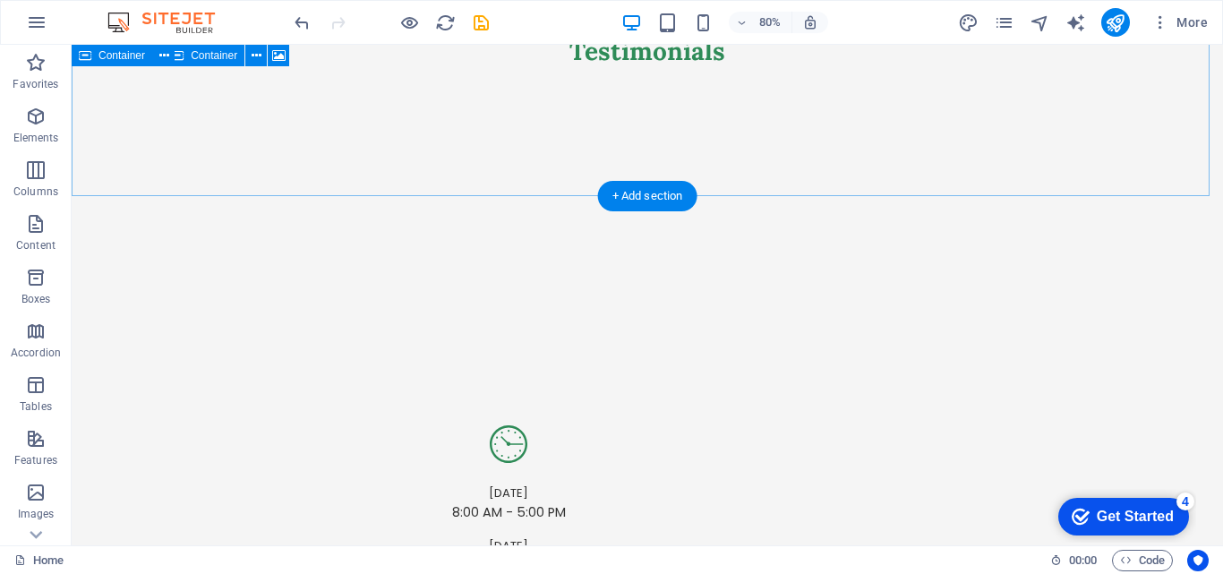
scroll to position [3299, 0]
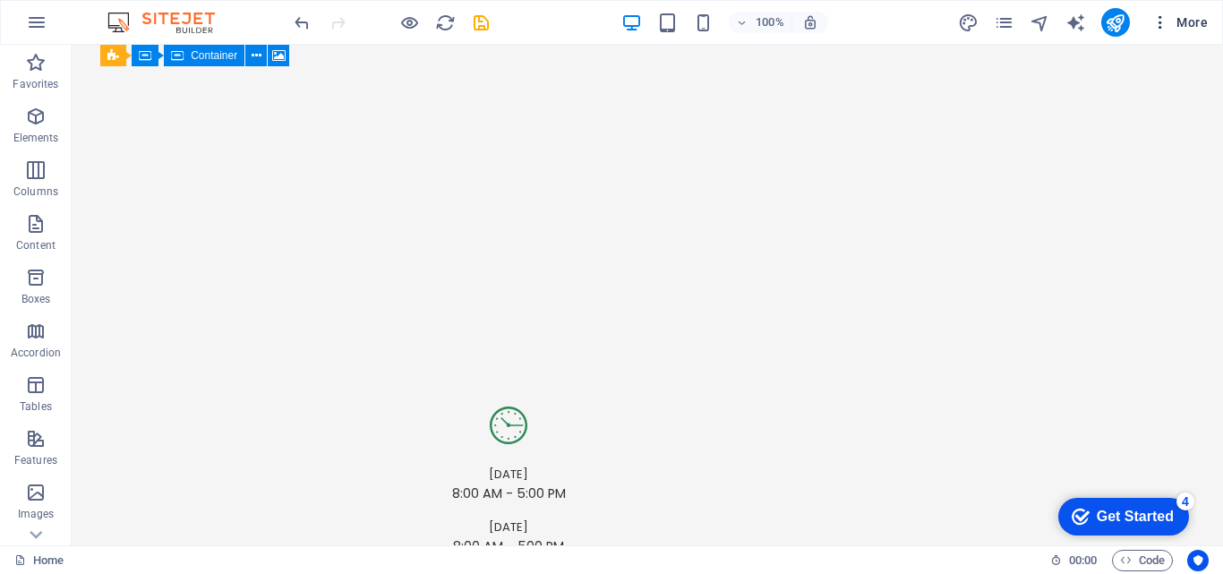
click at [1192, 23] on span "More" at bounding box center [1180, 22] width 56 height 18
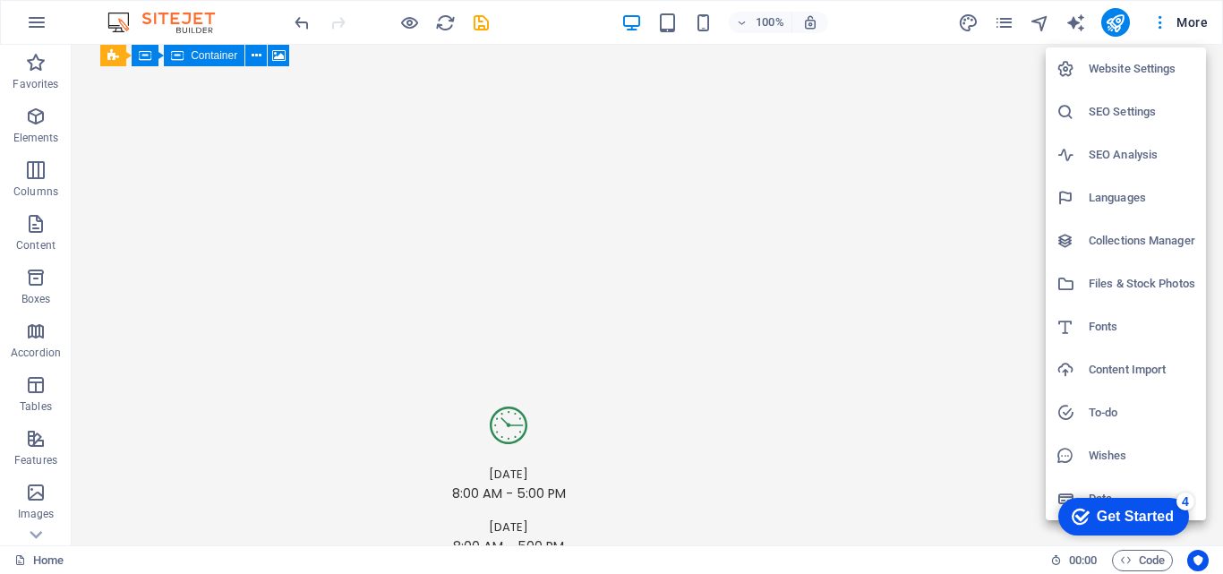
click at [31, 20] on div at bounding box center [611, 287] width 1223 height 574
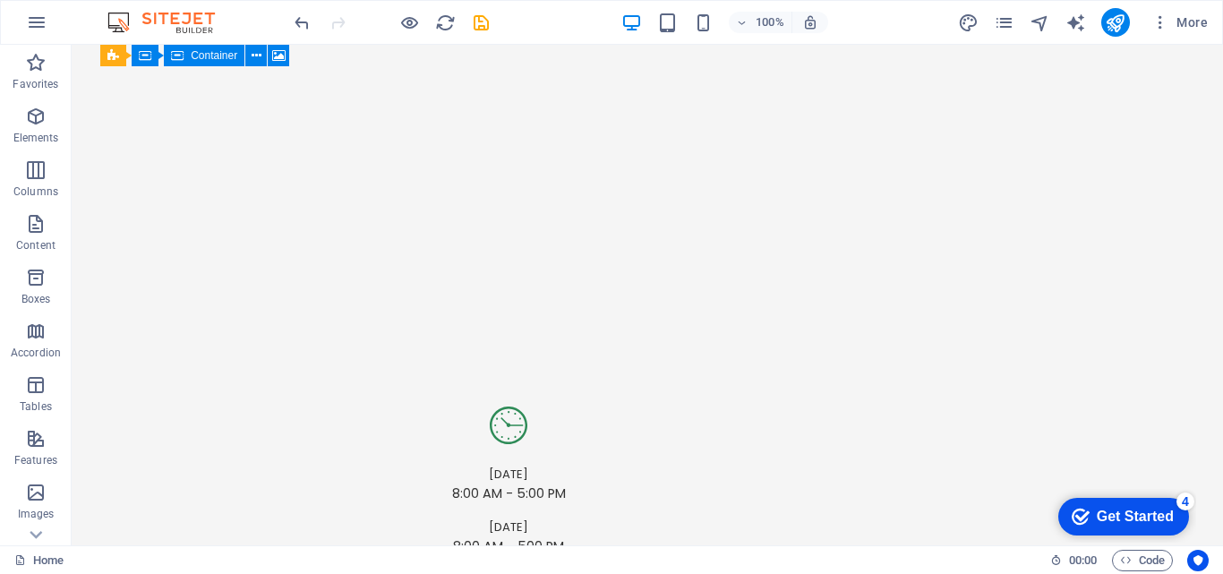
click at [31, 20] on icon "button" at bounding box center [36, 22] width 21 height 21
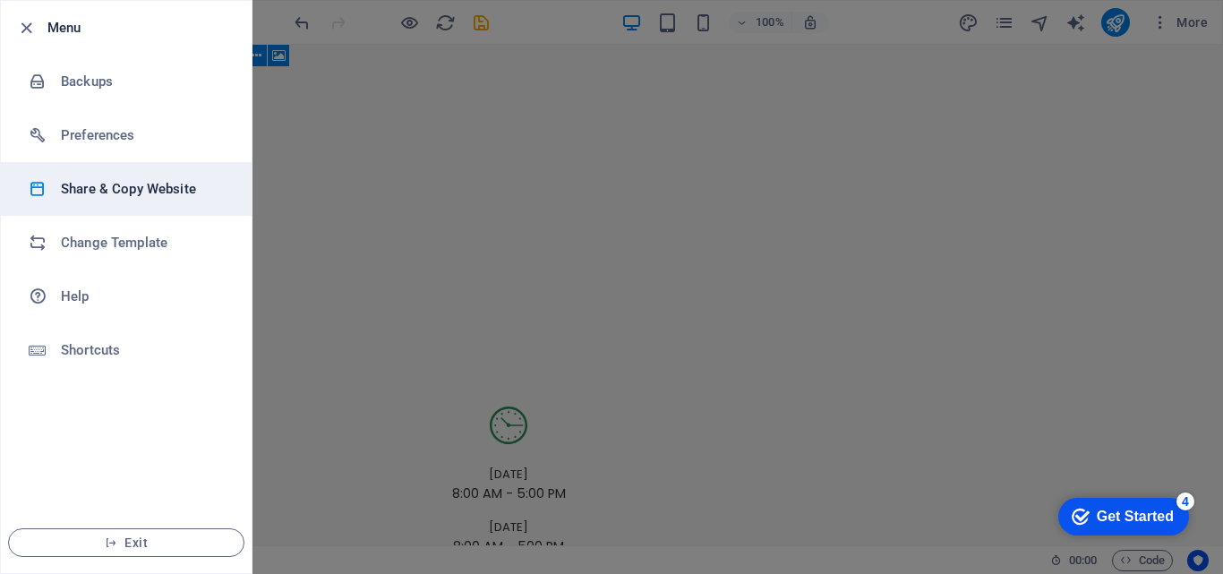
click at [172, 190] on h6 "Share & Copy Website" at bounding box center [144, 188] width 166 height 21
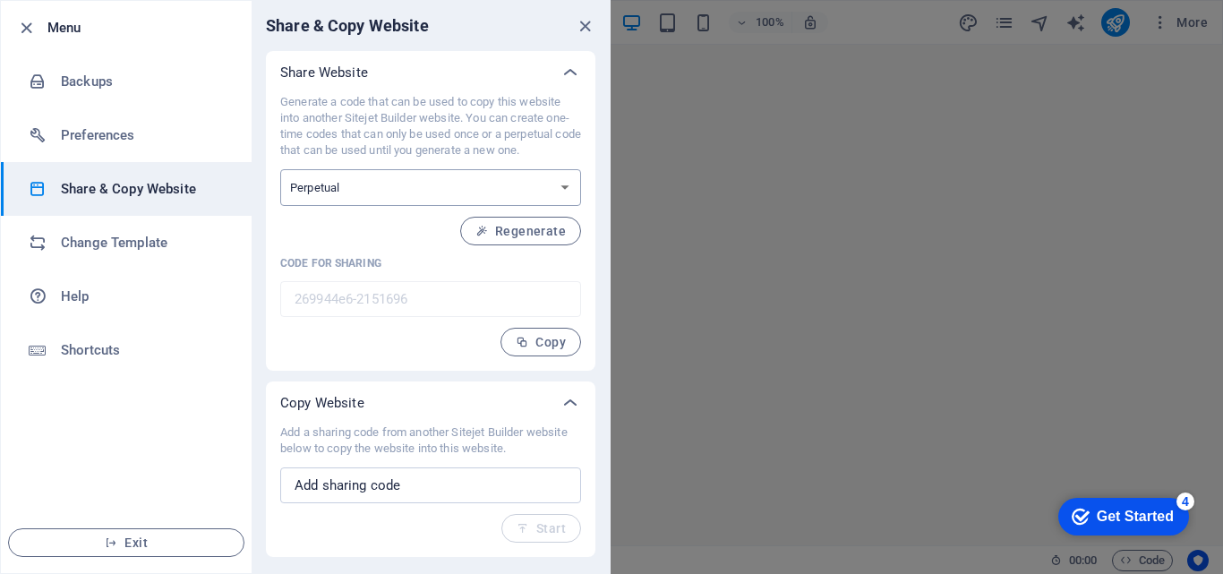
click at [575, 180] on select "One-time Perpetual" at bounding box center [430, 187] width 301 height 37
click at [548, 348] on span "Copy" at bounding box center [541, 342] width 50 height 14
click at [525, 230] on span "Regenerate" at bounding box center [521, 231] width 90 height 14
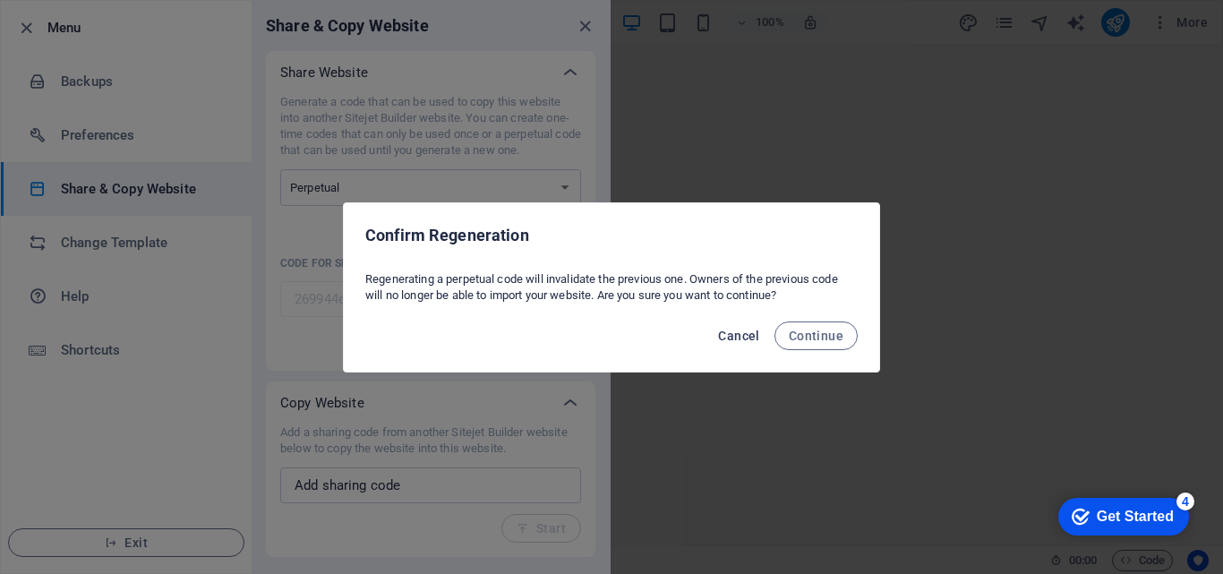
click at [754, 335] on span "Cancel" at bounding box center [738, 336] width 41 height 14
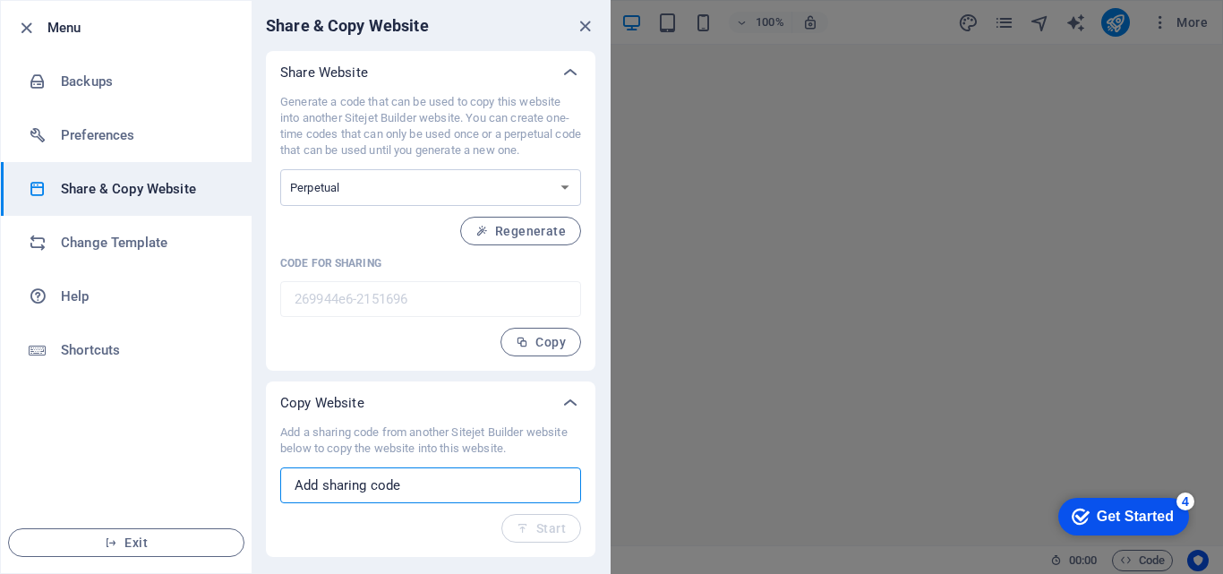
click at [412, 479] on input "text" at bounding box center [430, 485] width 301 height 36
click at [526, 535] on div "Add a sharing code from another Sitejet Builder website below to copy the websi…" at bounding box center [430, 483] width 301 height 118
click at [520, 347] on icon "button" at bounding box center [522, 342] width 13 height 13
click at [536, 220] on button "Regenerate" at bounding box center [520, 231] width 121 height 29
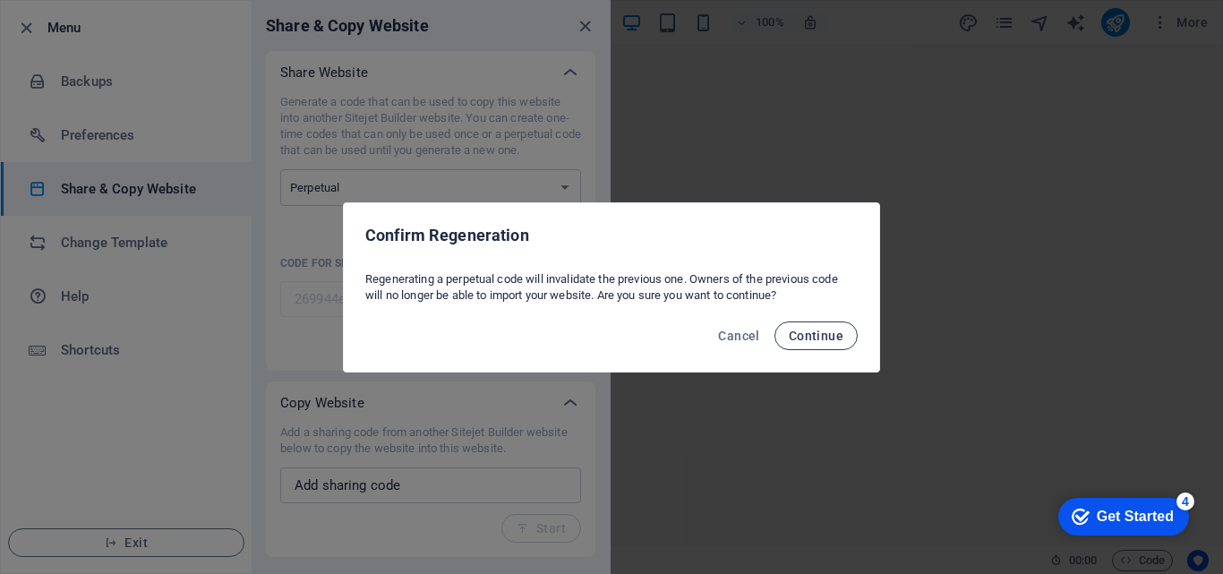
click at [817, 337] on span "Continue" at bounding box center [816, 336] width 55 height 14
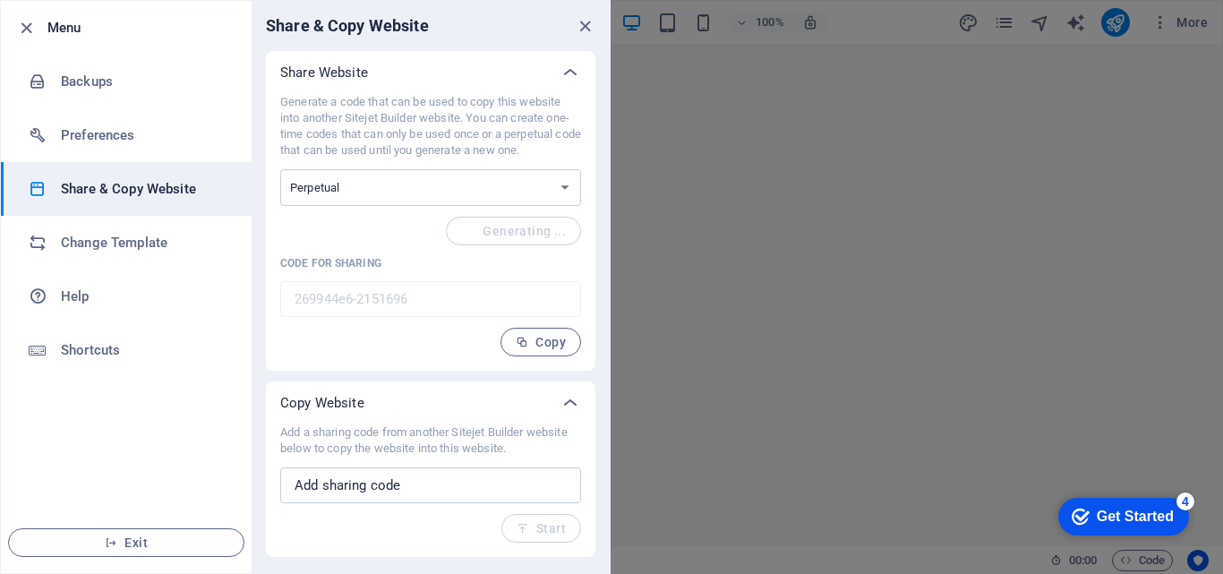
type input "6de78647-2151696"
drag, startPoint x: 1215, startPoint y: 493, endPoint x: 1210, endPoint y: 441, distance: 51.3
click at [1211, 441] on div at bounding box center [611, 287] width 1223 height 574
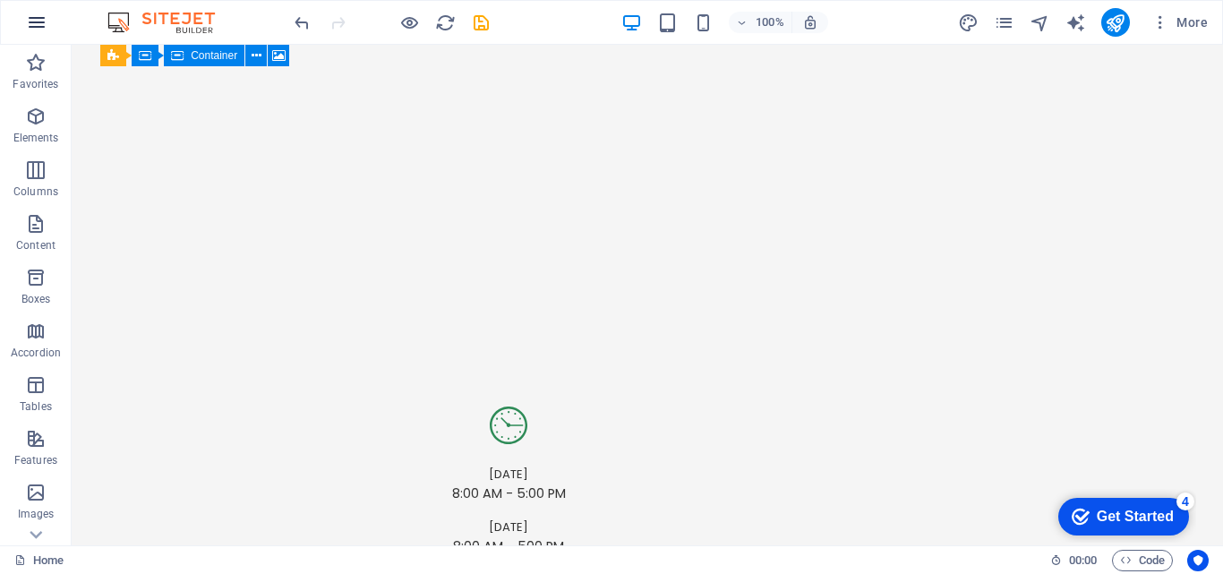
click at [39, 22] on icon "button" at bounding box center [36, 22] width 21 height 21
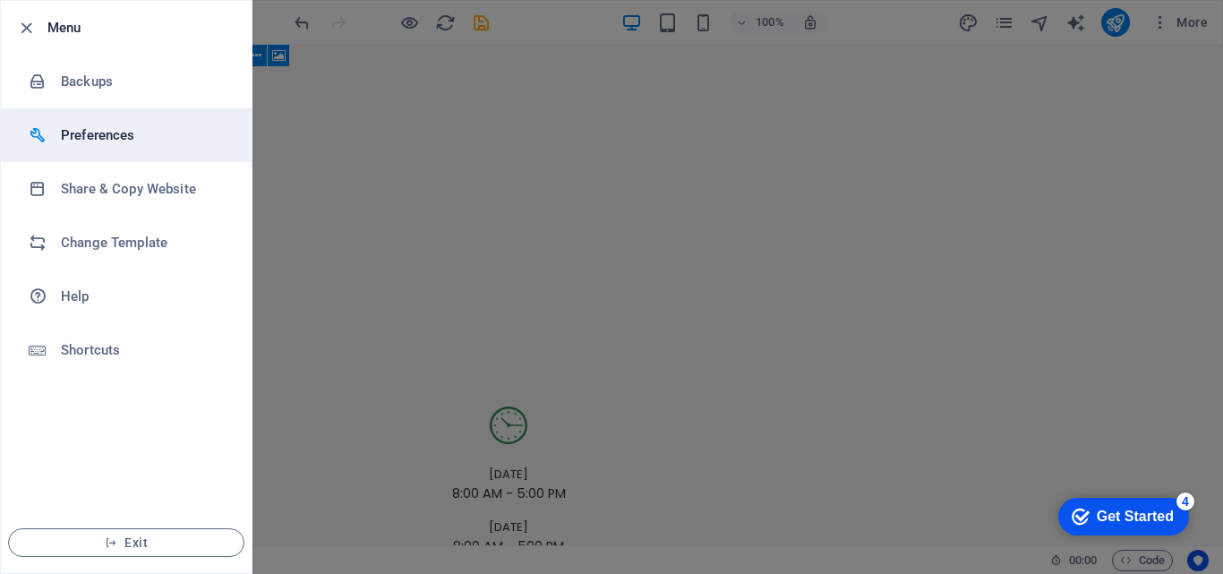
click at [57, 143] on div at bounding box center [45, 135] width 32 height 18
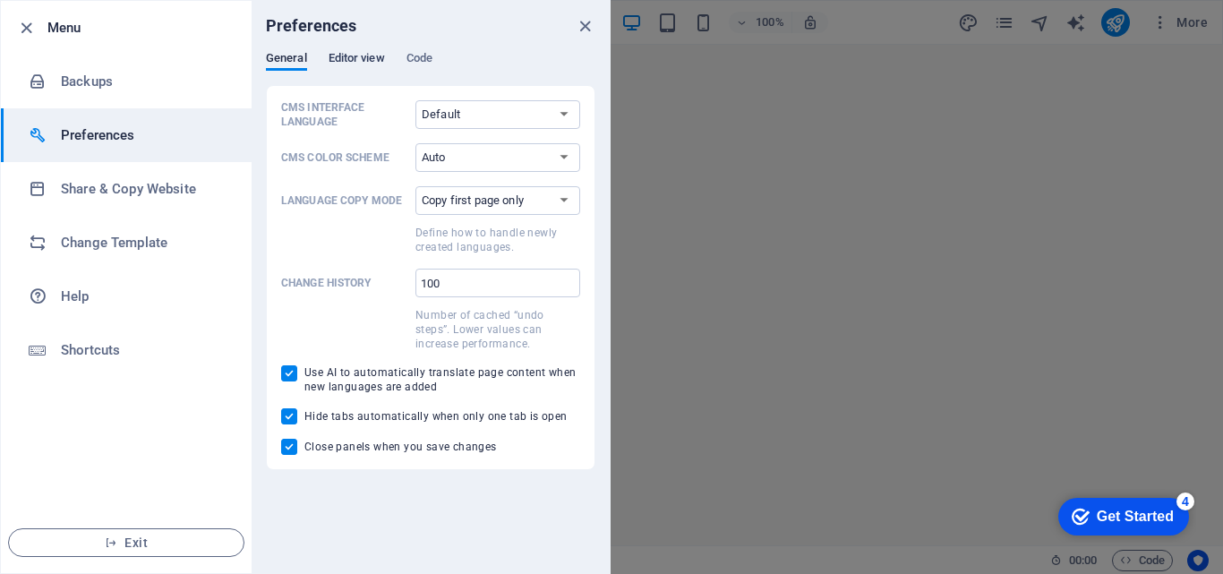
click at [347, 58] on span "Editor view" at bounding box center [357, 59] width 56 height 25
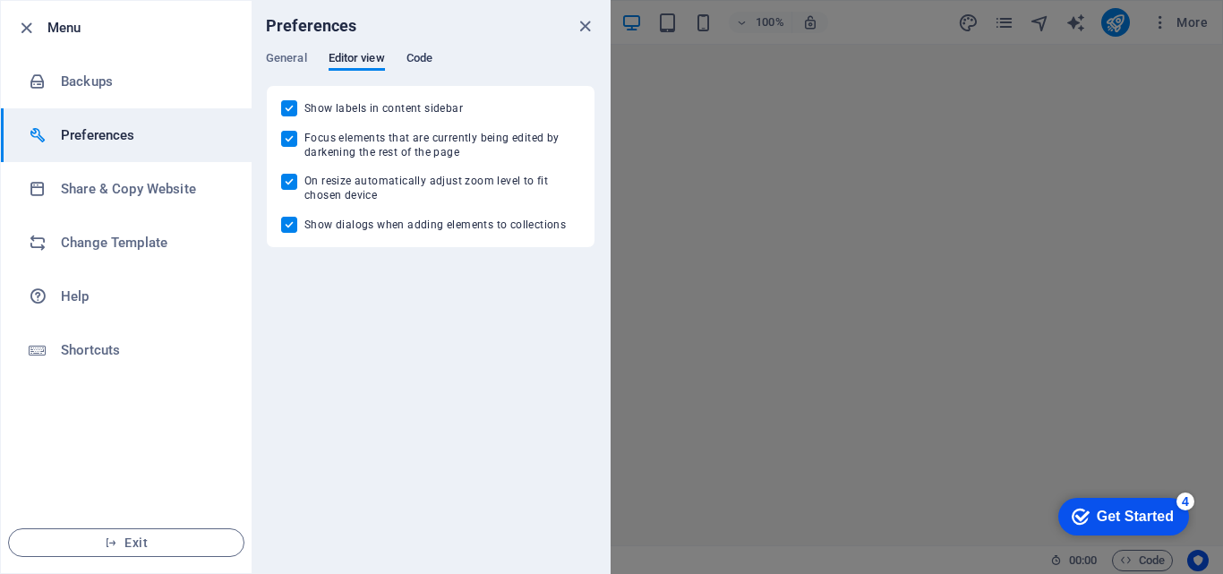
click at [410, 54] on span "Code" at bounding box center [420, 59] width 26 height 25
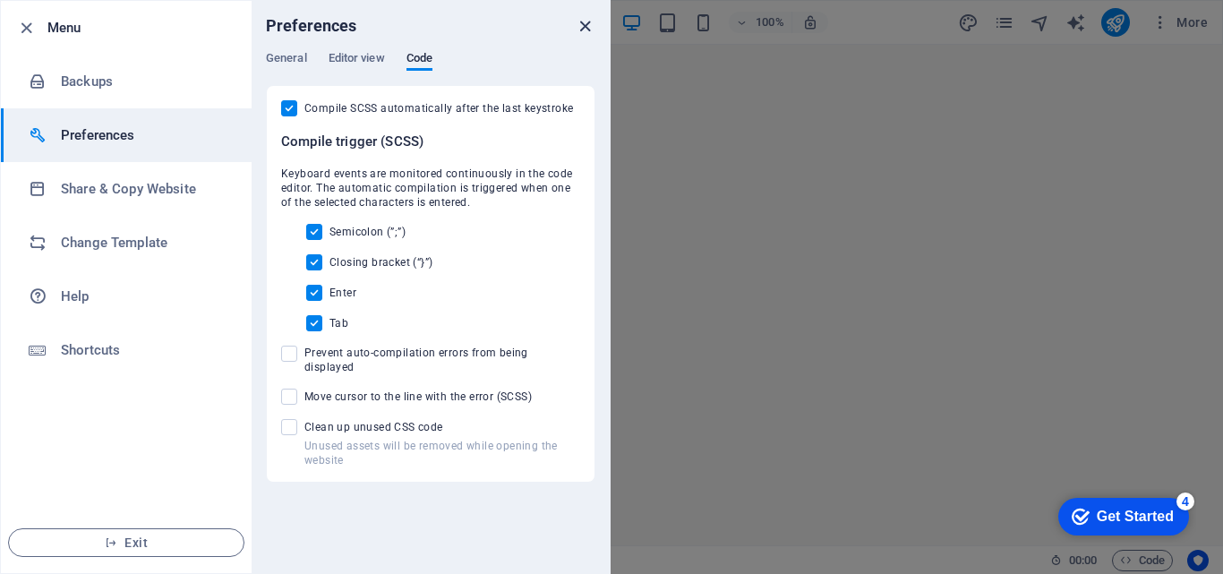
click at [579, 24] on icon "close" at bounding box center [585, 26] width 21 height 21
